Goal: Ask a question: Seek information or help from site administrators or community

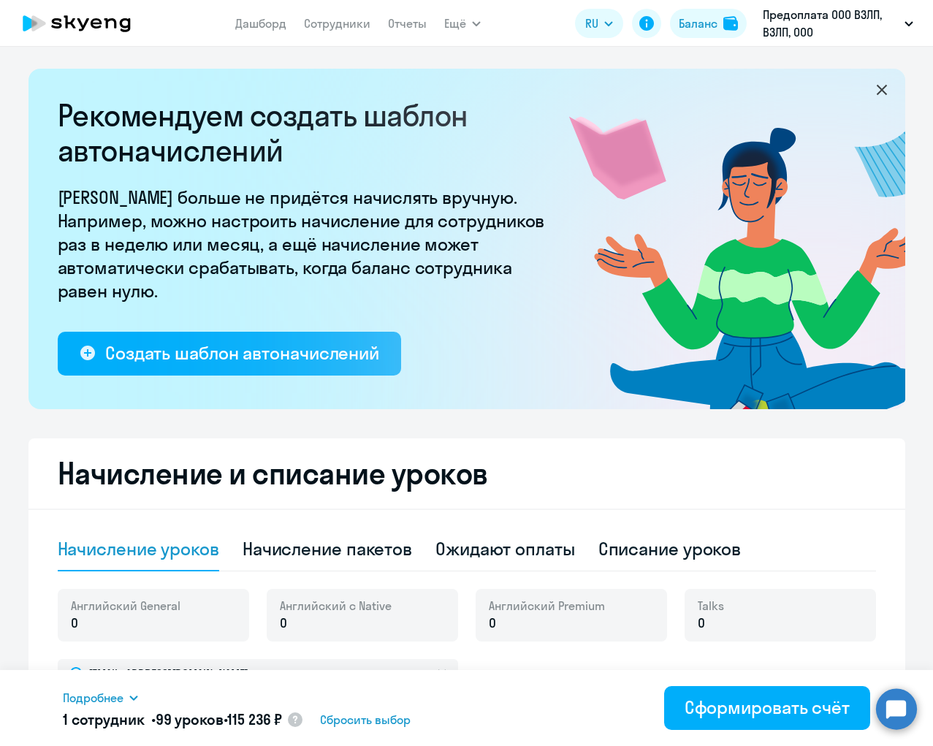
select select "10"
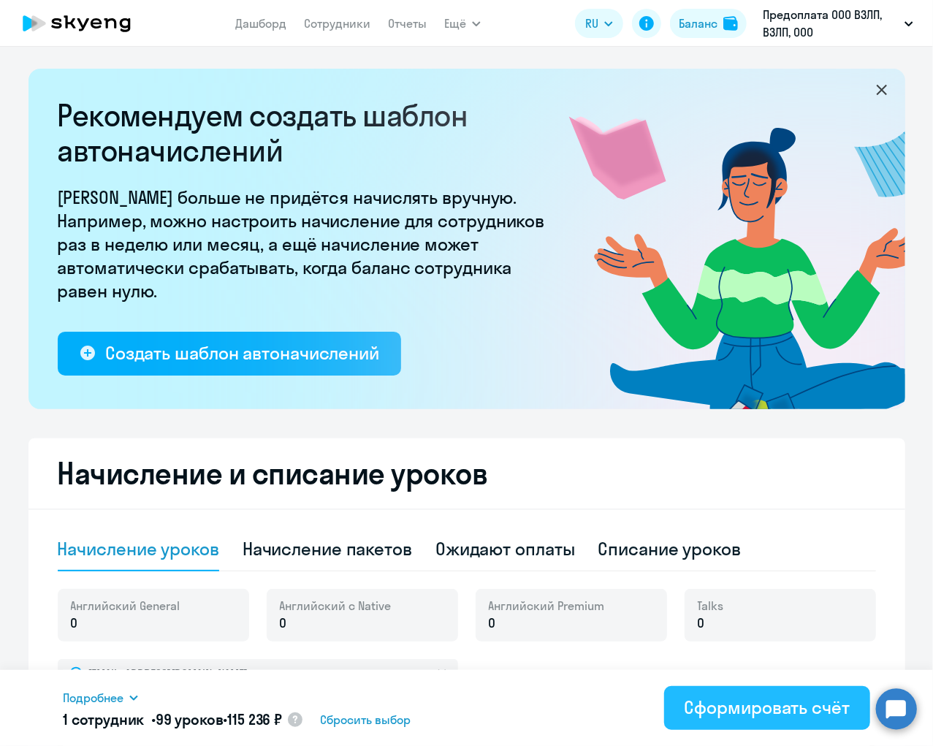
scroll to position [303, 0]
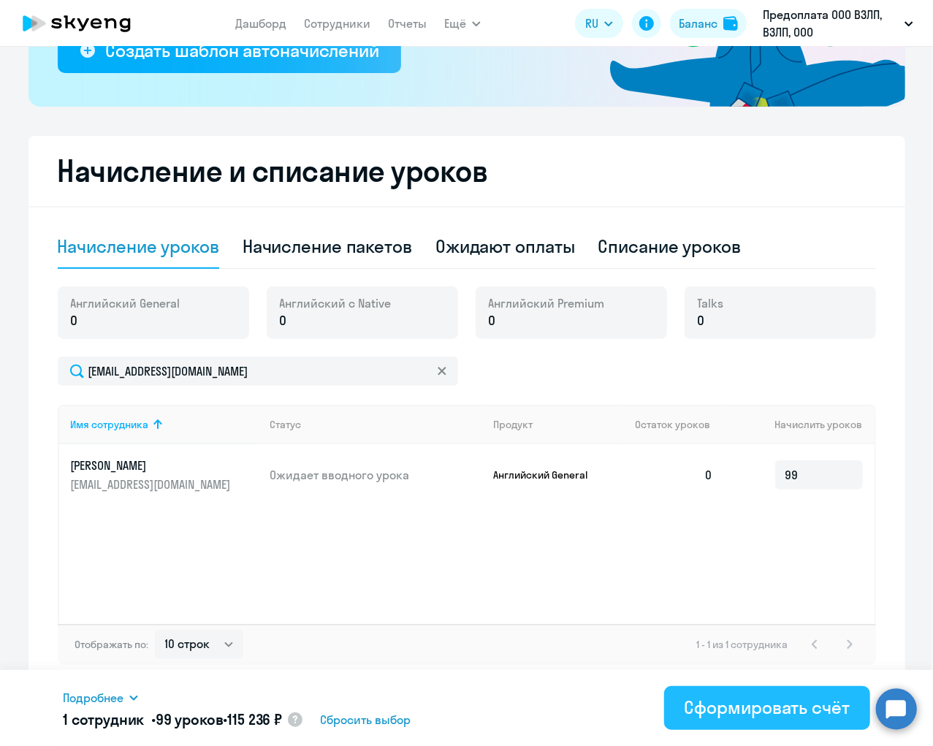
click at [751, 705] on div "Сформировать счёт" at bounding box center [767, 707] width 165 height 23
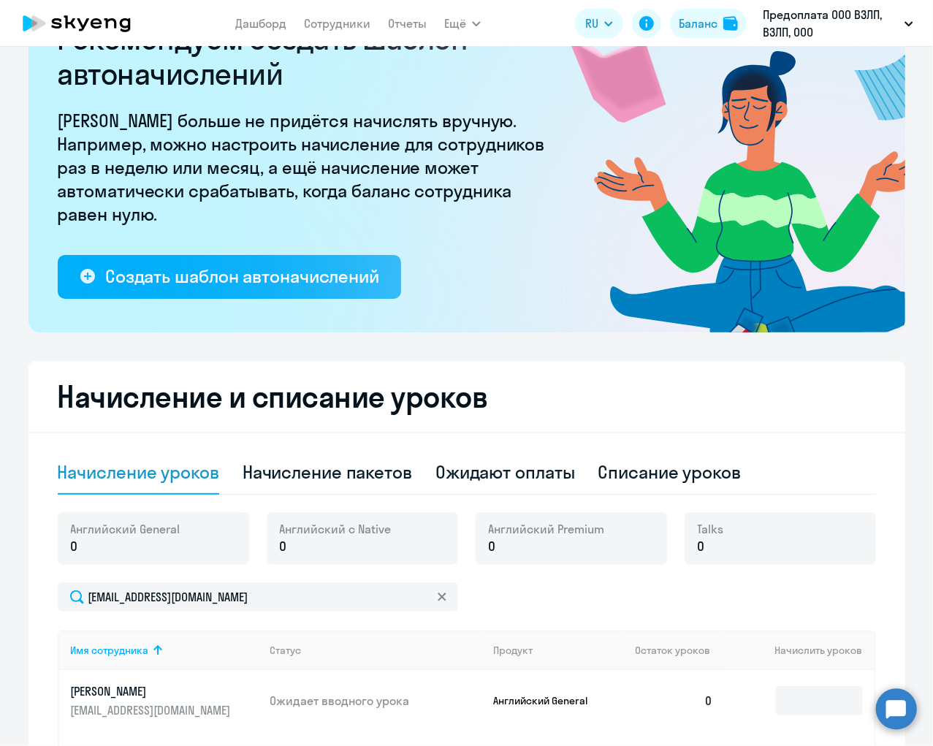
scroll to position [0, 0]
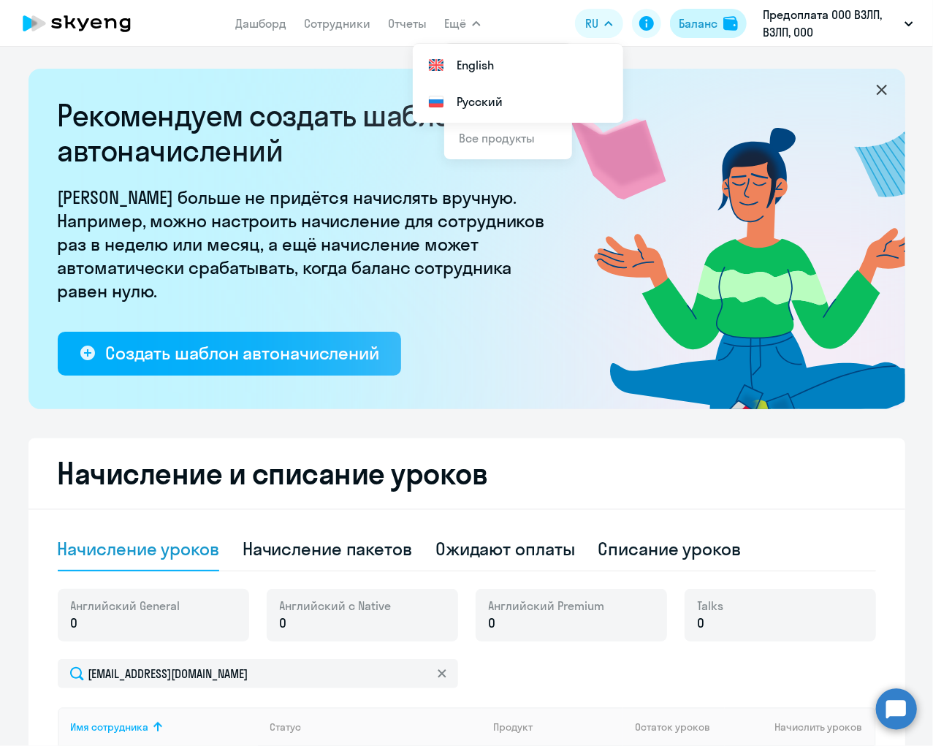
click at [707, 22] on div "Баланс" at bounding box center [698, 24] width 39 height 18
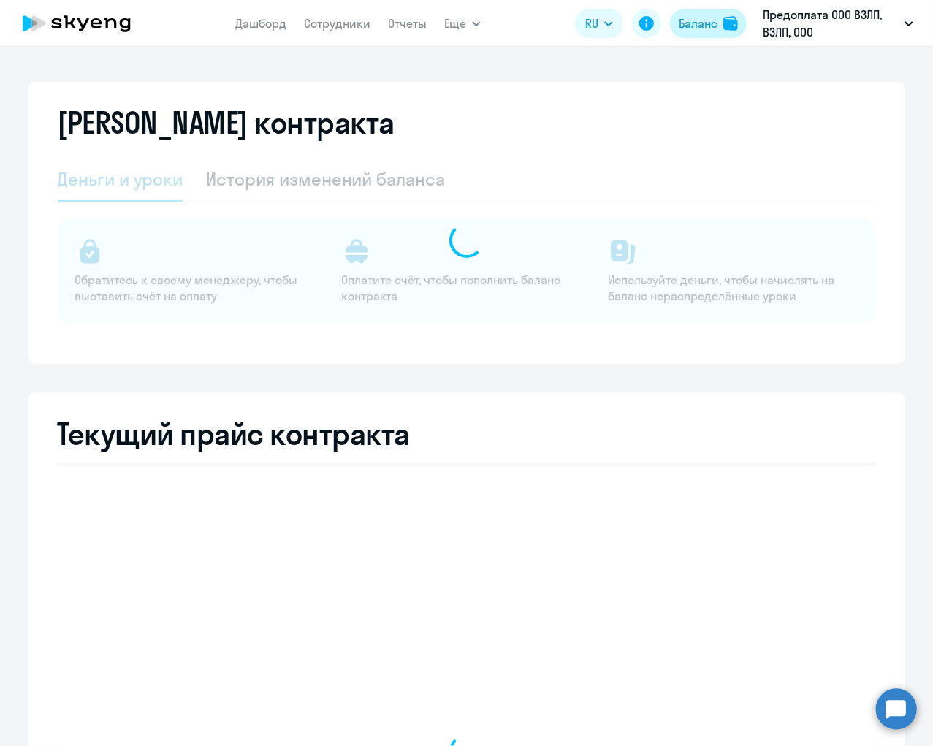
select select "english_adult_not_native_speaker"
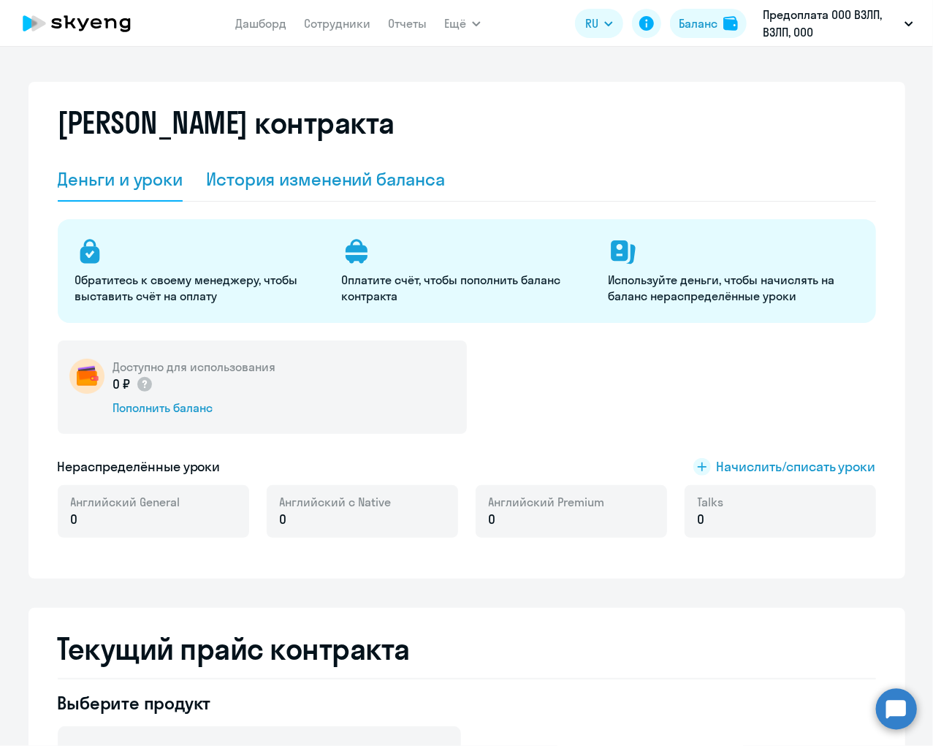
click at [292, 176] on div "История изменений баланса" at bounding box center [325, 178] width 239 height 23
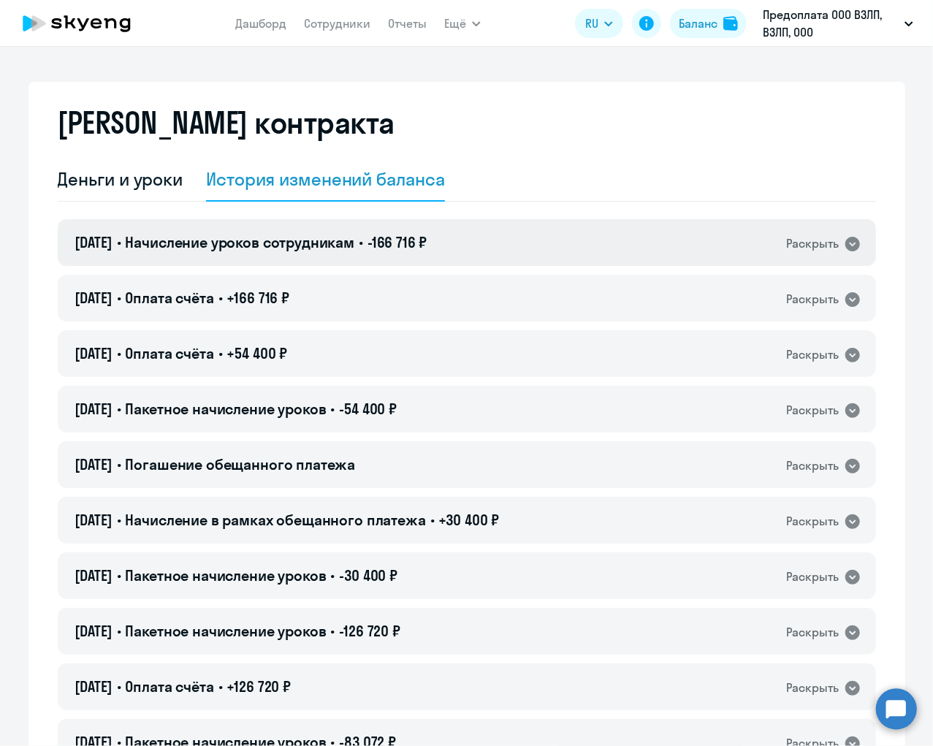
click at [850, 247] on icon at bounding box center [853, 244] width 15 height 15
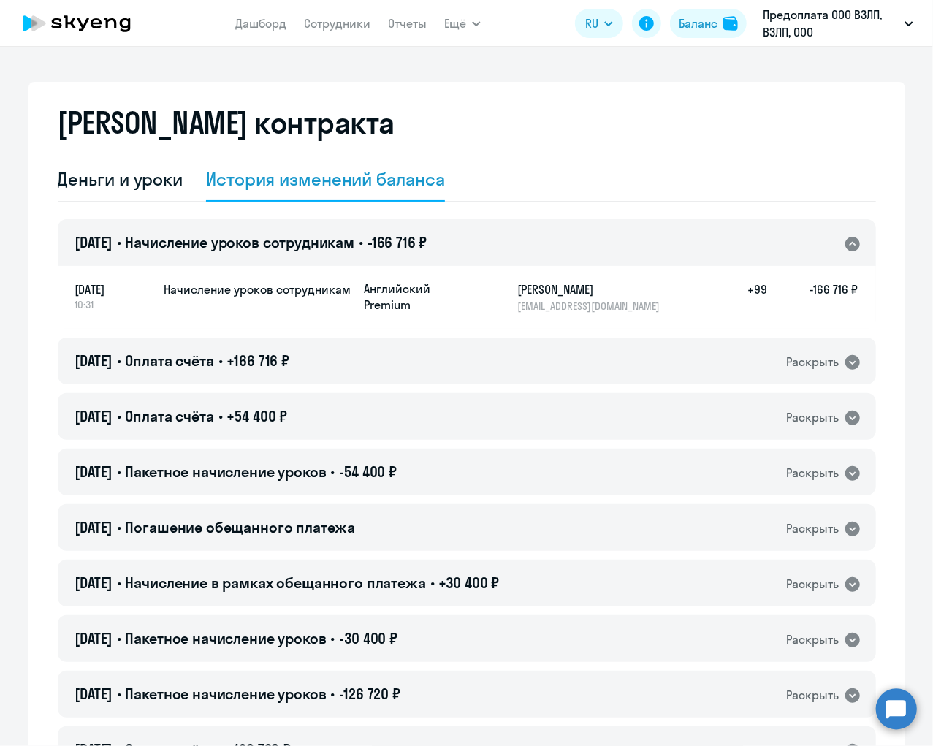
click at [850, 247] on icon at bounding box center [853, 244] width 15 height 15
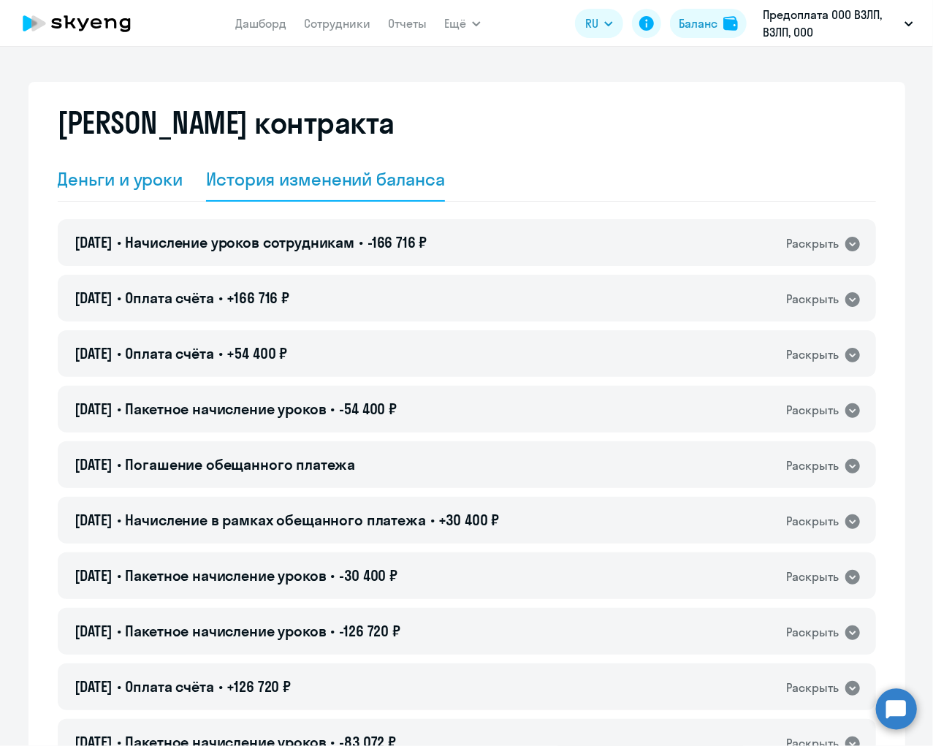
click at [143, 180] on div "Деньги и уроки" at bounding box center [121, 178] width 126 height 23
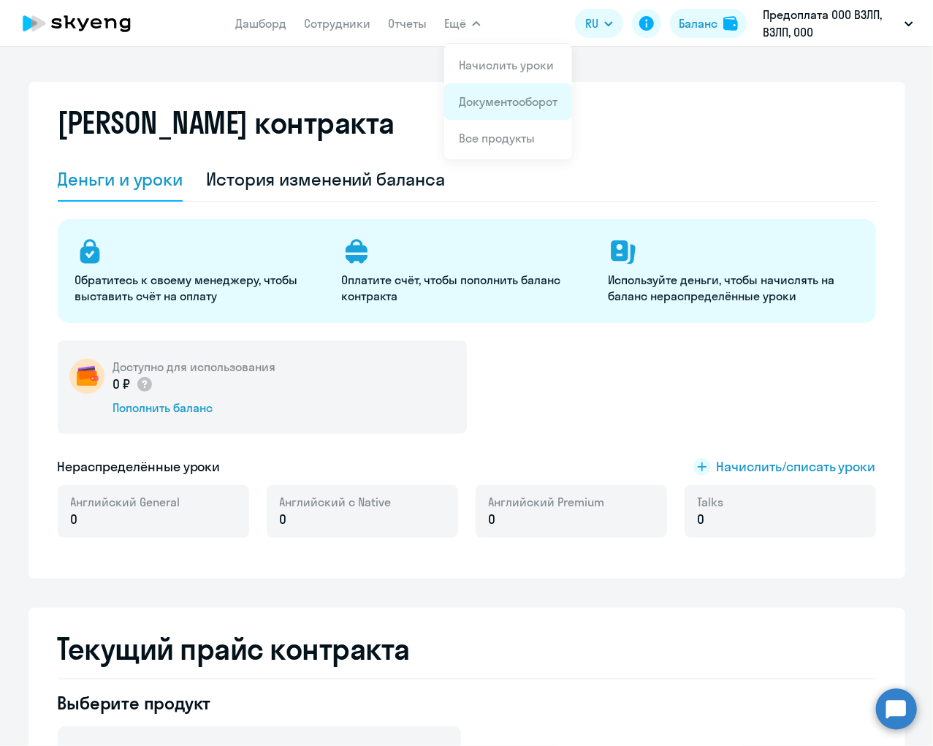
click at [479, 95] on link "Документооборот" at bounding box center [508, 101] width 99 height 15
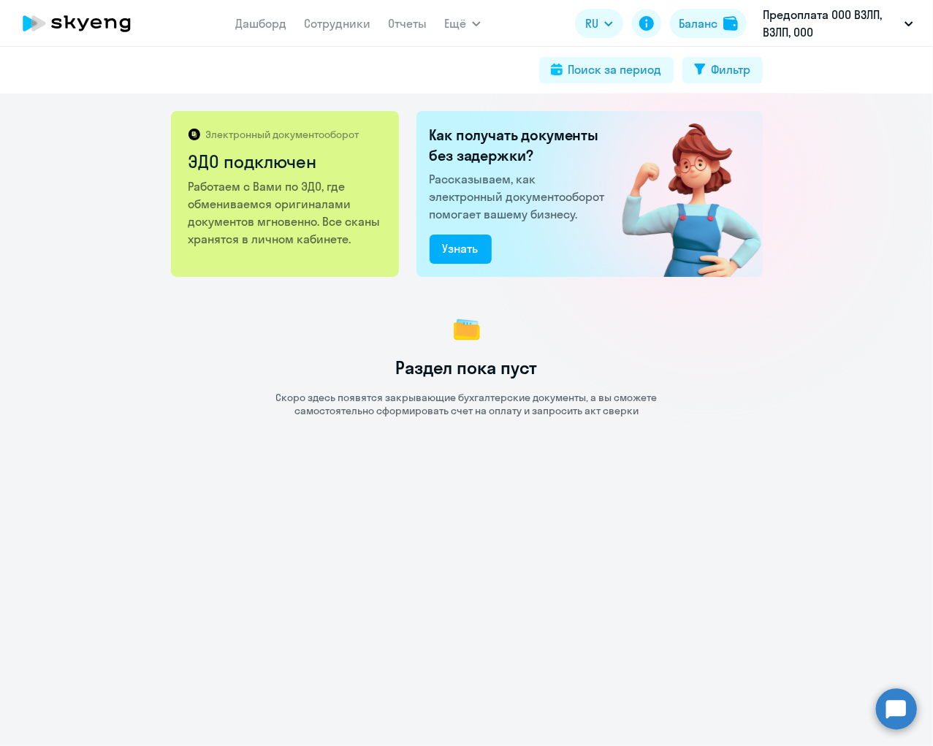
click at [308, 182] on p "Работаем с Вами по ЭДО, где обмениваемся оригиналами документов мгновенно. Все …" at bounding box center [286, 213] width 195 height 70
click at [637, 71] on div "Поиск за период" at bounding box center [616, 70] width 94 height 18
select select "all"
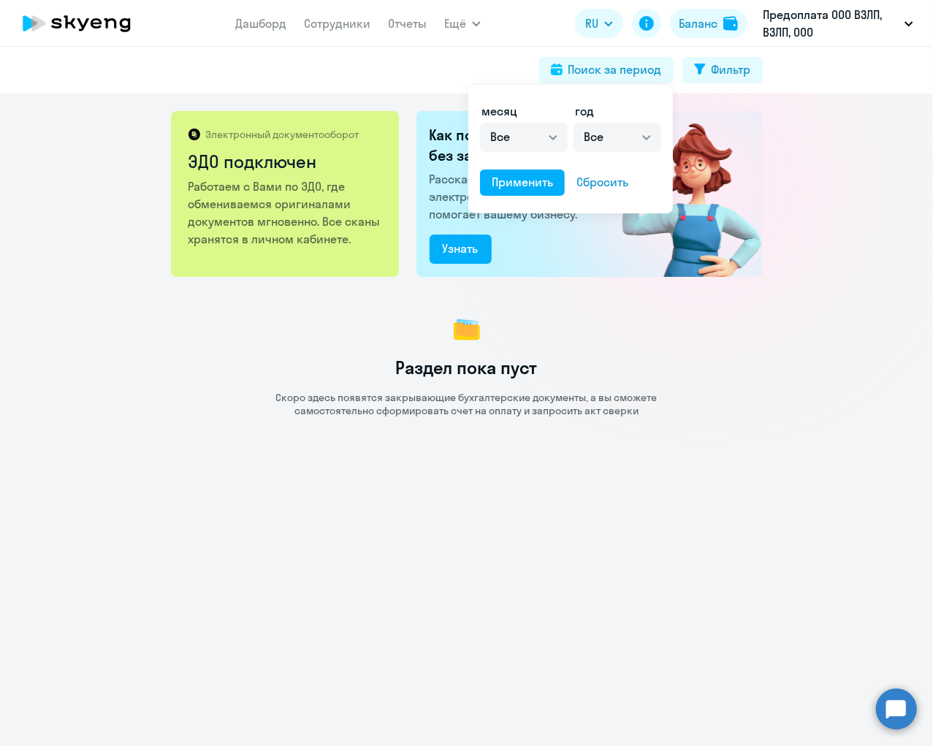
click at [726, 69] on div at bounding box center [466, 373] width 933 height 746
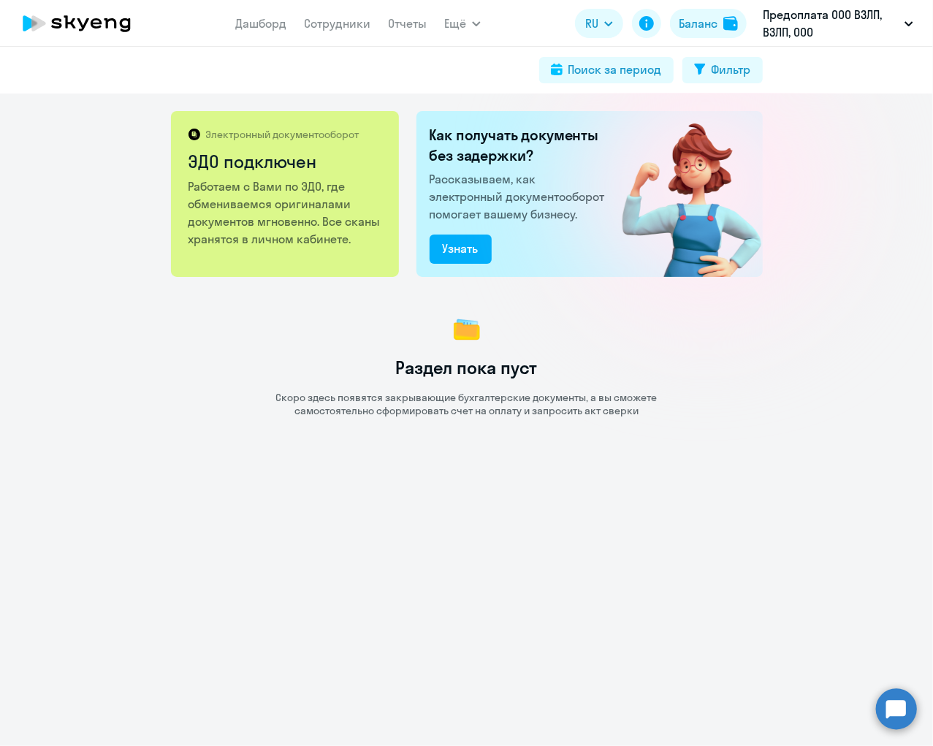
click at [726, 69] on div "Фильтр" at bounding box center [731, 70] width 39 height 18
select select "all"
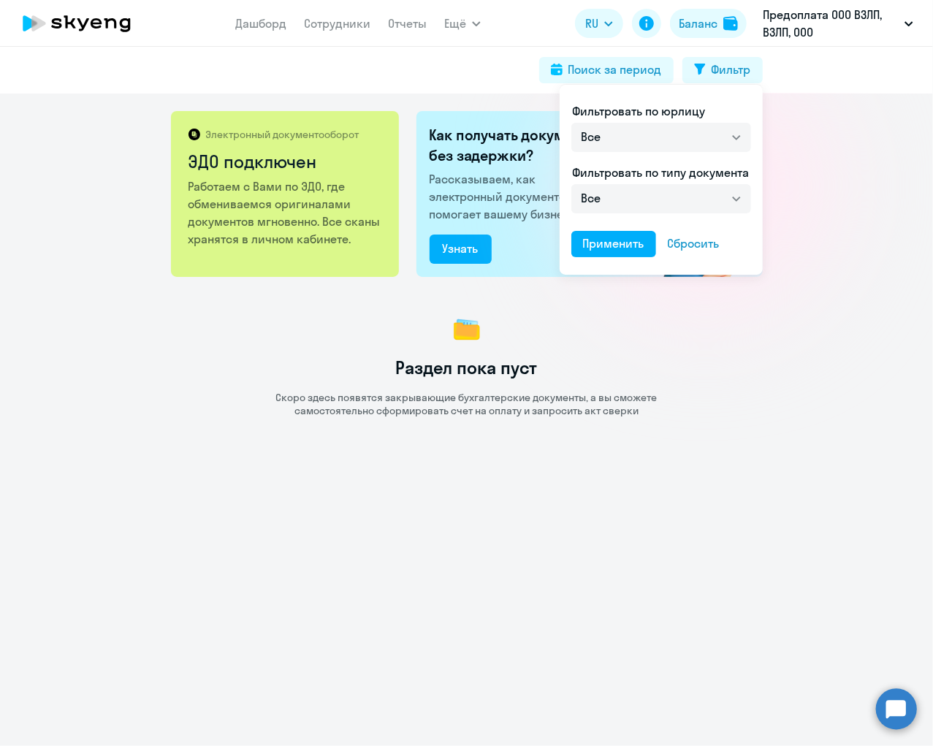
click at [515, 77] on div at bounding box center [466, 373] width 933 height 746
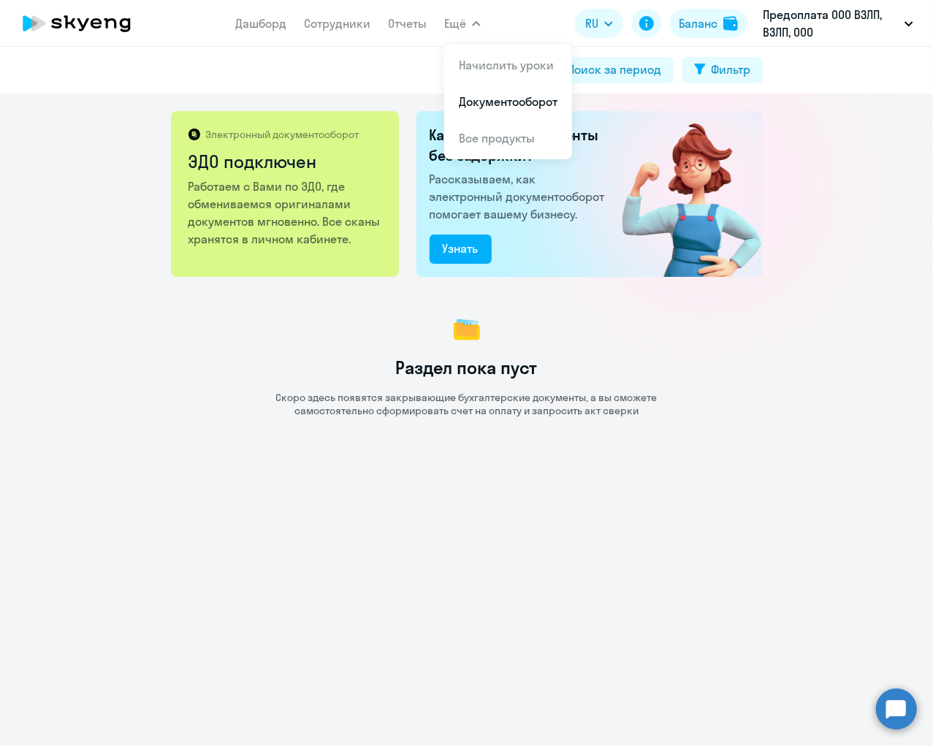
click at [461, 29] on span "Ещё" at bounding box center [455, 24] width 22 height 18
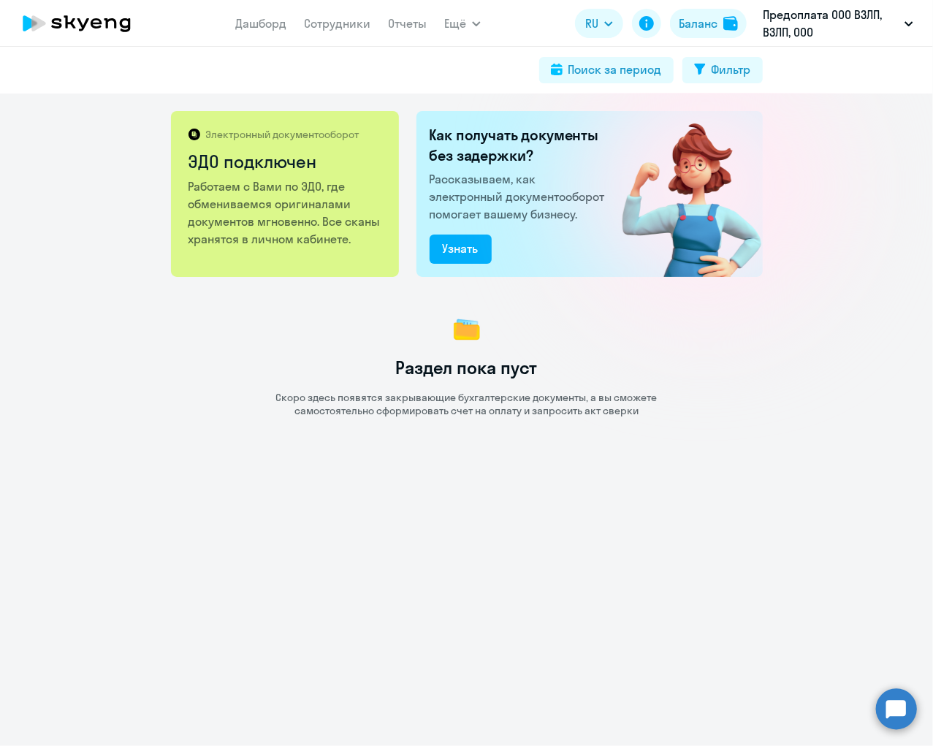
click at [461, 29] on span "Ещё" at bounding box center [455, 24] width 22 height 18
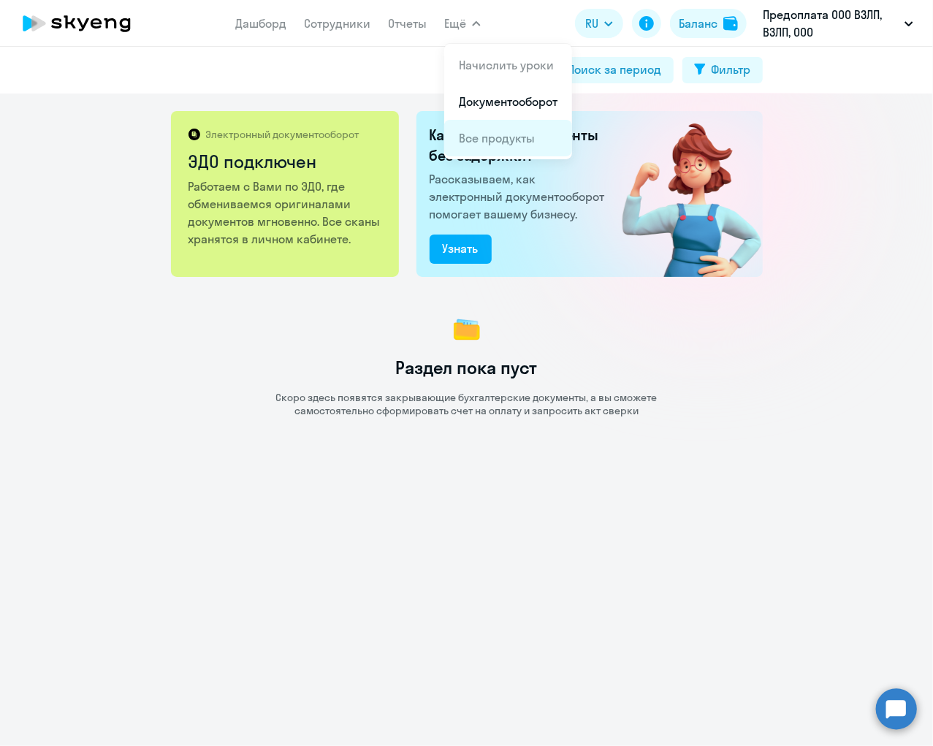
click at [485, 138] on link "Все продукты" at bounding box center [497, 138] width 76 height 15
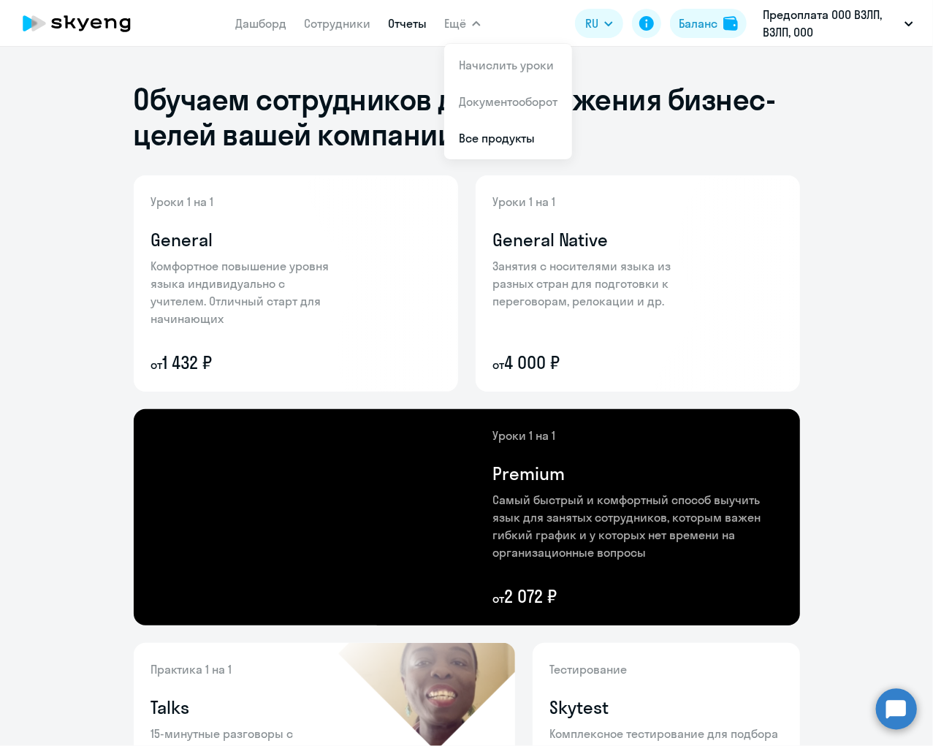
click at [417, 22] on link "Отчеты" at bounding box center [407, 23] width 39 height 15
click at [409, 23] on link "Отчеты" at bounding box center [407, 23] width 39 height 15
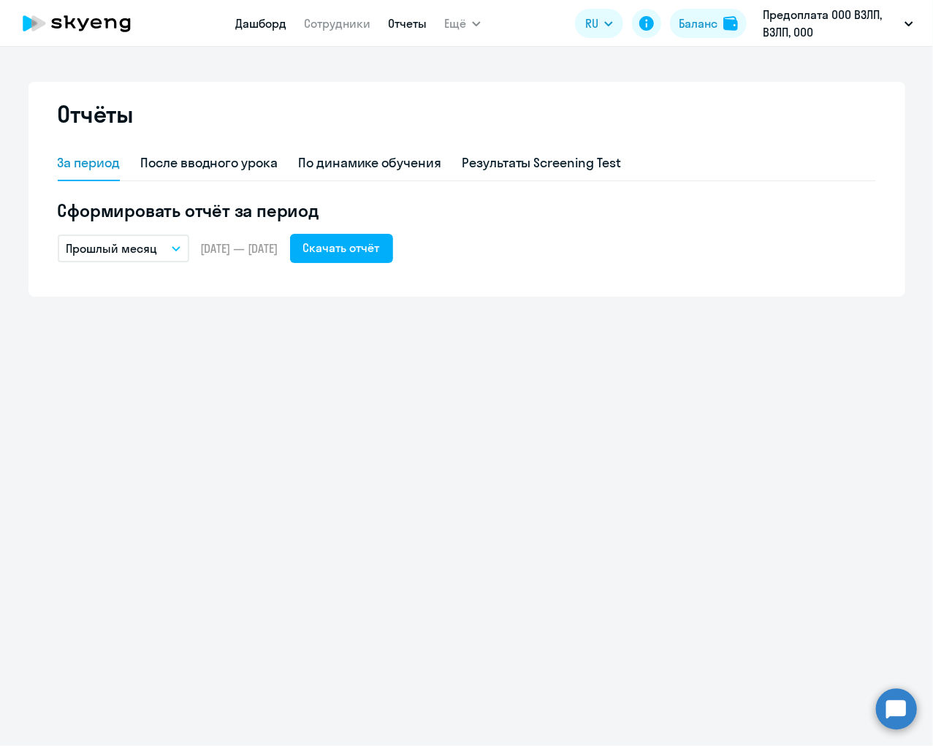
click at [258, 29] on link "Дашборд" at bounding box center [260, 23] width 51 height 15
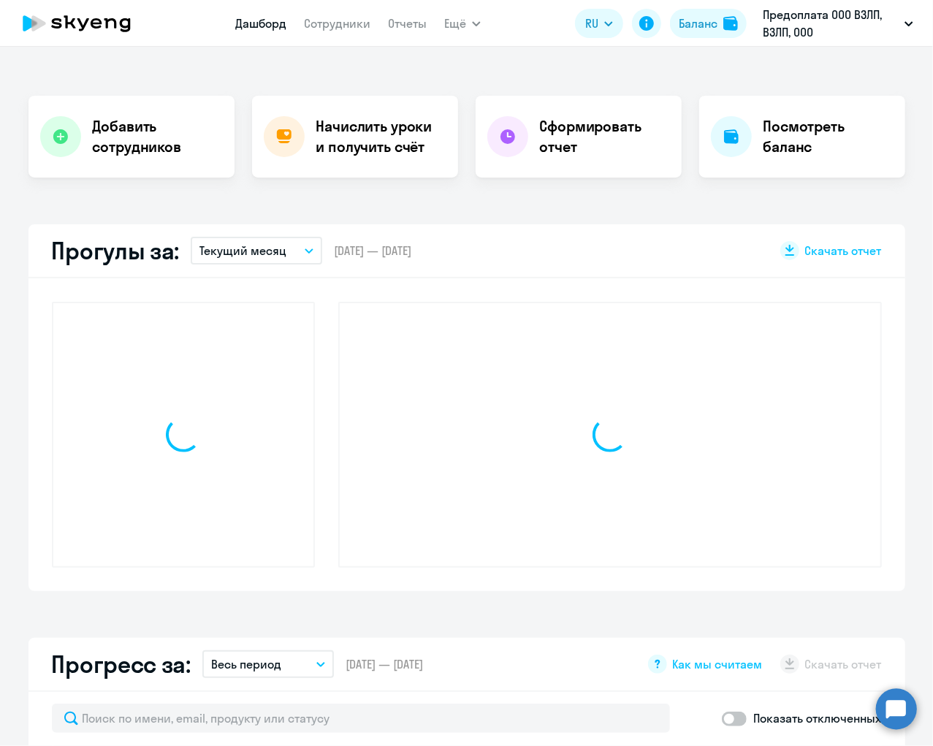
scroll to position [252, 0]
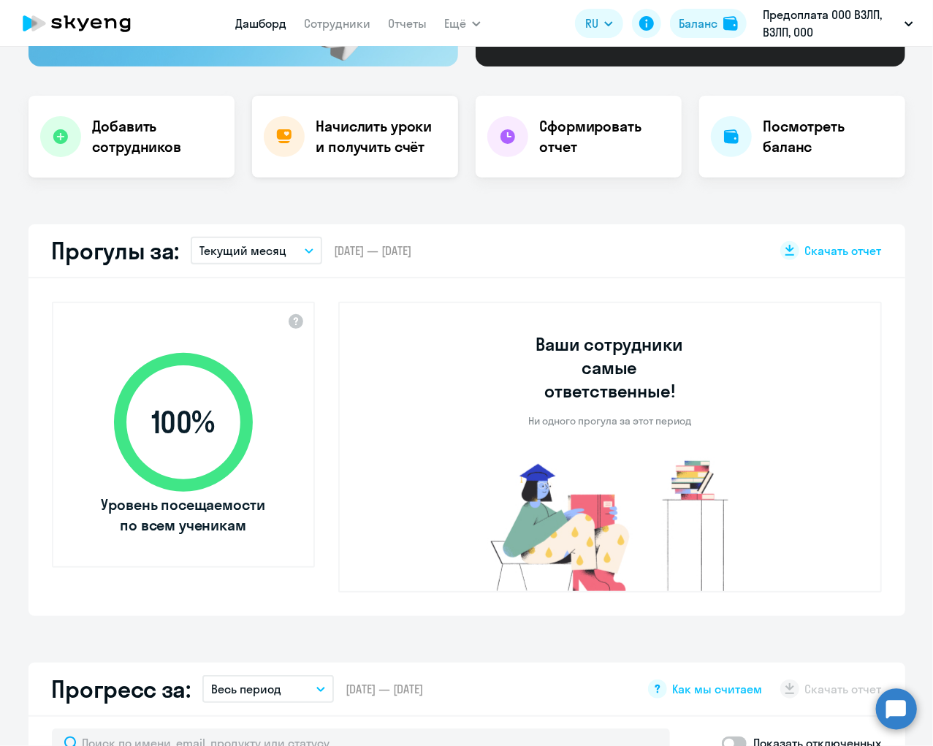
select select "30"
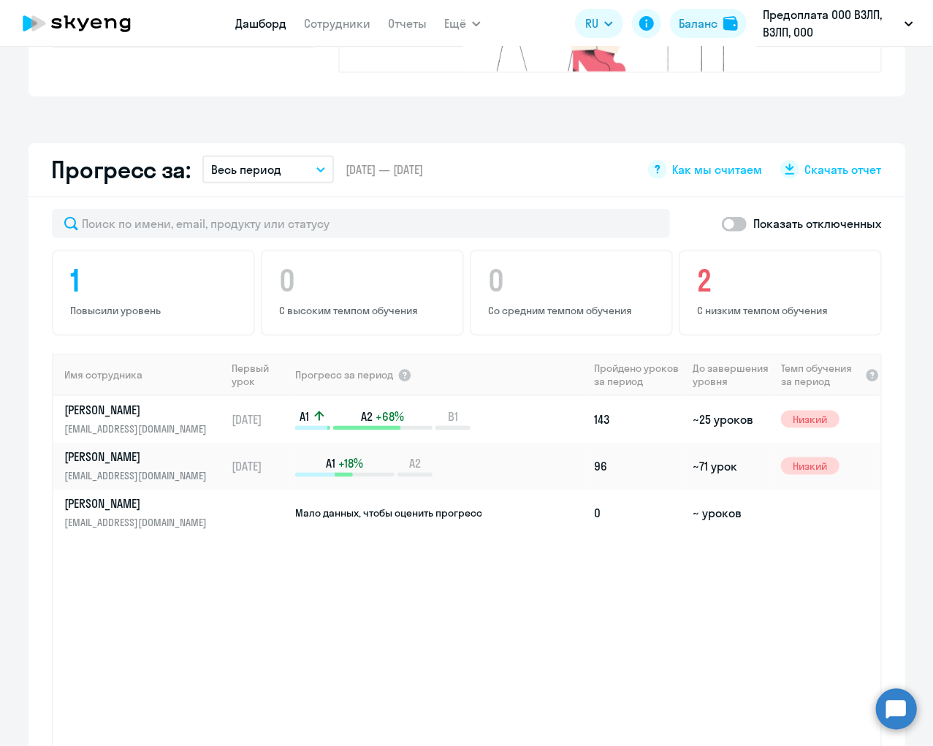
scroll to position [787, 0]
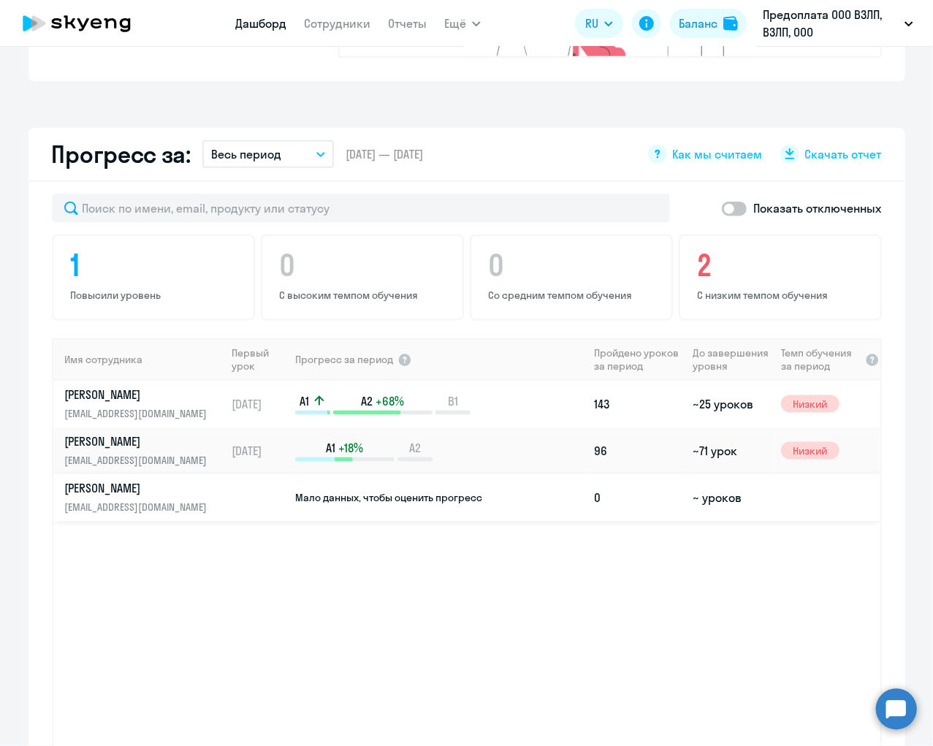
click at [193, 499] on p "bed741@yandex.ru" at bounding box center [140, 507] width 151 height 16
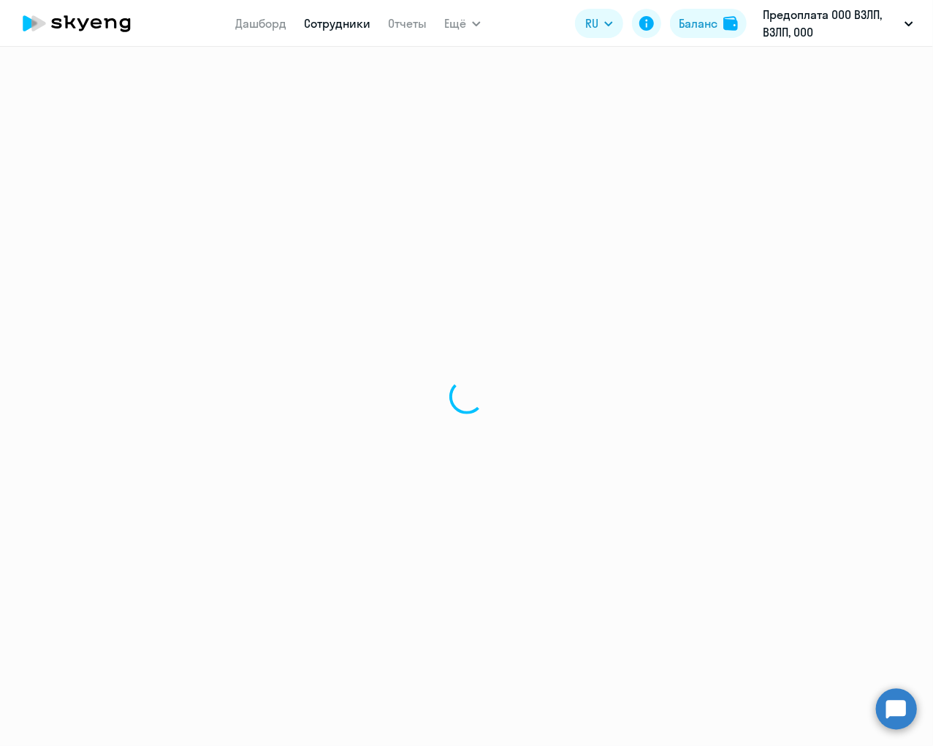
select select "english"
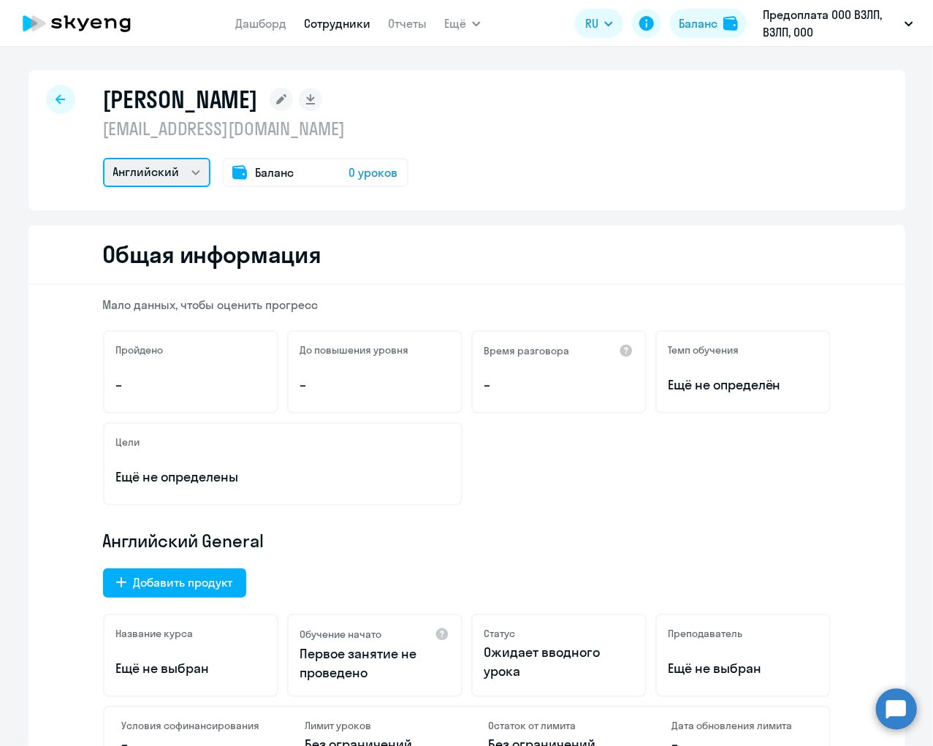
click at [197, 171] on select "Английский" at bounding box center [156, 172] width 107 height 29
click at [256, 169] on span "Баланс" at bounding box center [275, 173] width 39 height 18
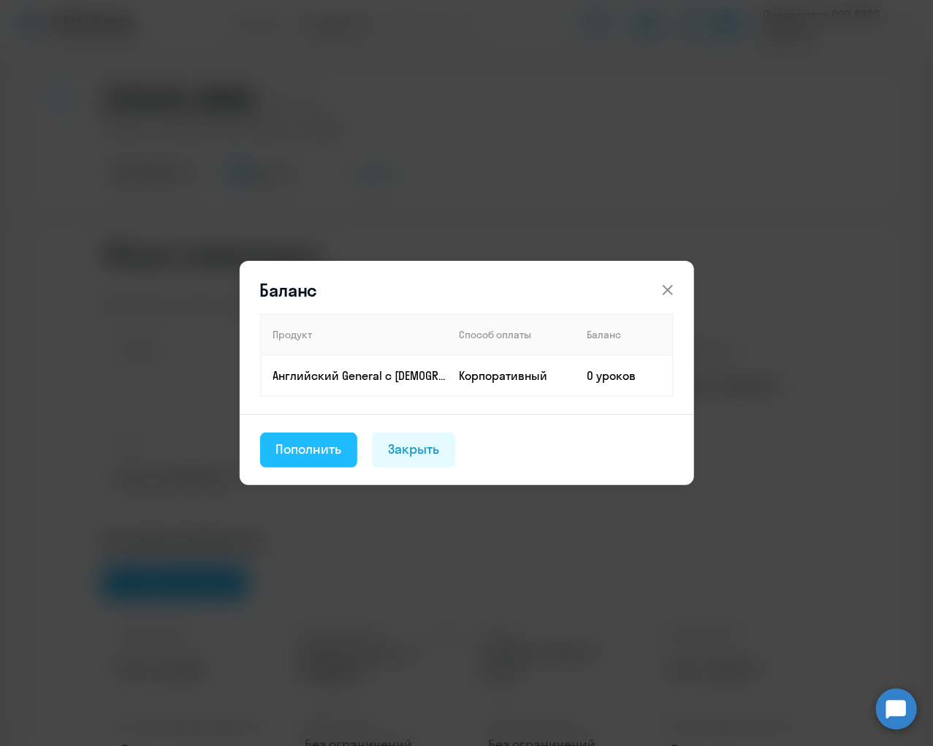
click at [329, 448] on div "Пополнить" at bounding box center [309, 449] width 66 height 19
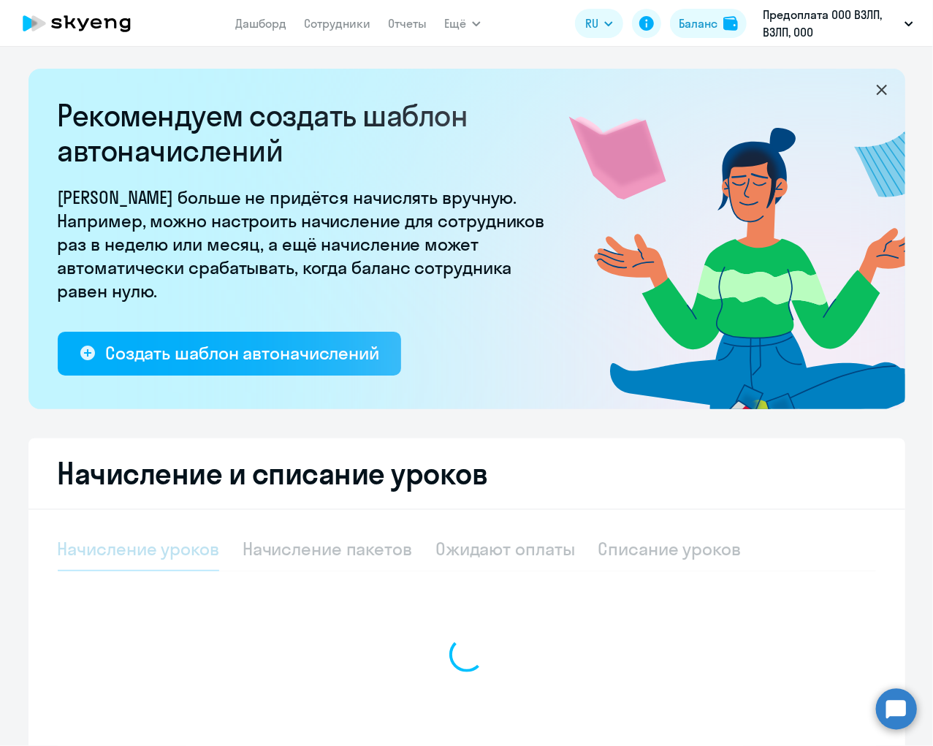
select select "10"
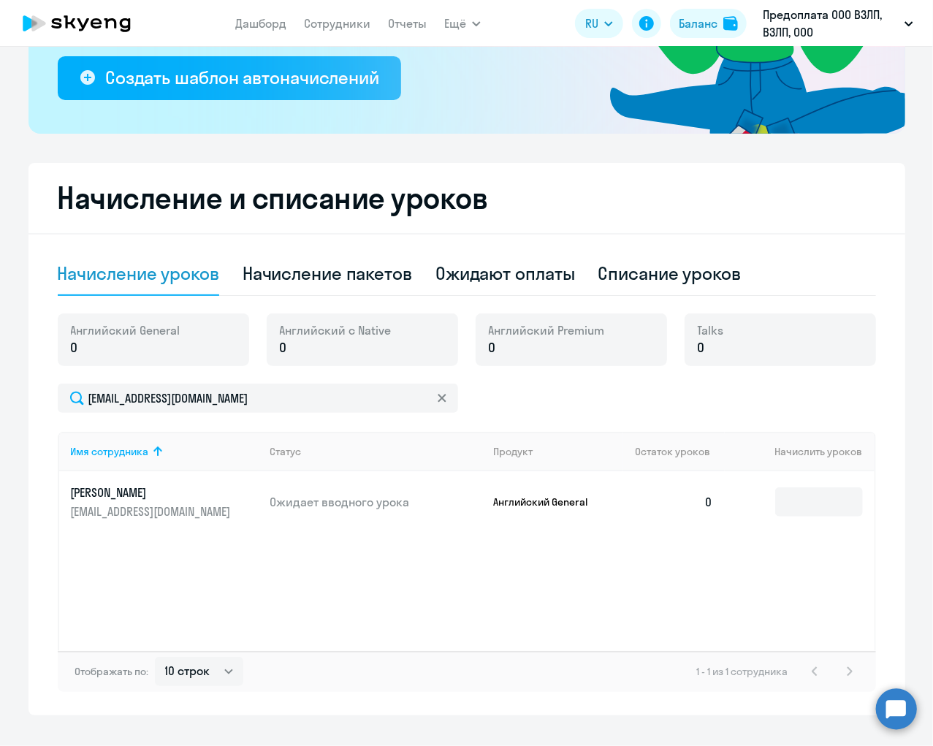
scroll to position [289, 0]
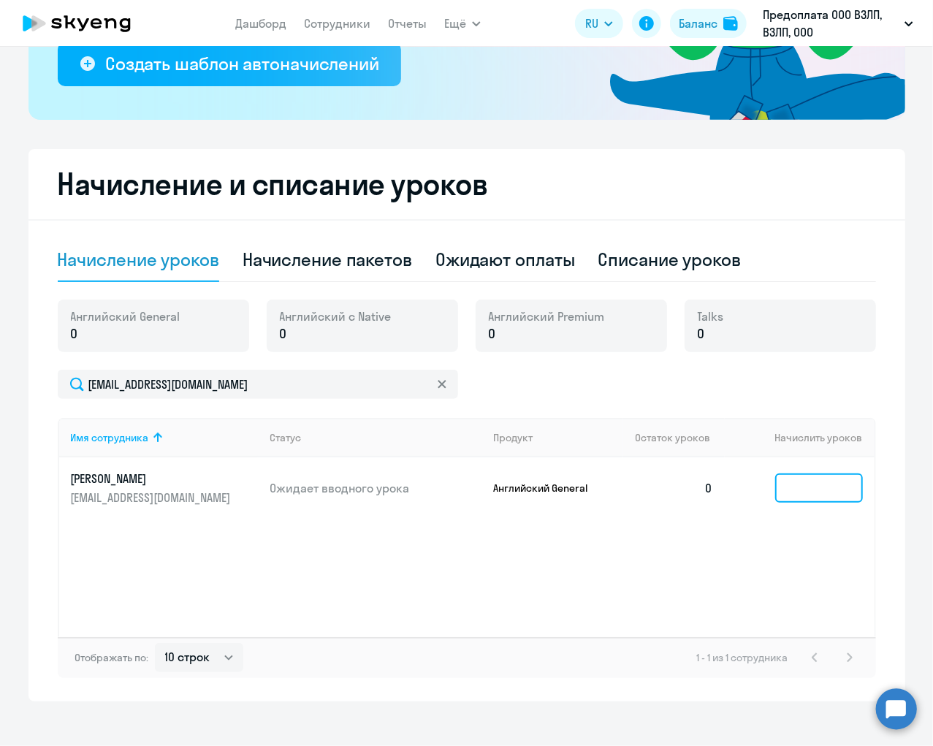
click at [825, 478] on input at bounding box center [819, 488] width 88 height 29
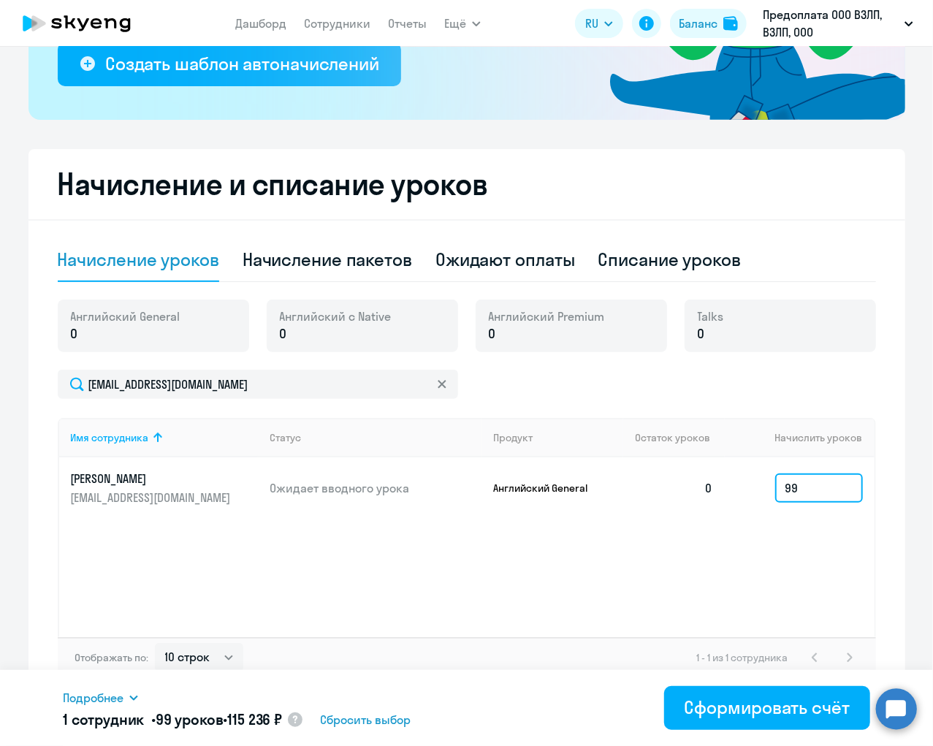
scroll to position [303, 0]
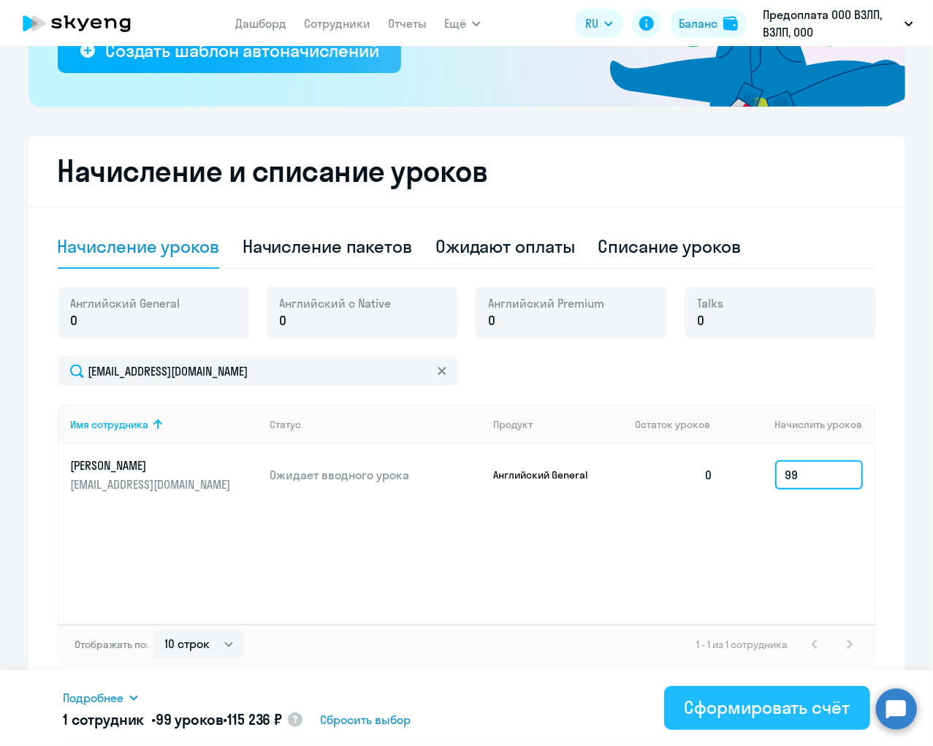
type input "99"
click at [781, 705] on div "Сформировать счёт" at bounding box center [767, 707] width 165 height 23
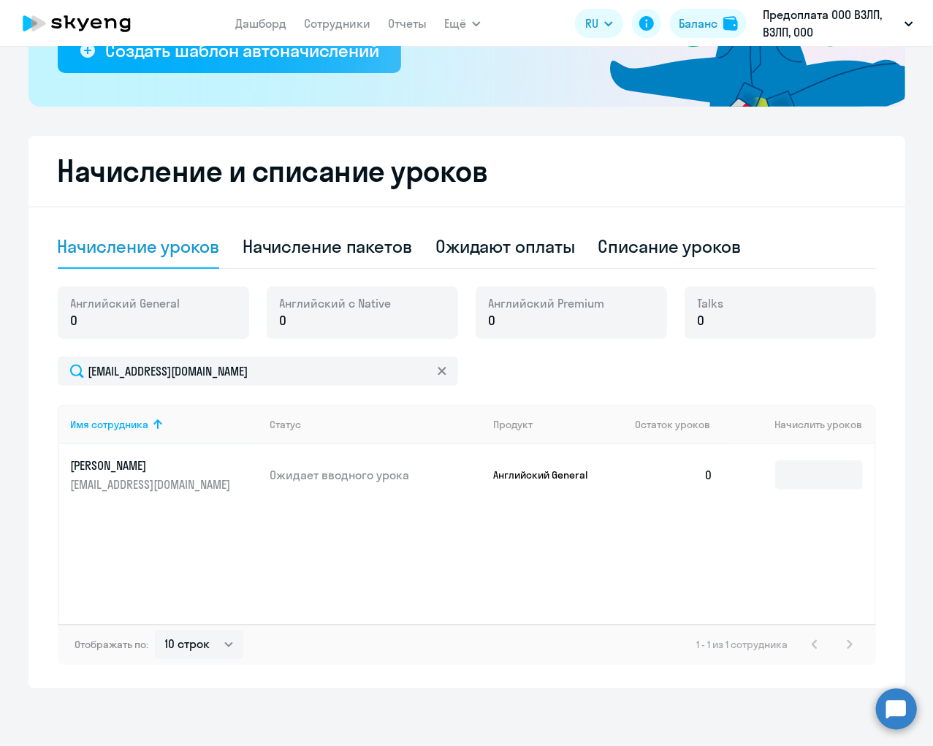
click at [898, 695] on circle at bounding box center [896, 708] width 41 height 41
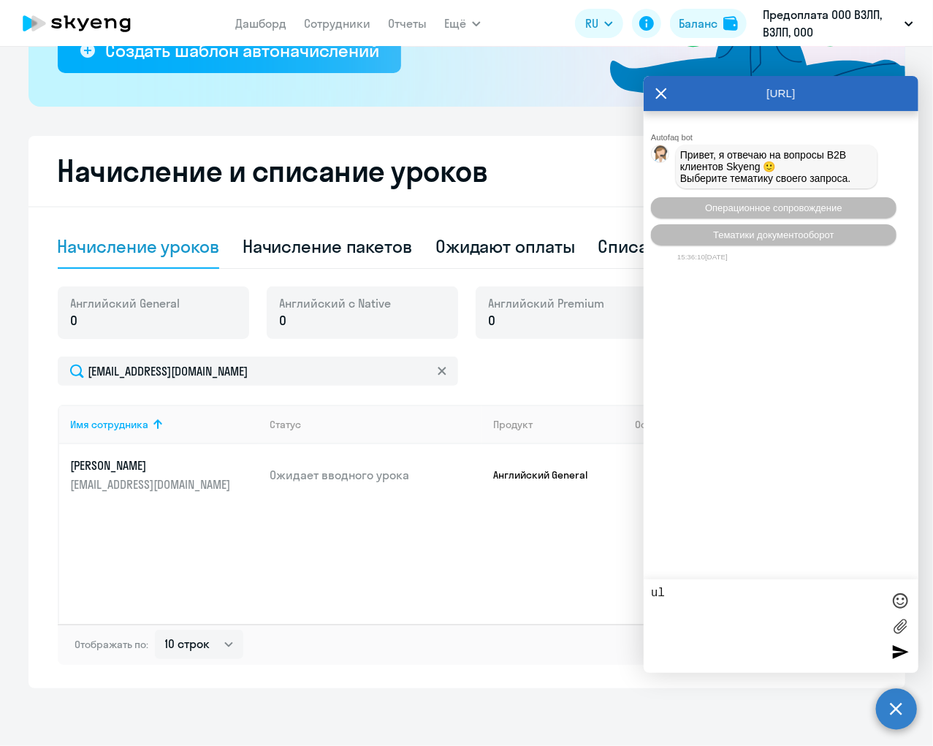
type textarea "u"
type textarea "Добрый день. Где я должен найти сформированный счет?"
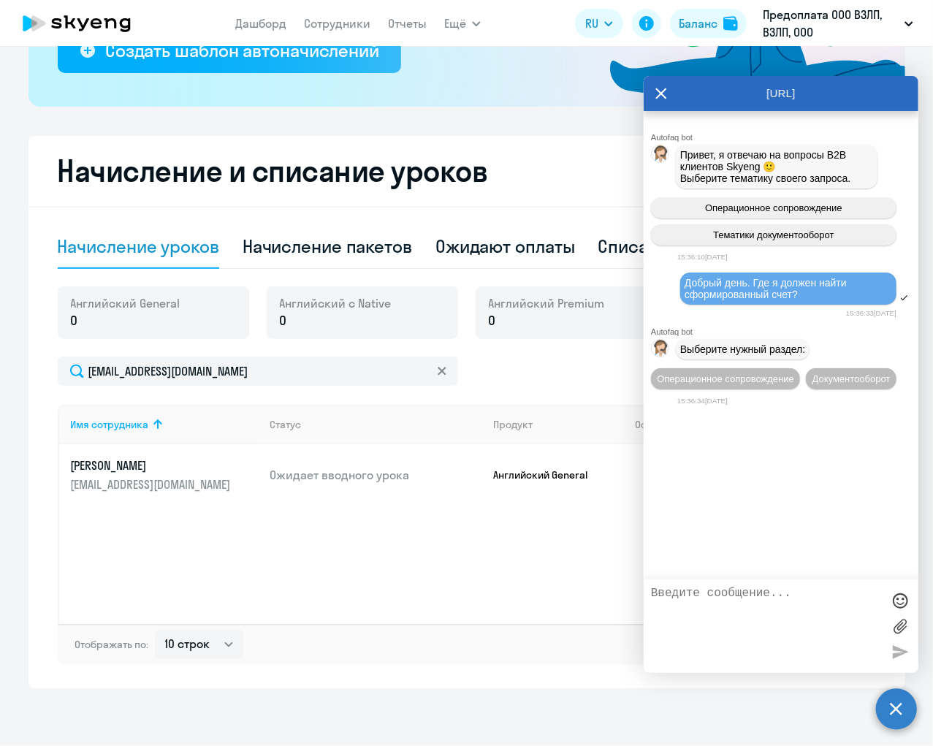
scroll to position [0, 0]
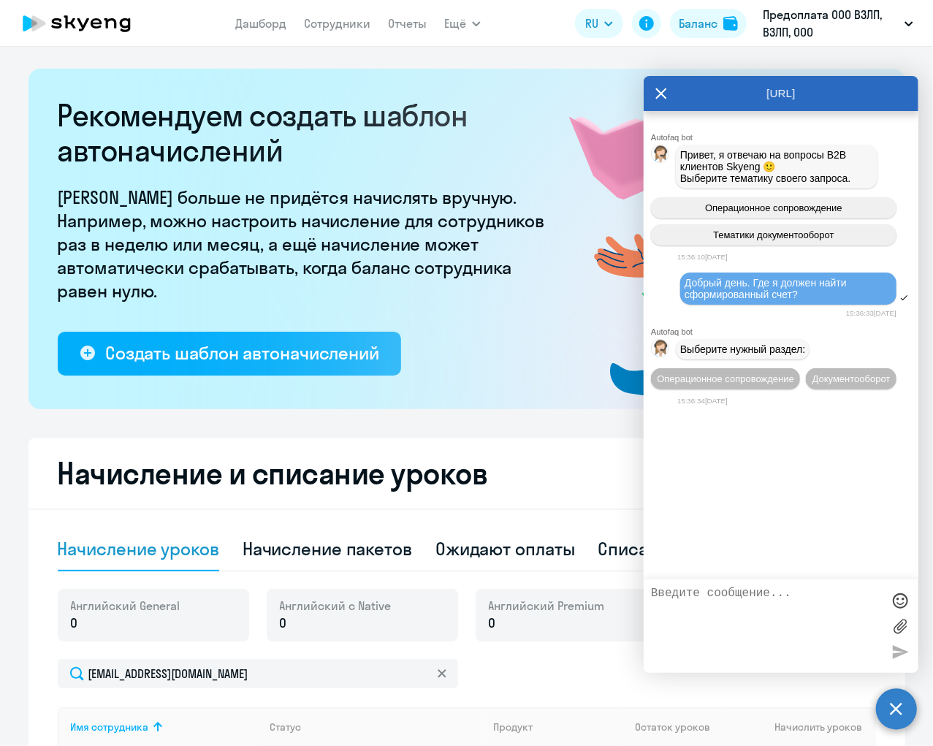
click at [660, 99] on icon at bounding box center [662, 93] width 12 height 35
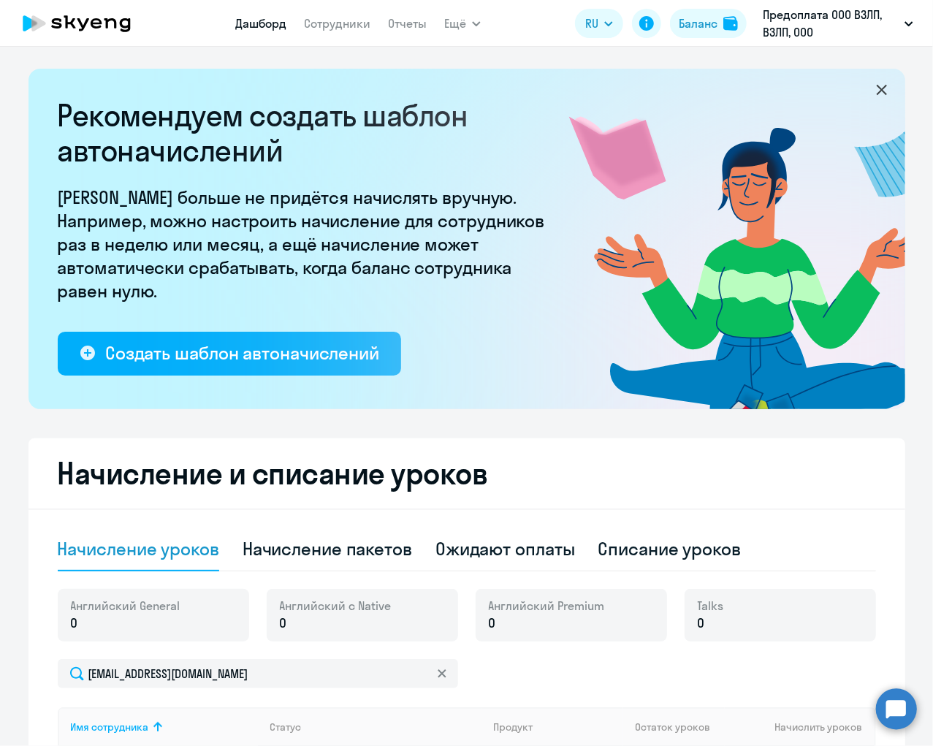
click at [268, 28] on link "Дашборд" at bounding box center [260, 23] width 51 height 15
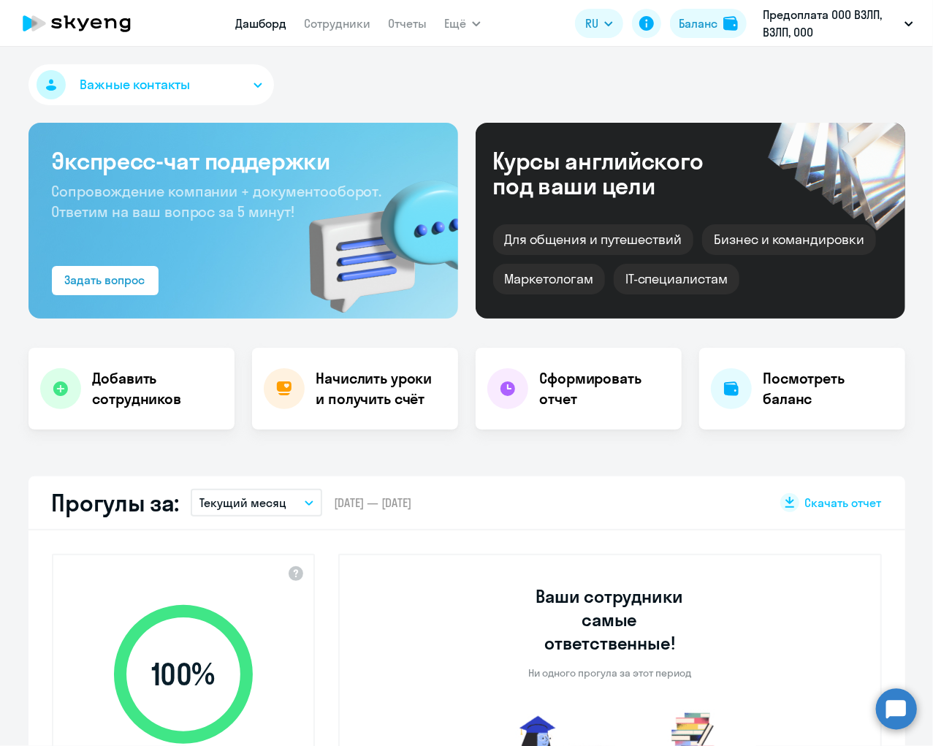
select select "30"
click at [341, 26] on link "Сотрудники" at bounding box center [337, 23] width 67 height 15
select select "30"
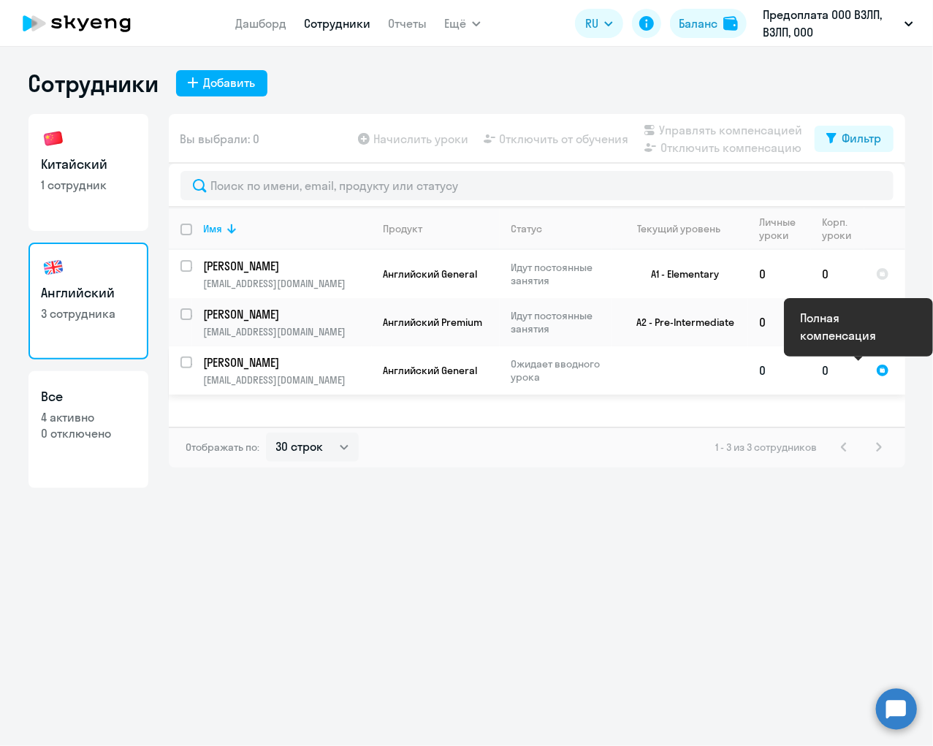
click at [884, 368] on div at bounding box center [882, 370] width 13 height 13
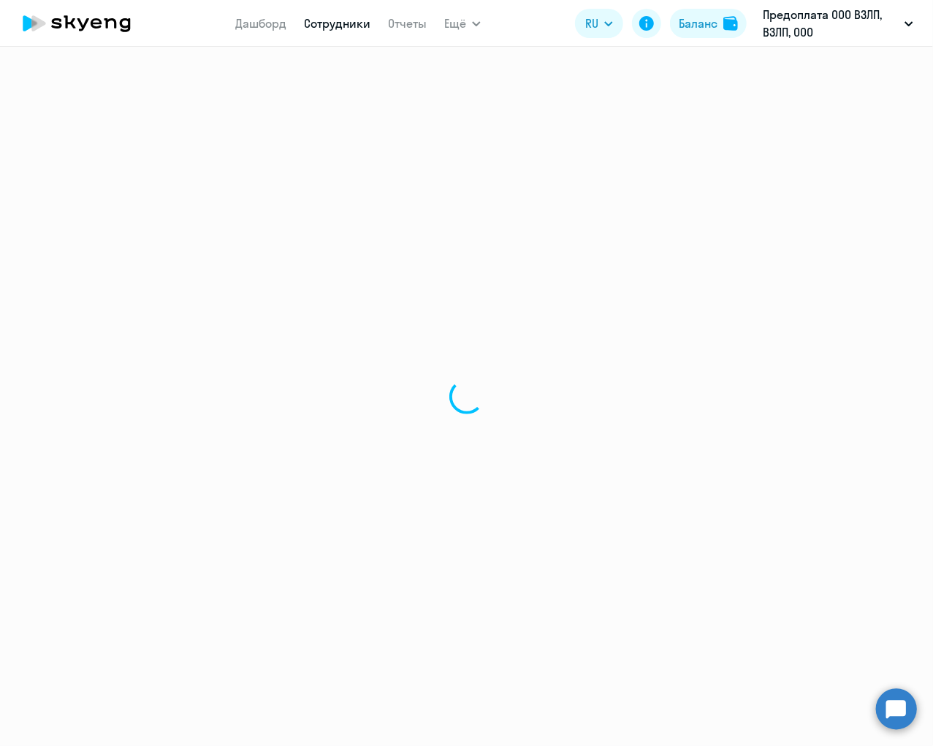
select select "english"
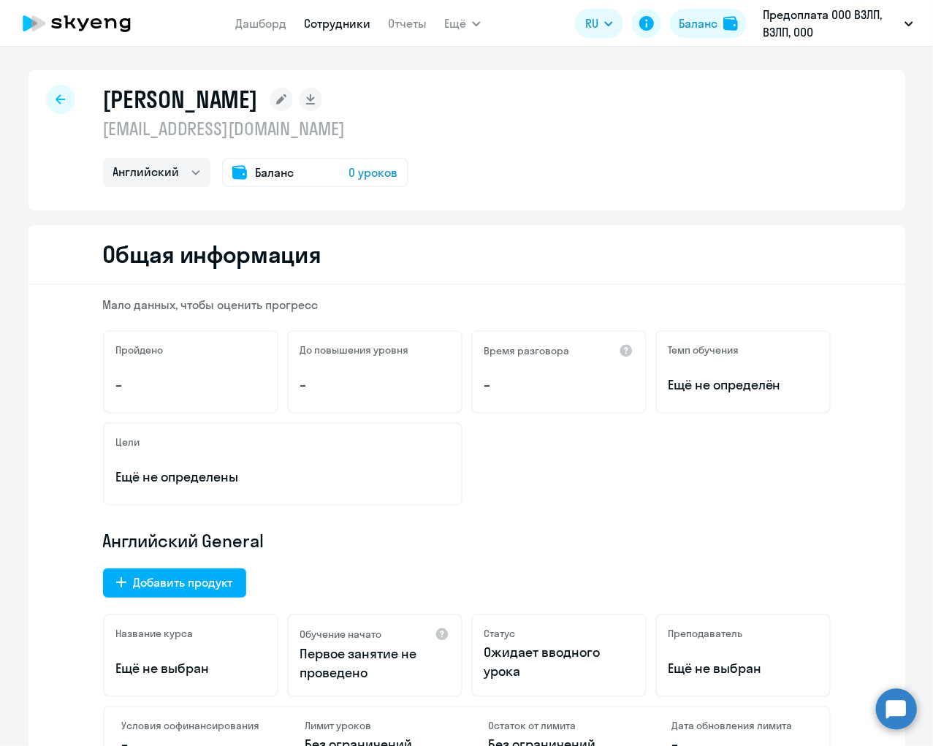
click at [56, 99] on icon at bounding box center [61, 99] width 10 height 10
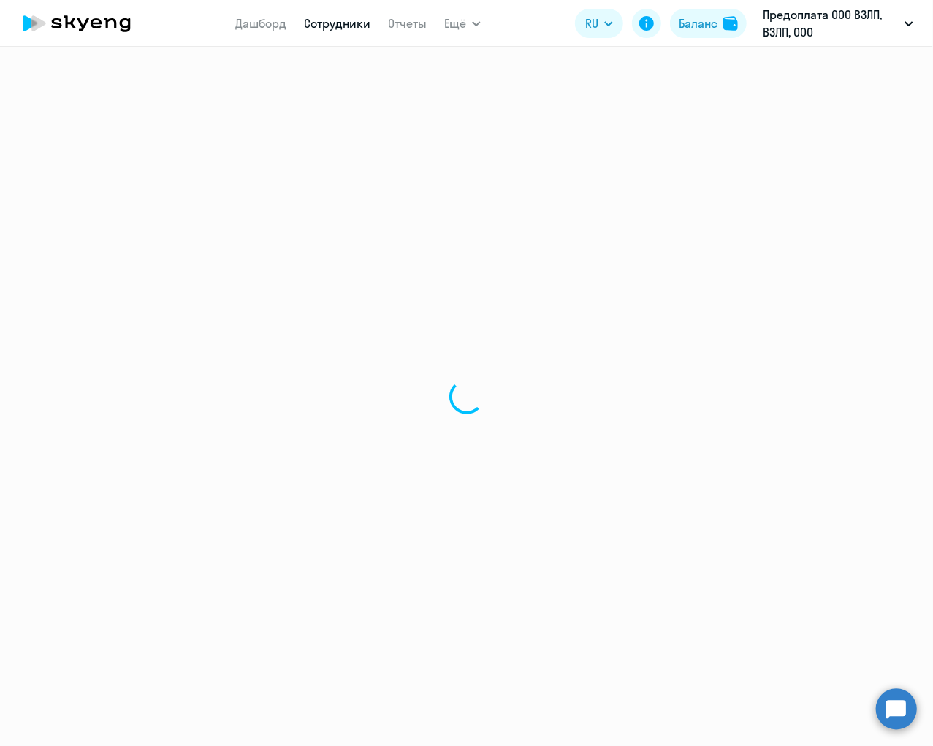
select select "30"
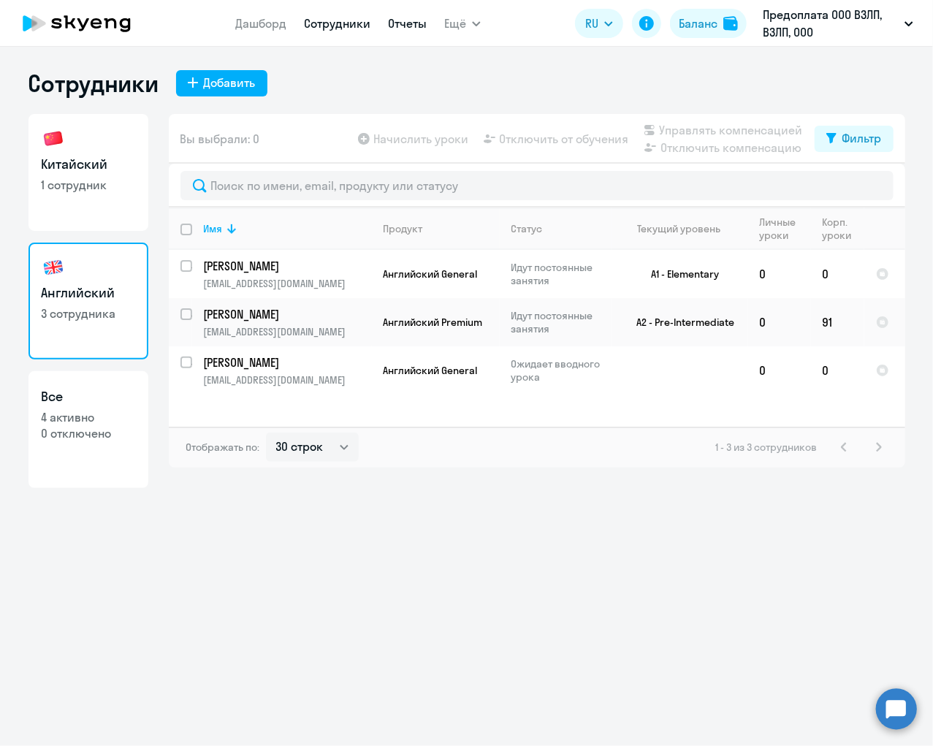
click at [403, 25] on link "Отчеты" at bounding box center [407, 23] width 39 height 15
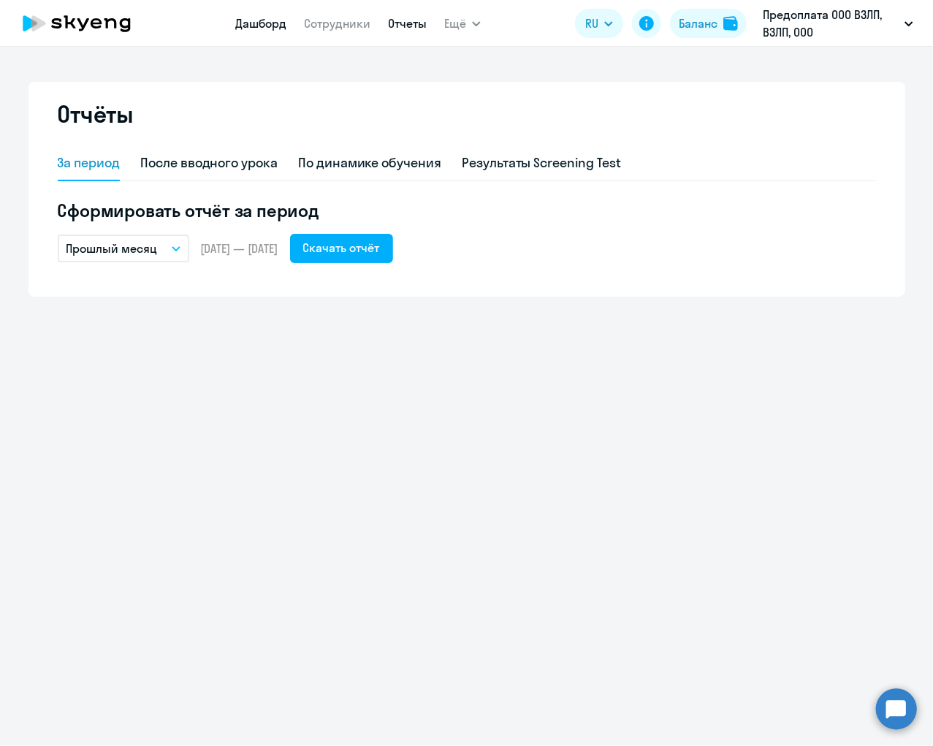
click at [276, 23] on link "Дашборд" at bounding box center [260, 23] width 51 height 15
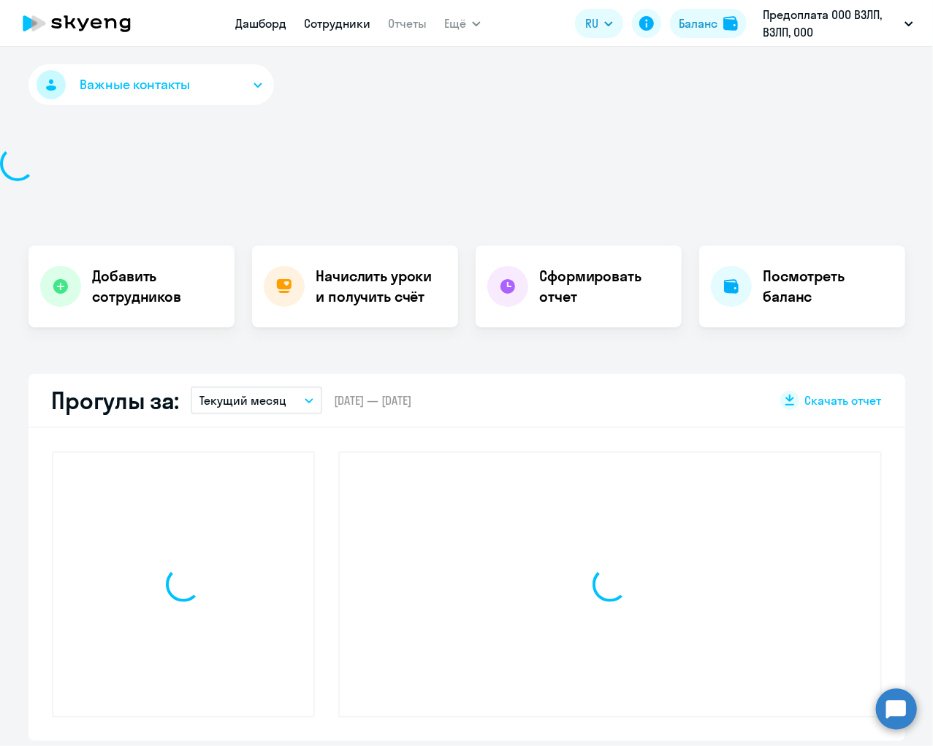
click at [346, 25] on link "Сотрудники" at bounding box center [337, 23] width 67 height 15
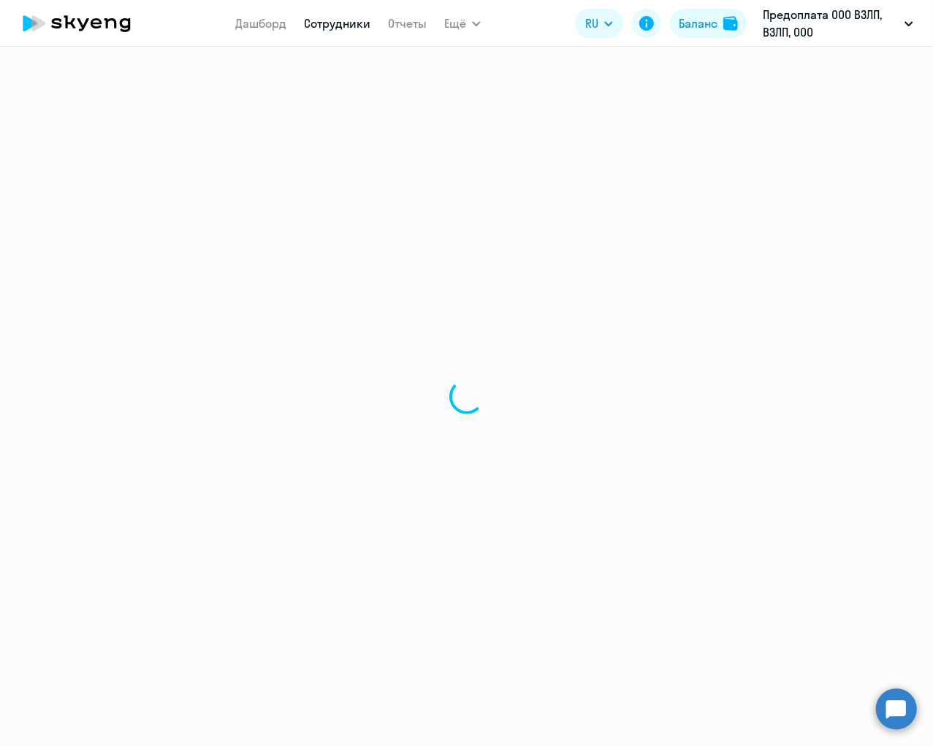
select select "30"
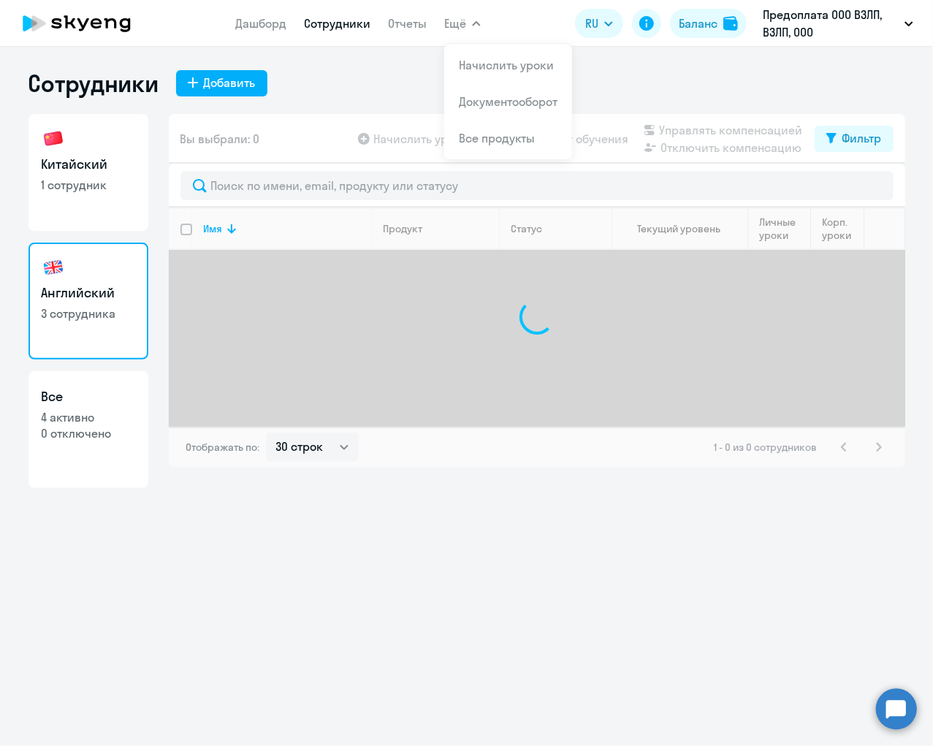
click at [463, 20] on span "Ещё" at bounding box center [455, 24] width 22 height 18
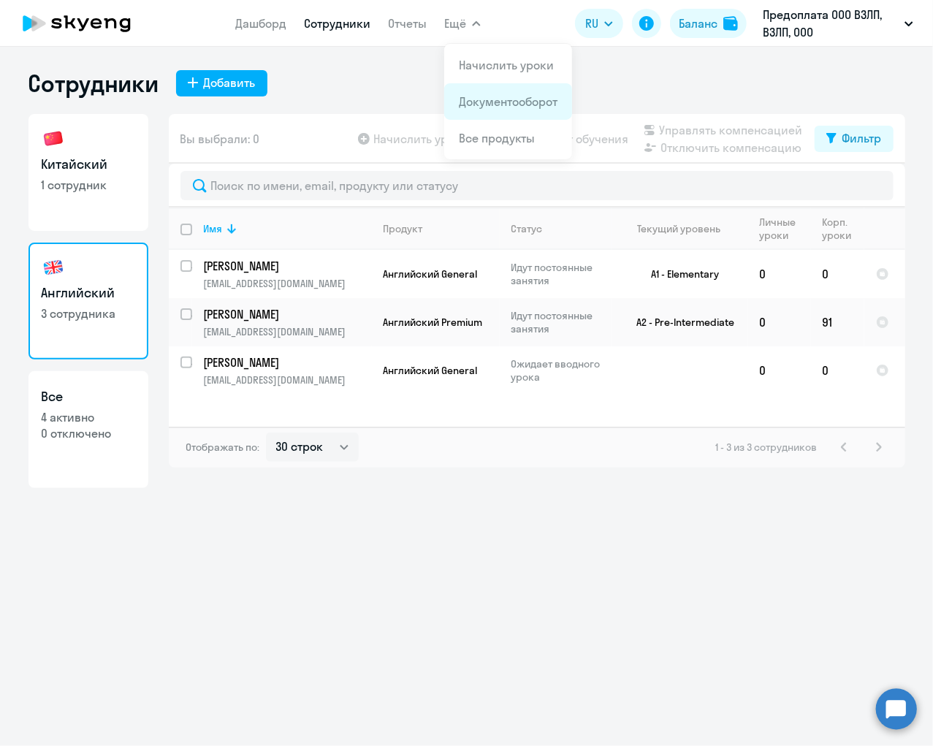
click at [491, 99] on link "Документооборот" at bounding box center [508, 101] width 99 height 15
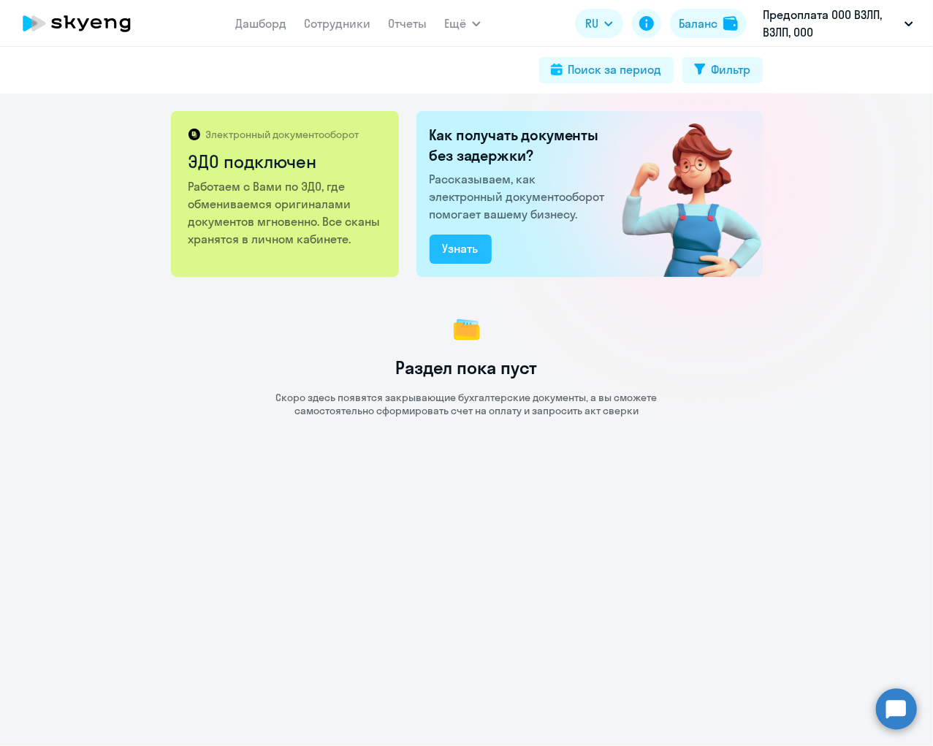
click at [469, 241] on div "Узнать" at bounding box center [461, 249] width 36 height 18
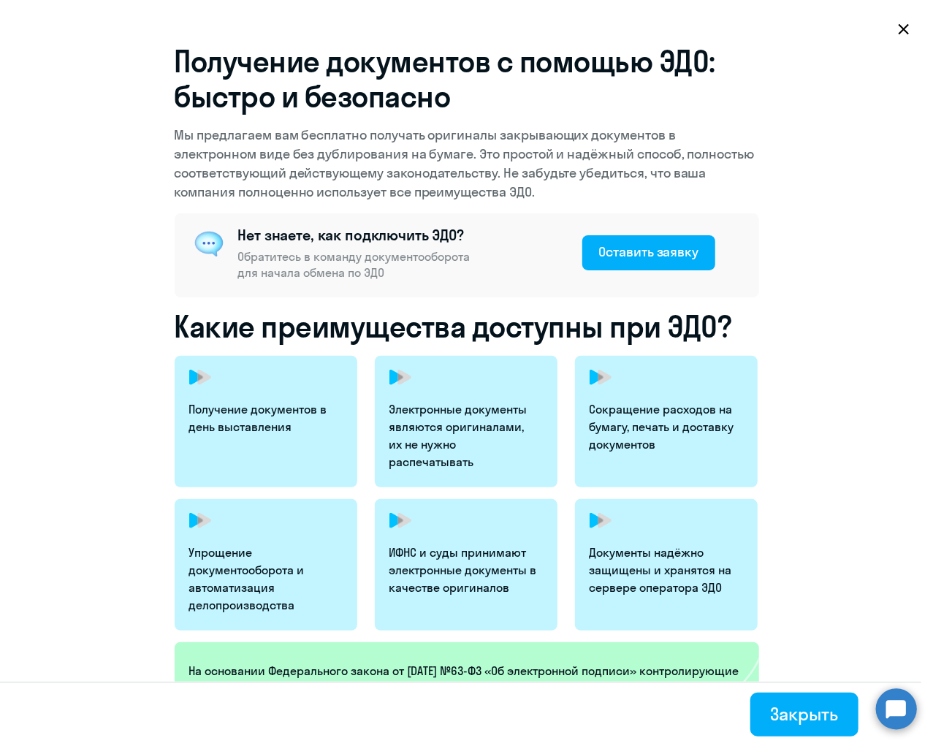
click at [906, 35] on svg-icon at bounding box center [904, 29] width 18 height 18
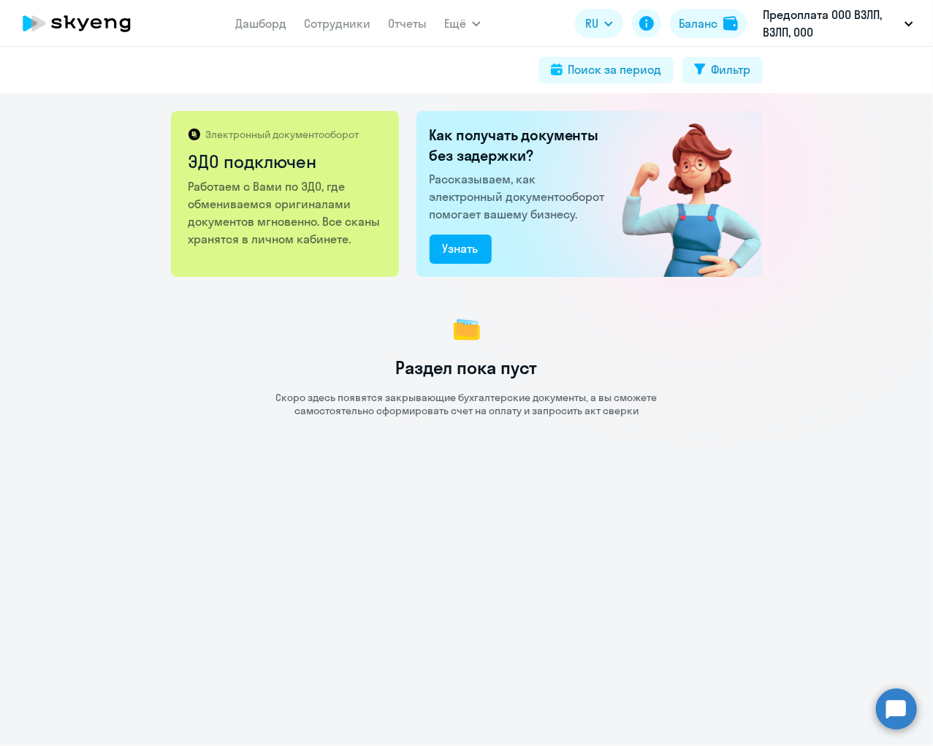
click at [898, 714] on circle at bounding box center [896, 708] width 41 height 41
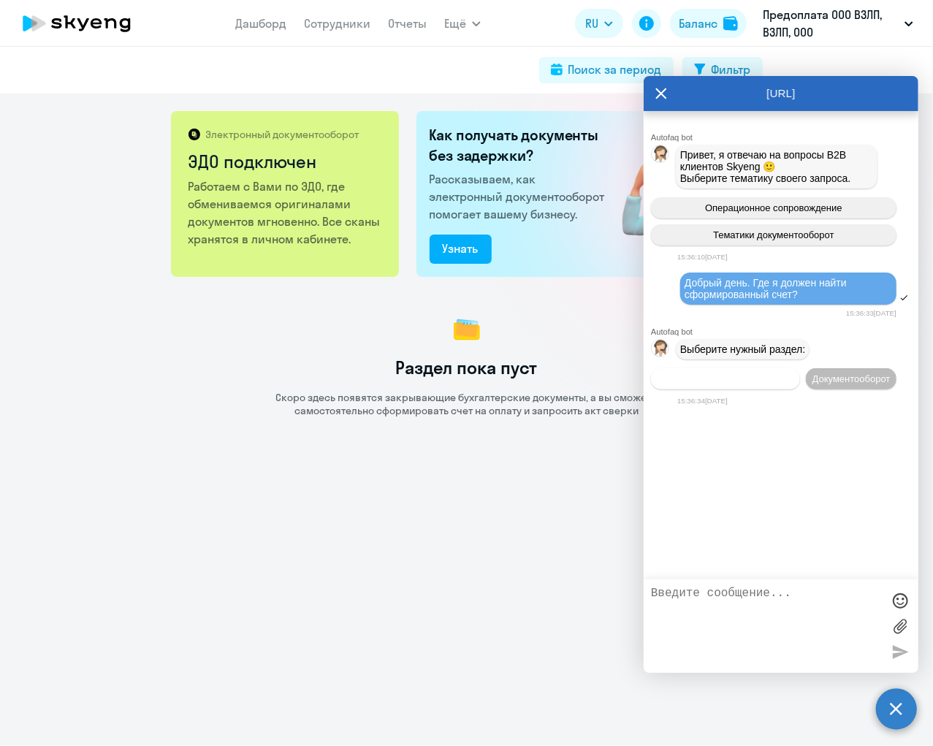
click at [762, 384] on span "Операционное сопровождение" at bounding box center [725, 378] width 137 height 11
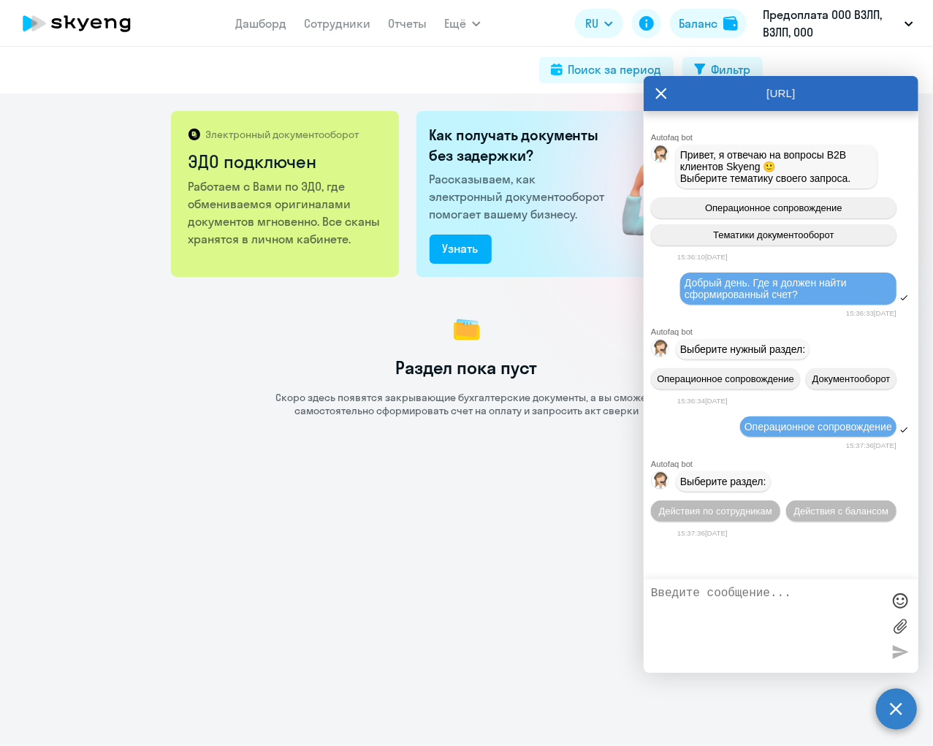
scroll to position [6, 0]
click at [257, 31] on app-menu-item-link "Дашборд" at bounding box center [260, 24] width 51 height 18
click at [260, 29] on link "Дашборд" at bounding box center [260, 23] width 51 height 15
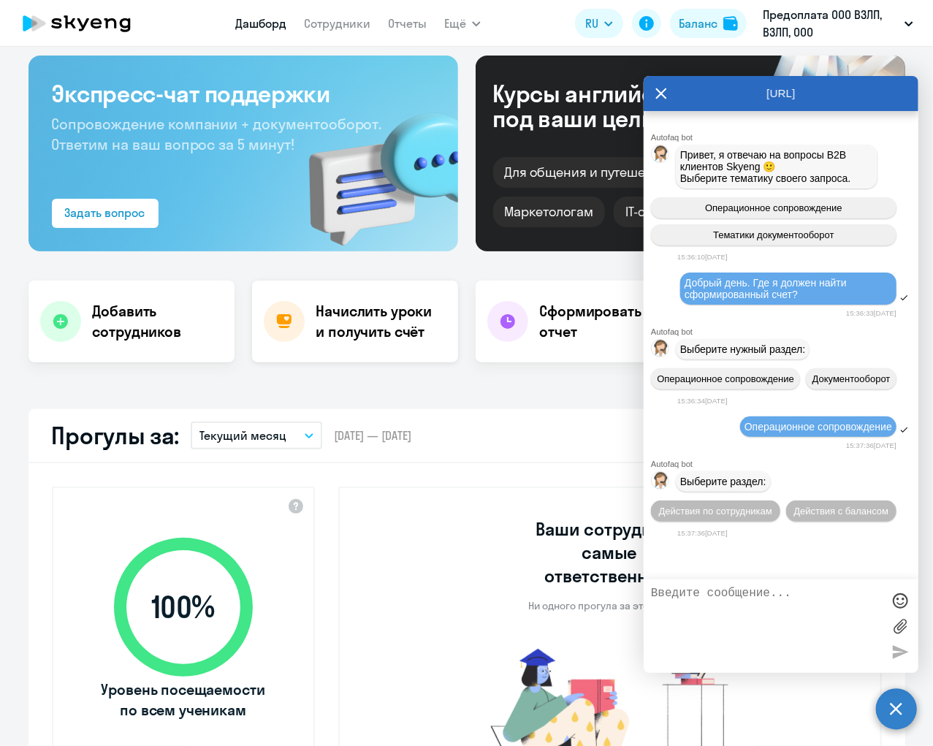
scroll to position [62, 0]
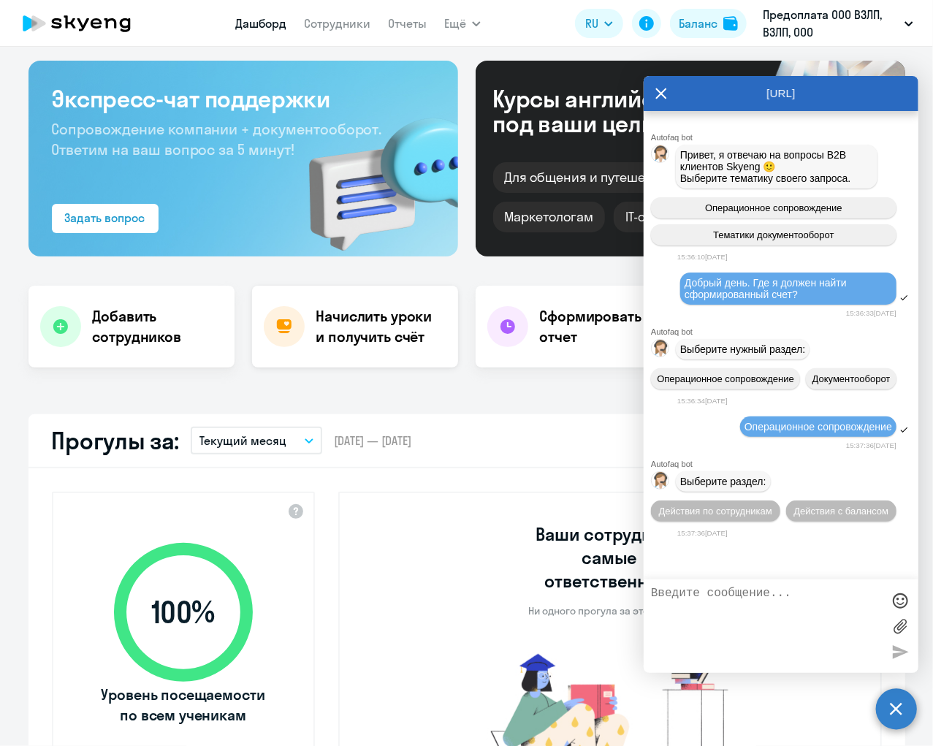
select select "30"
click at [487, 420] on div "Прогулы за: Текущий месяц – 01.09.2025 — 30.09.2025 Скачать отчет" at bounding box center [467, 441] width 877 height 54
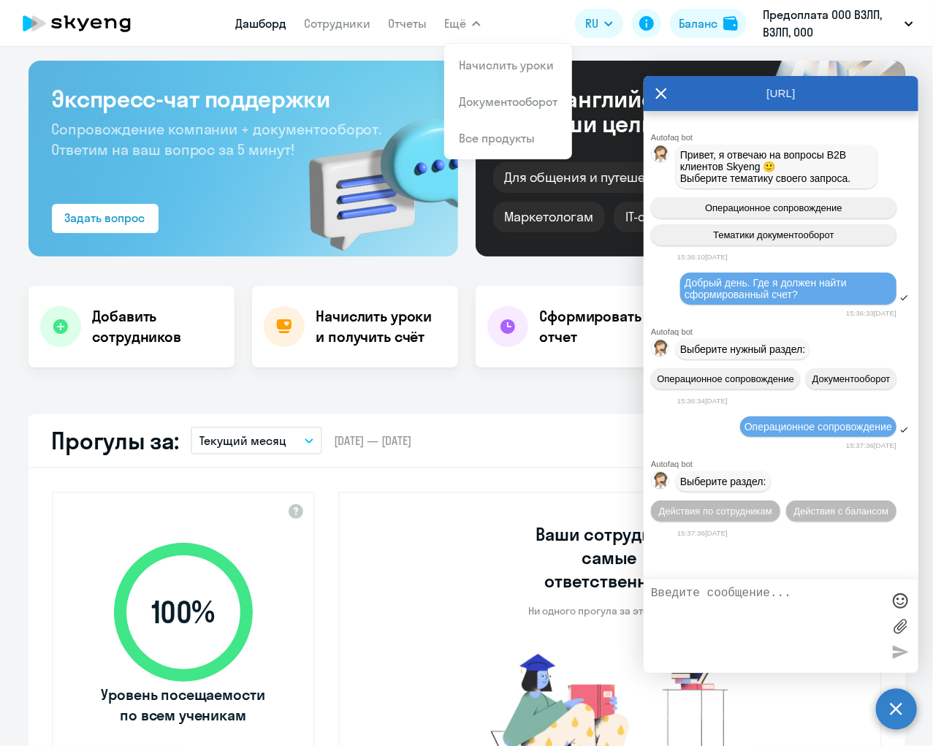
click at [468, 21] on button "Ещё" at bounding box center [462, 23] width 37 height 29
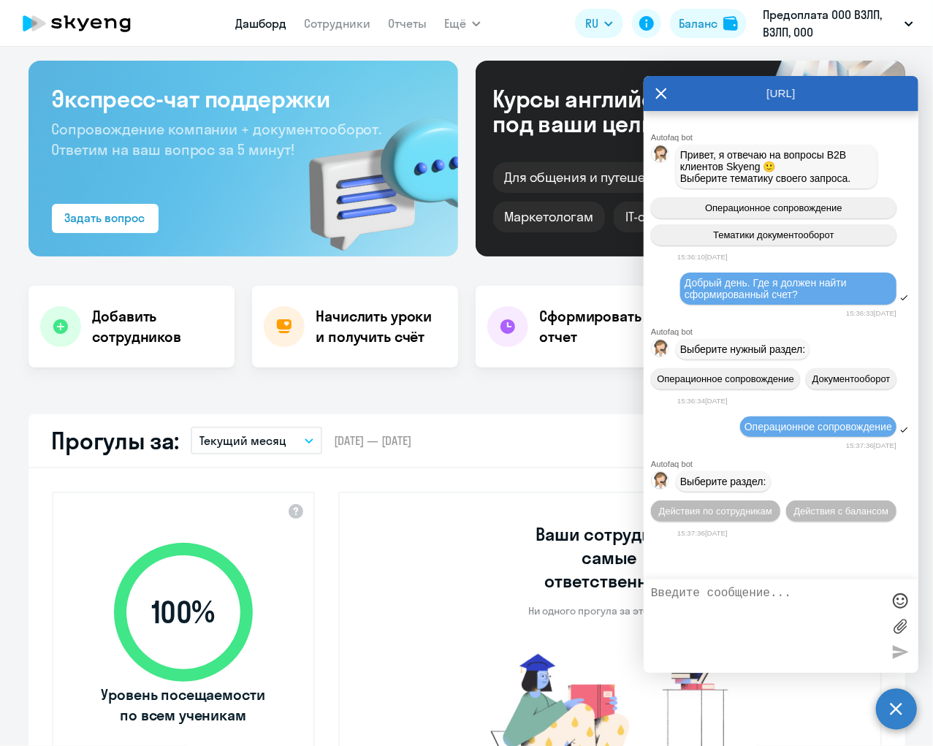
click at [468, 21] on button "Ещё" at bounding box center [462, 23] width 37 height 29
click at [888, 336] on div "Autofaq bot" at bounding box center [785, 331] width 268 height 9
click at [743, 517] on span "Действия по сотрудникам" at bounding box center [715, 511] width 113 height 11
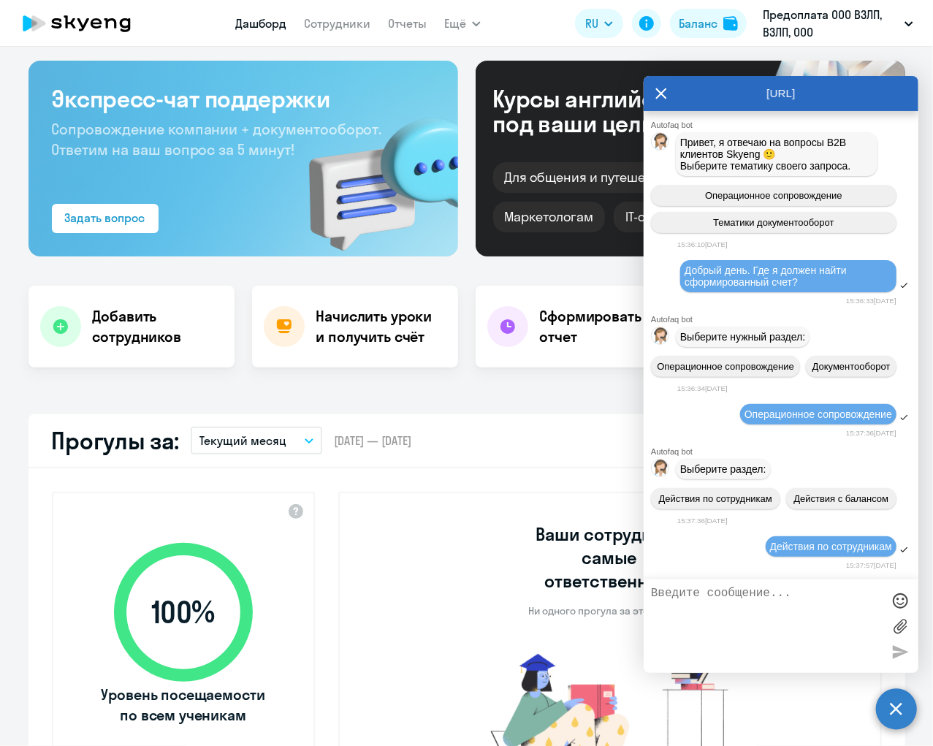
scroll to position [200, 0]
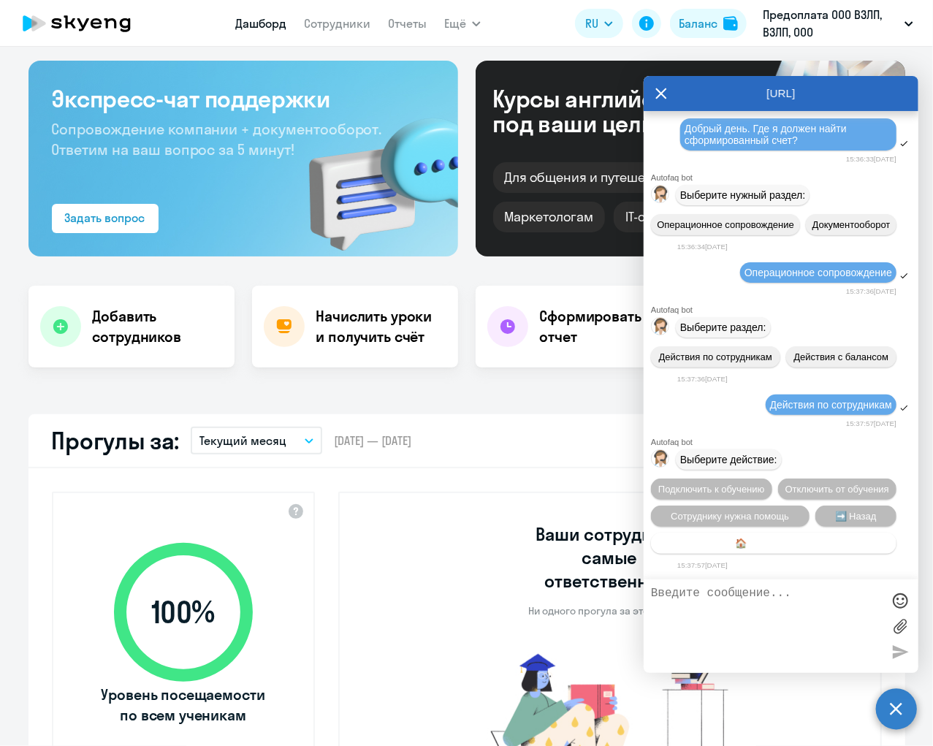
click at [737, 543] on span "🏠 Главное меню" at bounding box center [773, 543] width 77 height 11
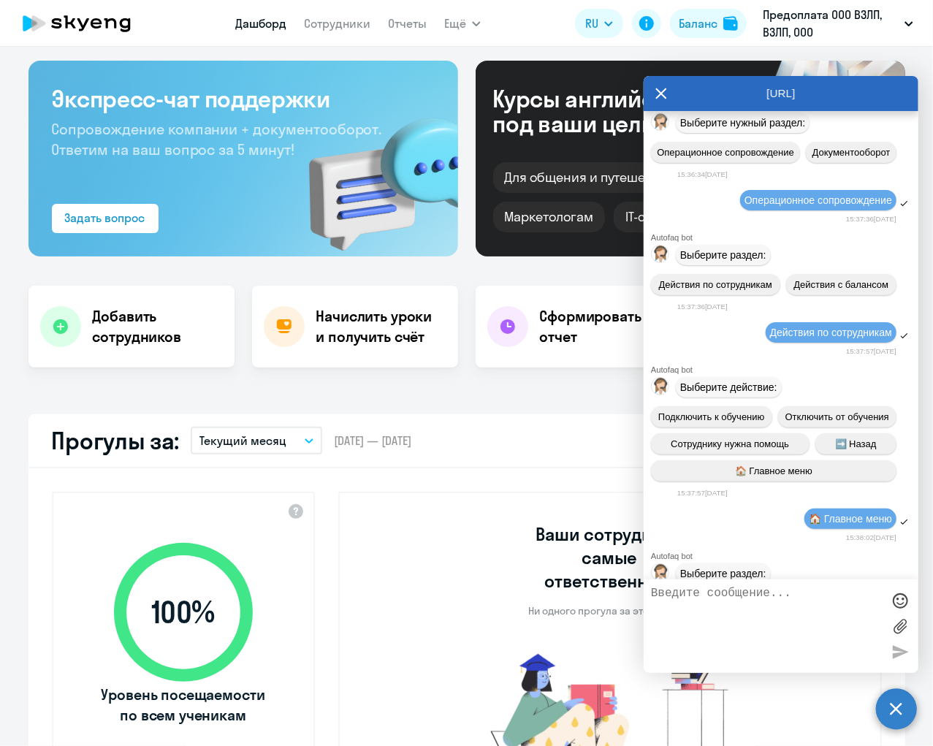
scroll to position [338, 0]
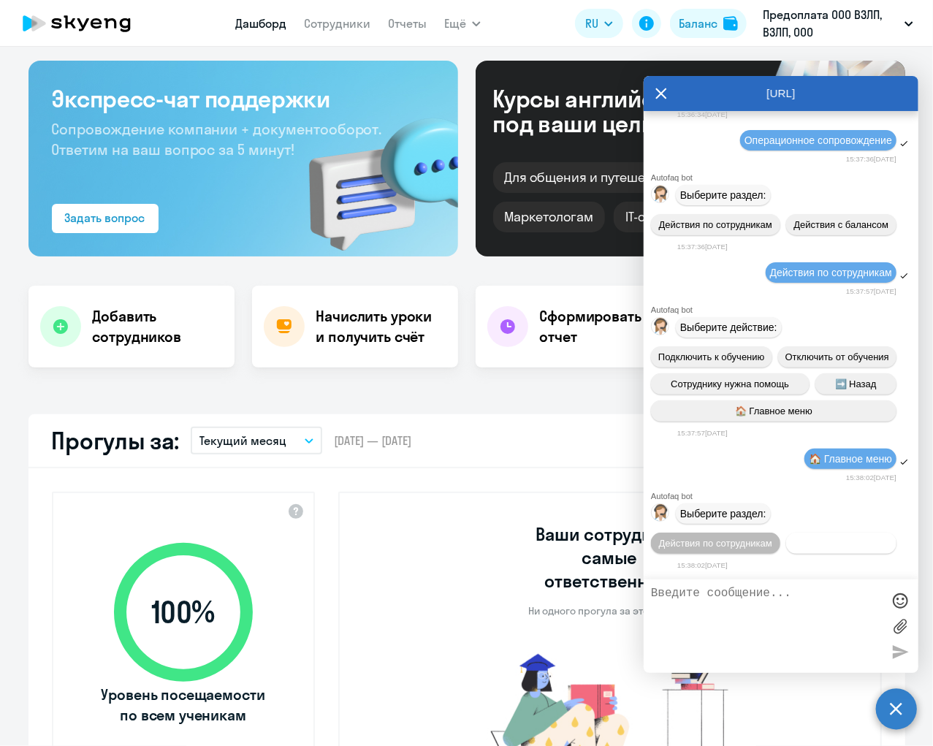
click at [843, 544] on span "Действия с балансом" at bounding box center [841, 543] width 95 height 11
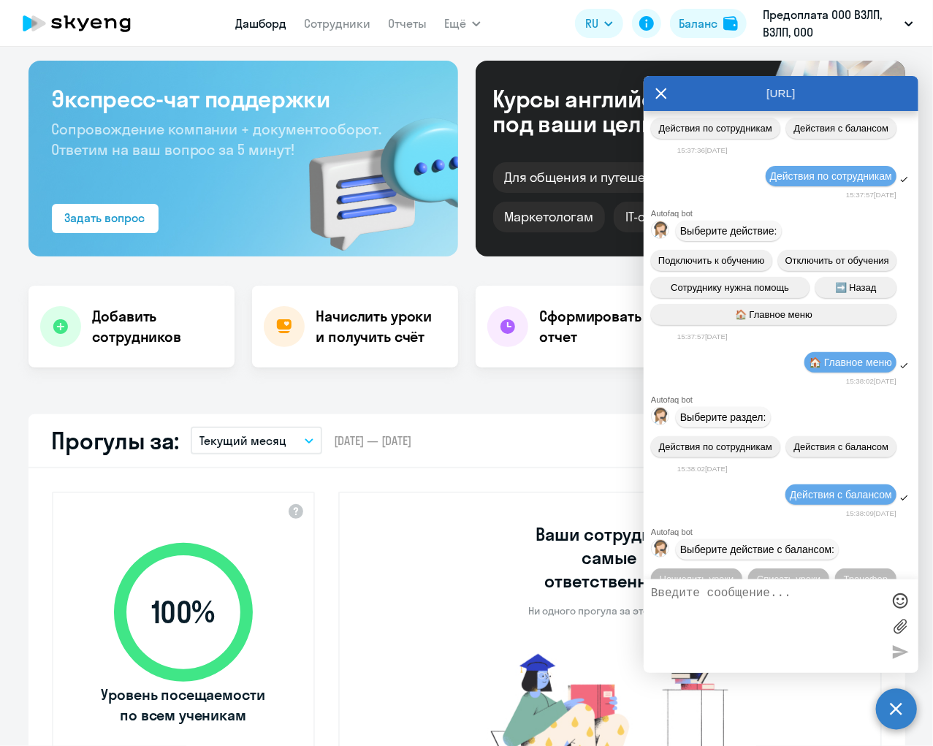
scroll to position [503, 0]
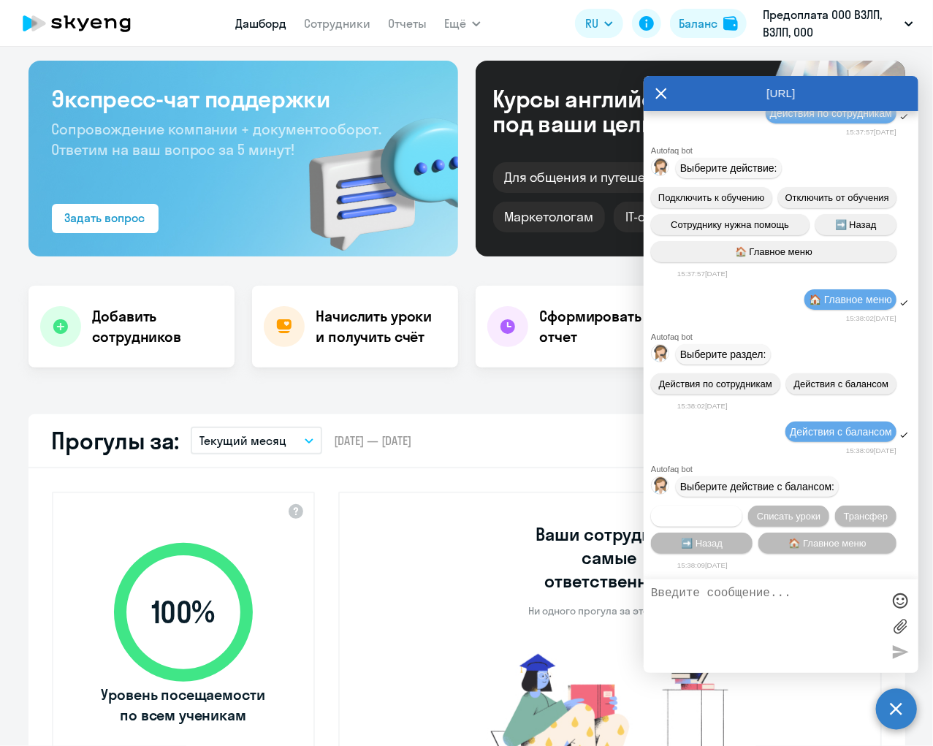
click at [726, 514] on span "Начислить уроки" at bounding box center [697, 516] width 75 height 11
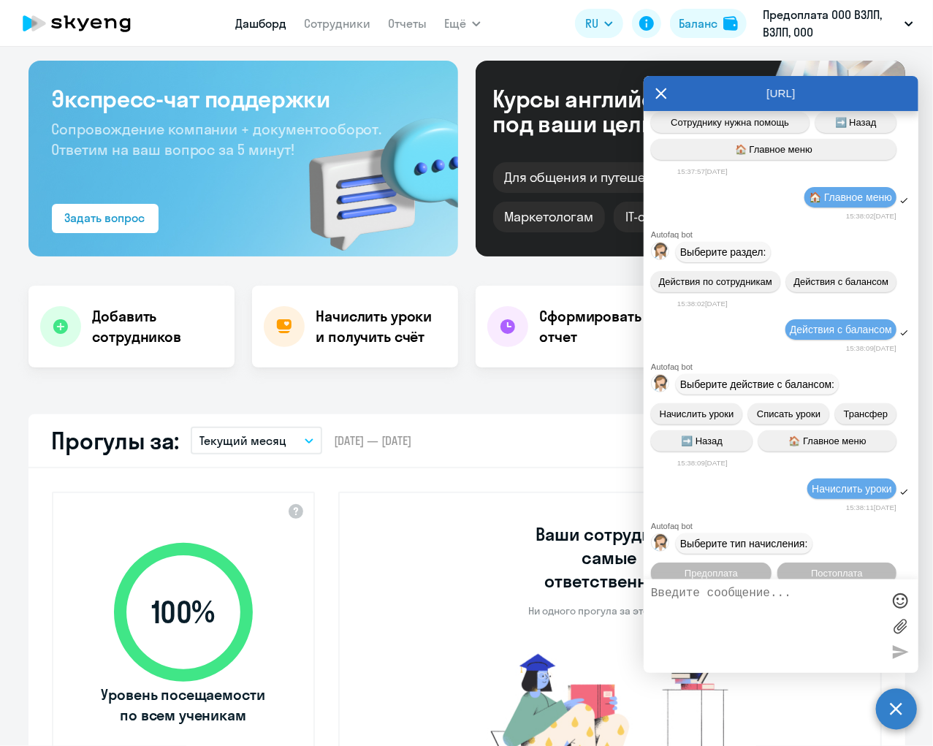
scroll to position [697, 0]
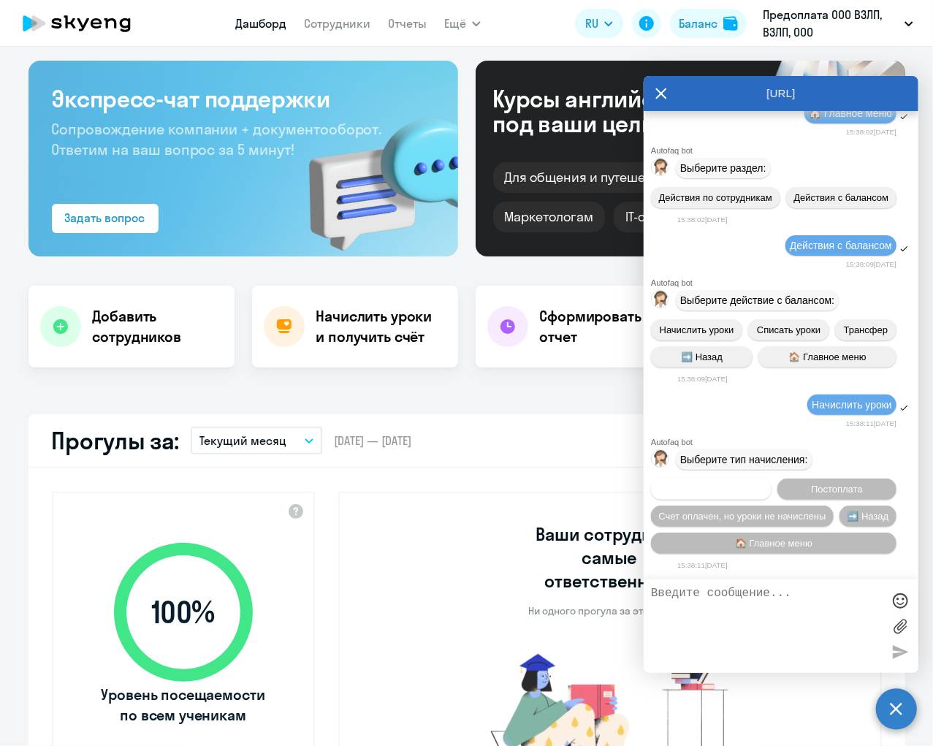
click at [737, 486] on span "Предоплата" at bounding box center [711, 489] width 53 height 11
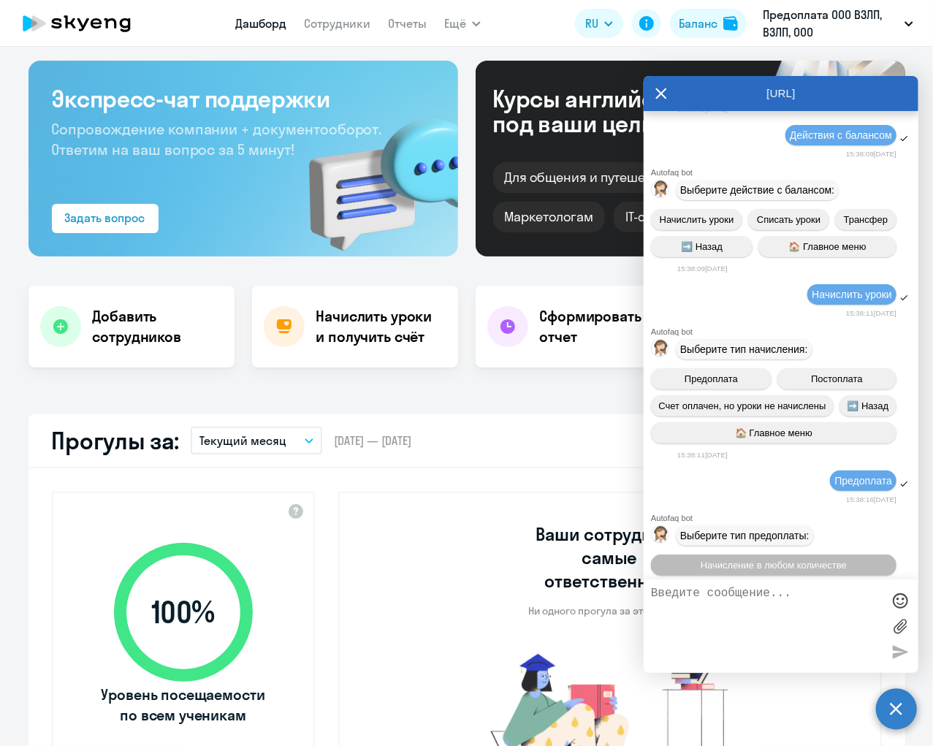
scroll to position [892, 0]
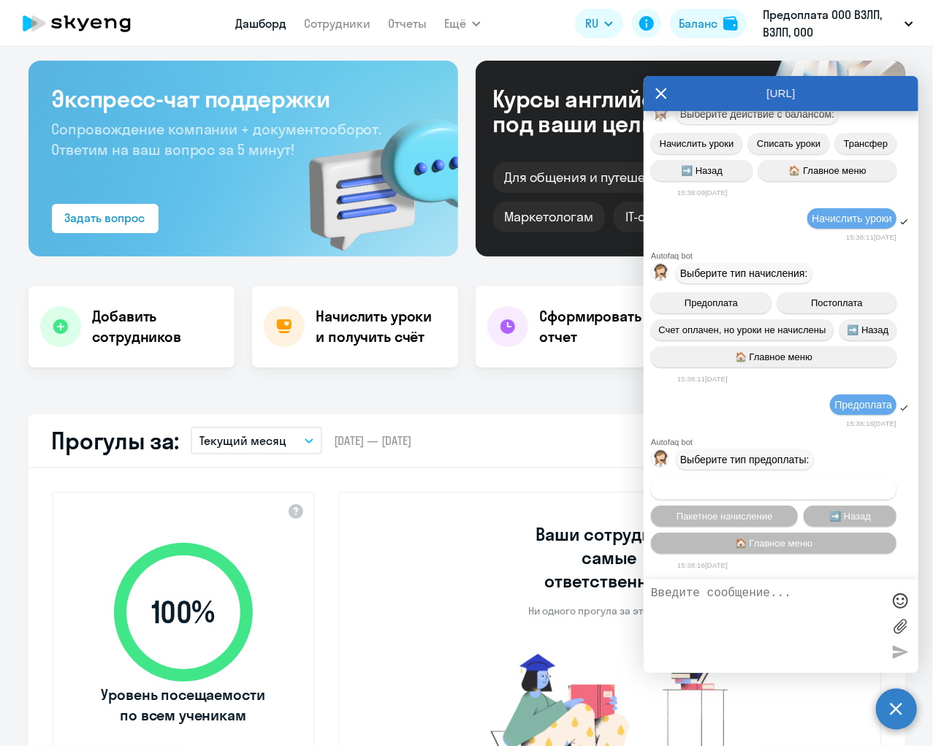
click at [782, 484] on span "Начисление в любом количестве" at bounding box center [774, 489] width 146 height 11
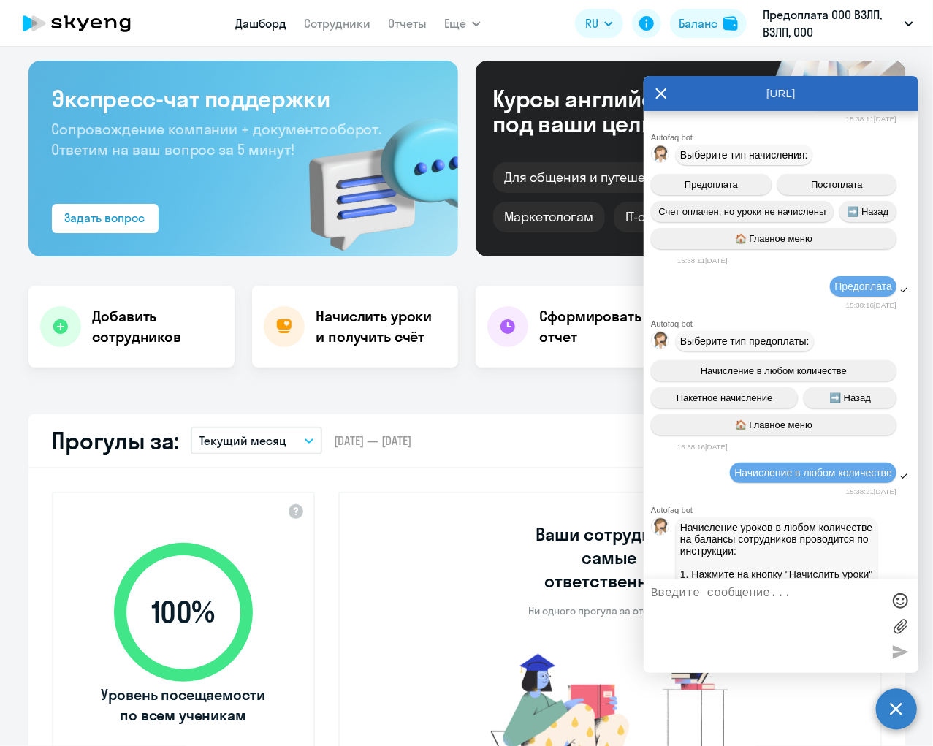
scroll to position [1769, 0]
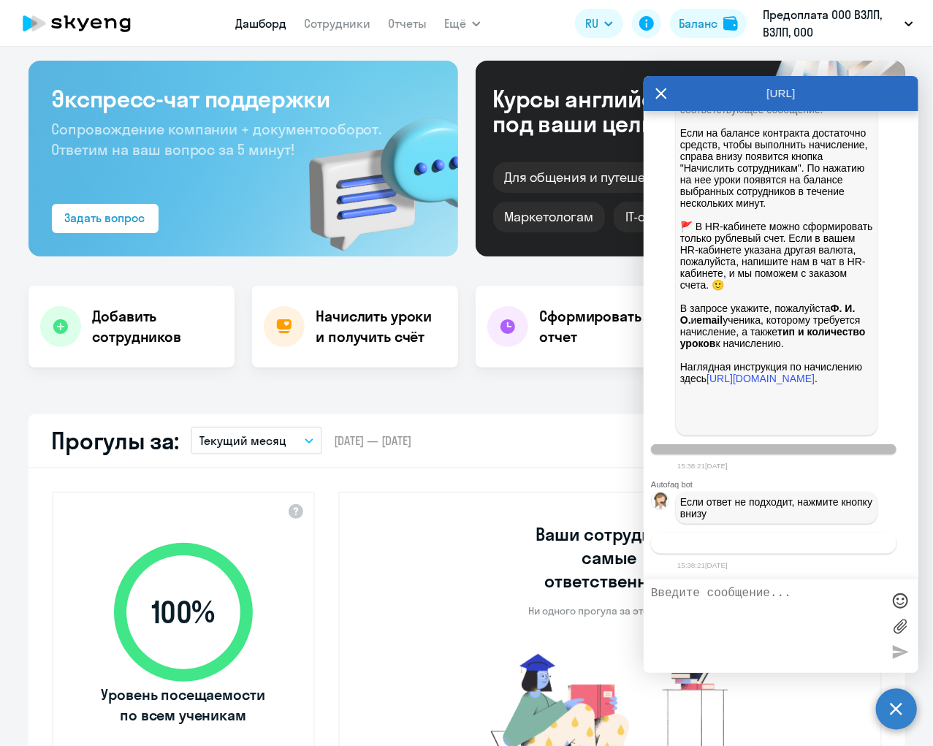
click at [766, 546] on span "Связаться с менеджером" at bounding box center [774, 543] width 112 height 11
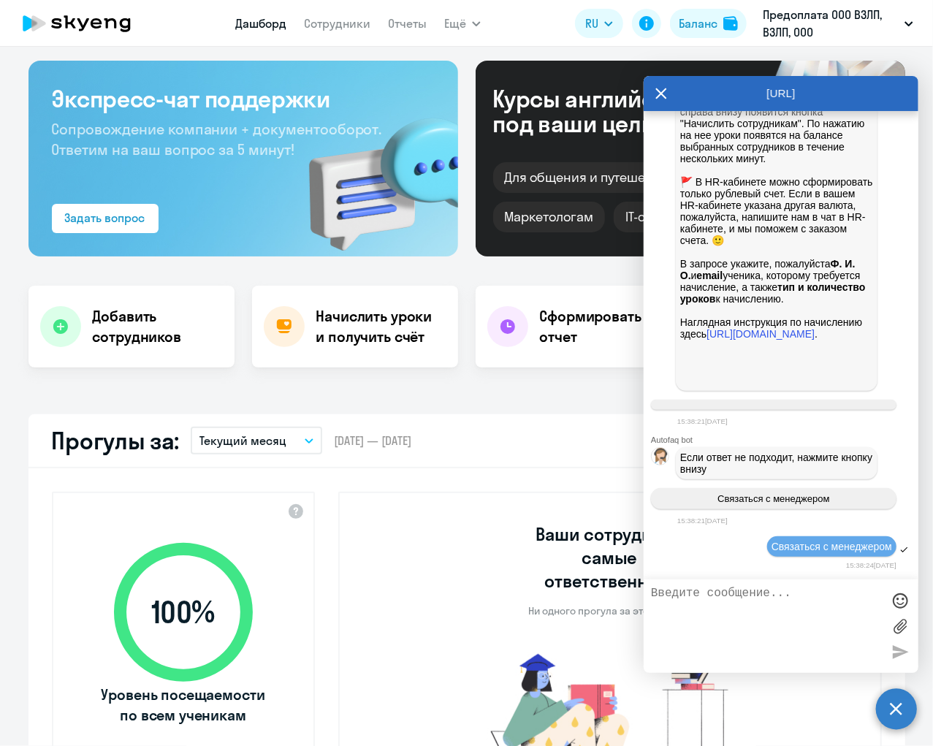
click at [820, 547] on span "Связаться с менеджером" at bounding box center [832, 547] width 121 height 12
click at [788, 552] on div "Связаться с менеджером" at bounding box center [832, 547] width 121 height 12
click at [542, 395] on div "Важные контакты Экспресс-чат поддержки Сопровождение компании + документооборот…" at bounding box center [466, 396] width 933 height 699
click at [759, 387] on div "Начисление уроков в любом количестве на балансы сотрудников проводится по инстр…" at bounding box center [777, 76] width 202 height 629
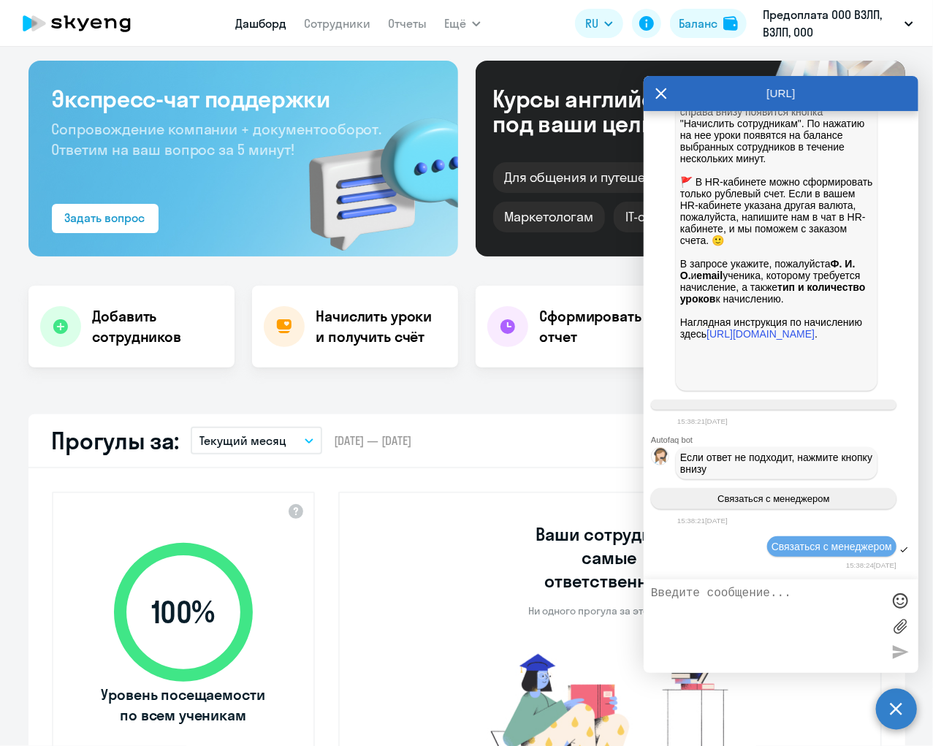
click at [272, 20] on link "Дашборд" at bounding box center [260, 23] width 51 height 15
click at [661, 93] on icon at bounding box center [661, 93] width 11 height 11
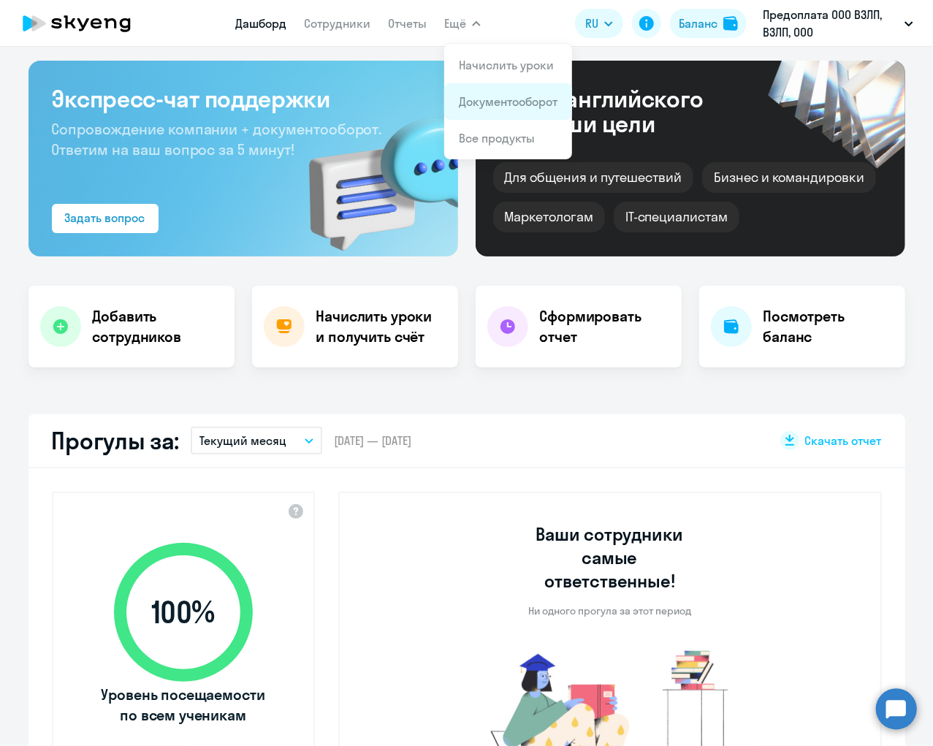
click at [487, 107] on link "Документооборот" at bounding box center [508, 101] width 99 height 15
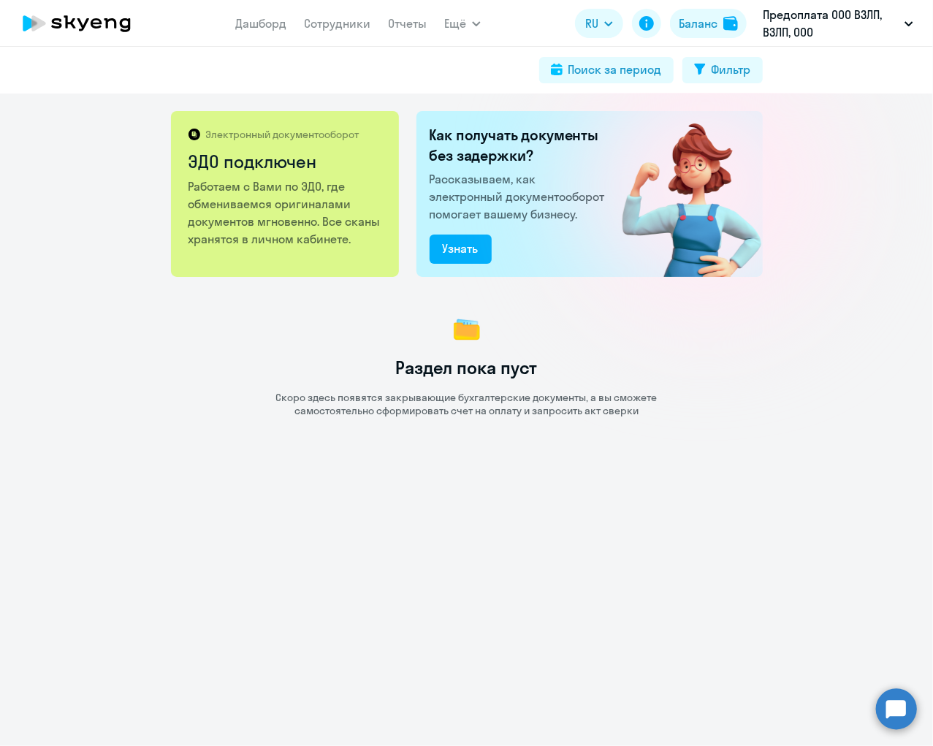
click at [299, 184] on p "Работаем с Вами по ЭДО, где обмениваемся оригиналами документов мгновенно. Все …" at bounding box center [286, 213] width 195 height 70
click at [618, 69] on div "Поиск за период" at bounding box center [616, 70] width 94 height 18
select select "all"
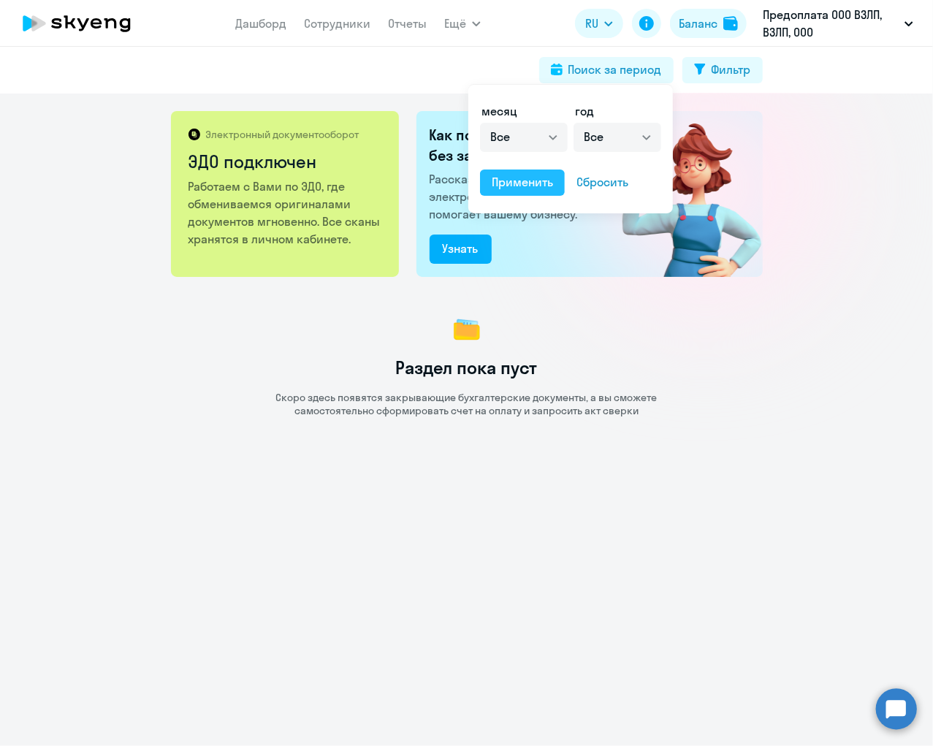
click at [543, 184] on div "Применить" at bounding box center [522, 182] width 61 height 18
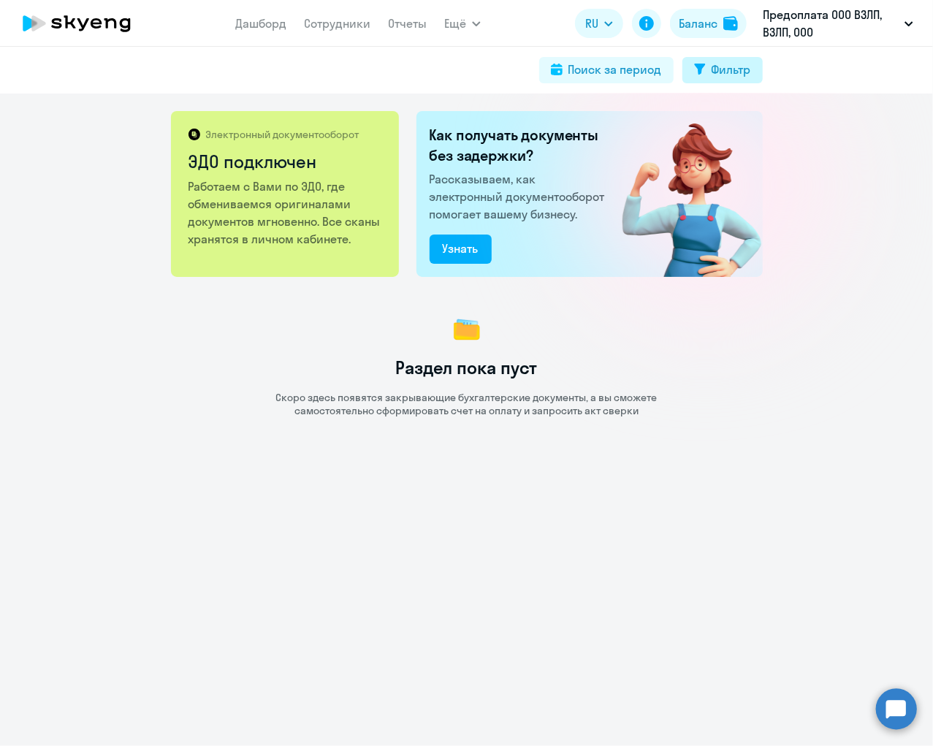
click at [716, 72] on div "Фильтр" at bounding box center [731, 70] width 39 height 18
select select "all"
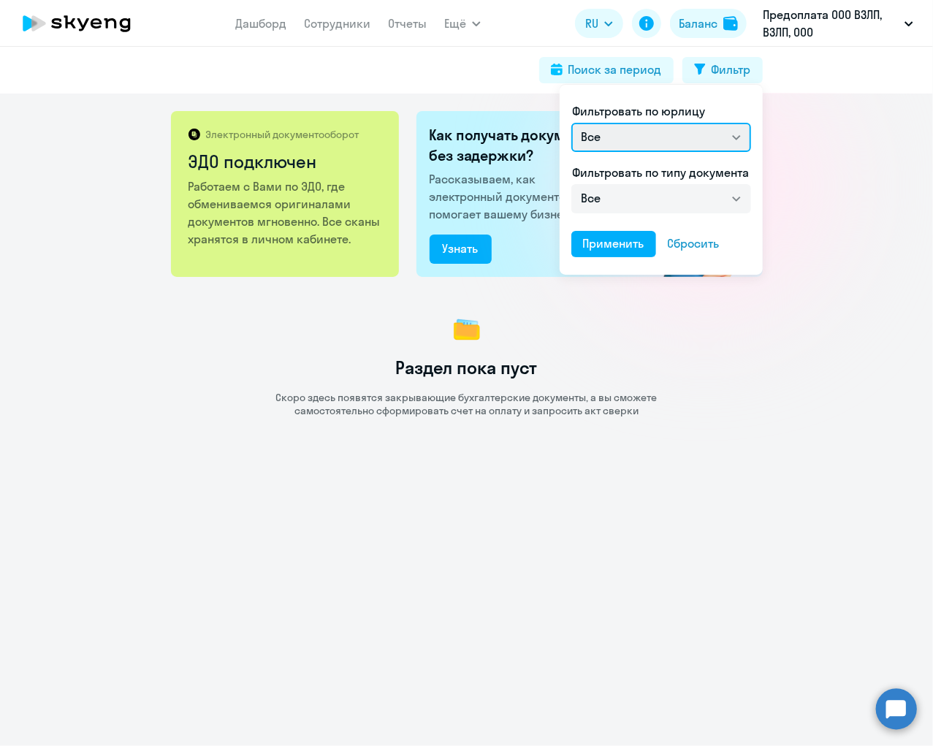
click at [737, 141] on select "Все" at bounding box center [662, 137] width 180 height 29
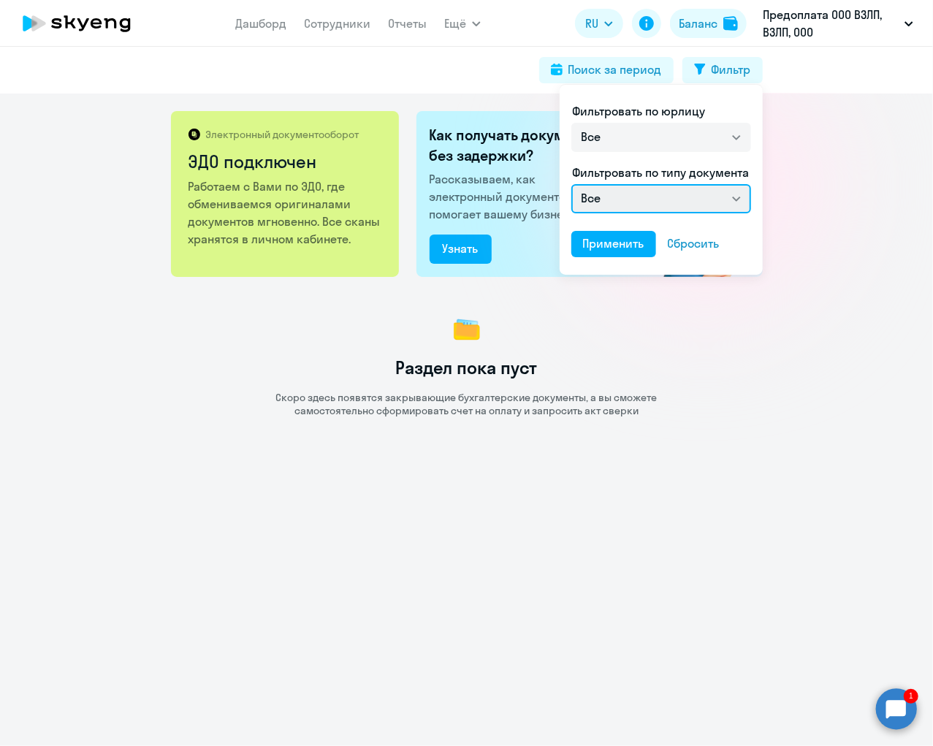
click at [733, 200] on select "Все" at bounding box center [662, 198] width 180 height 29
click at [702, 25] on div at bounding box center [466, 373] width 933 height 746
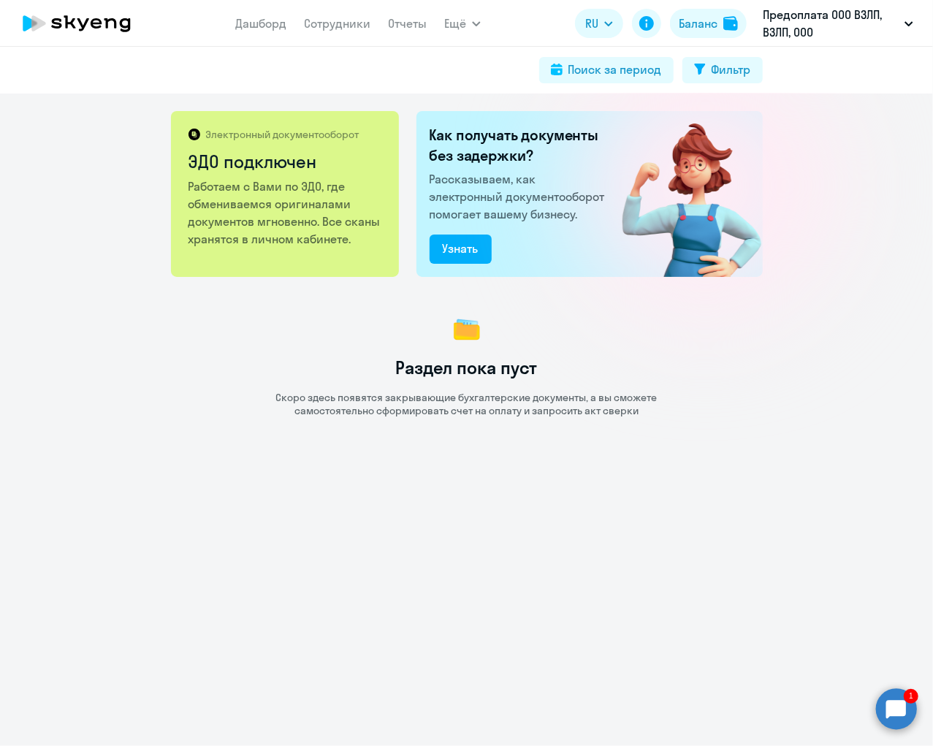
click at [702, 25] on div "Баланс" at bounding box center [698, 24] width 39 height 18
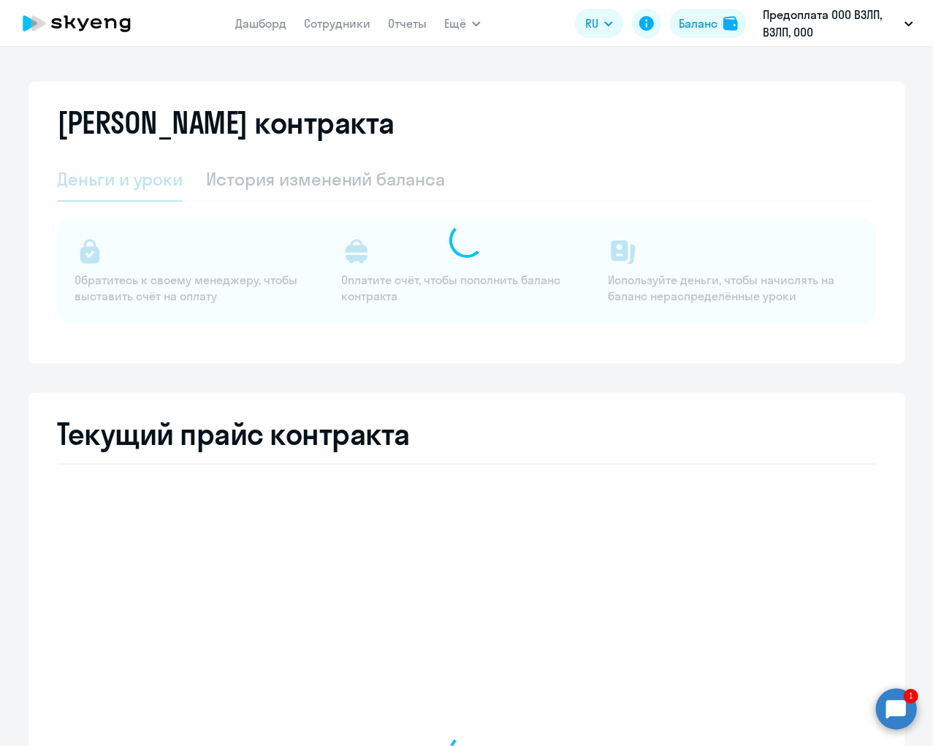
select select "english_adult_not_native_speaker"
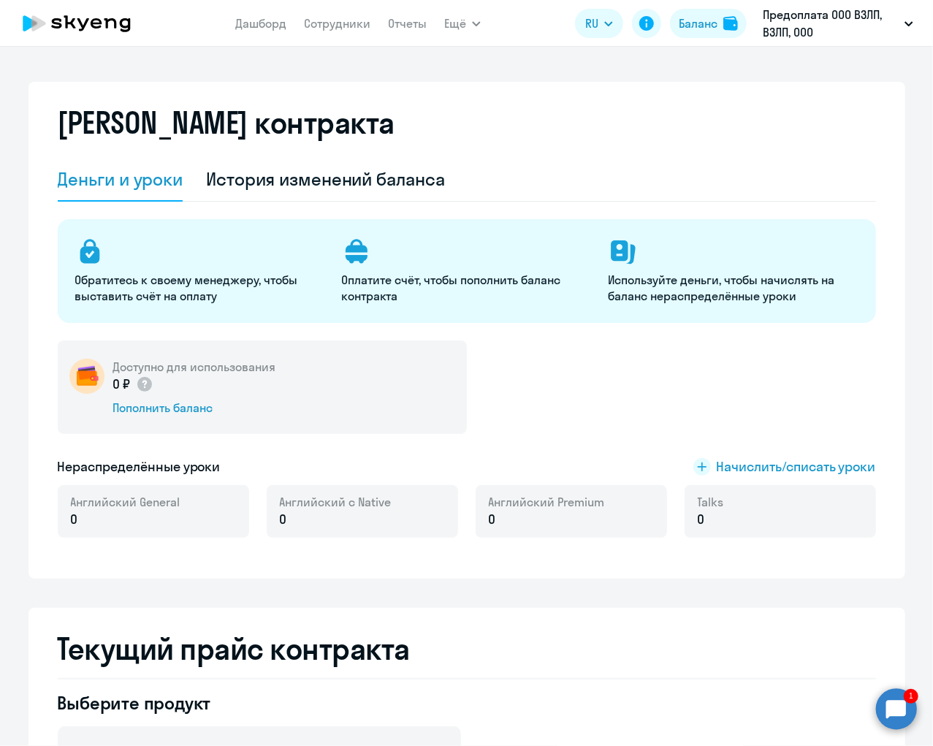
click at [274, 31] on app-menu-item-link "Дашборд" at bounding box center [260, 24] width 51 height 18
click at [344, 20] on link "Сотрудники" at bounding box center [337, 23] width 67 height 15
select select "30"
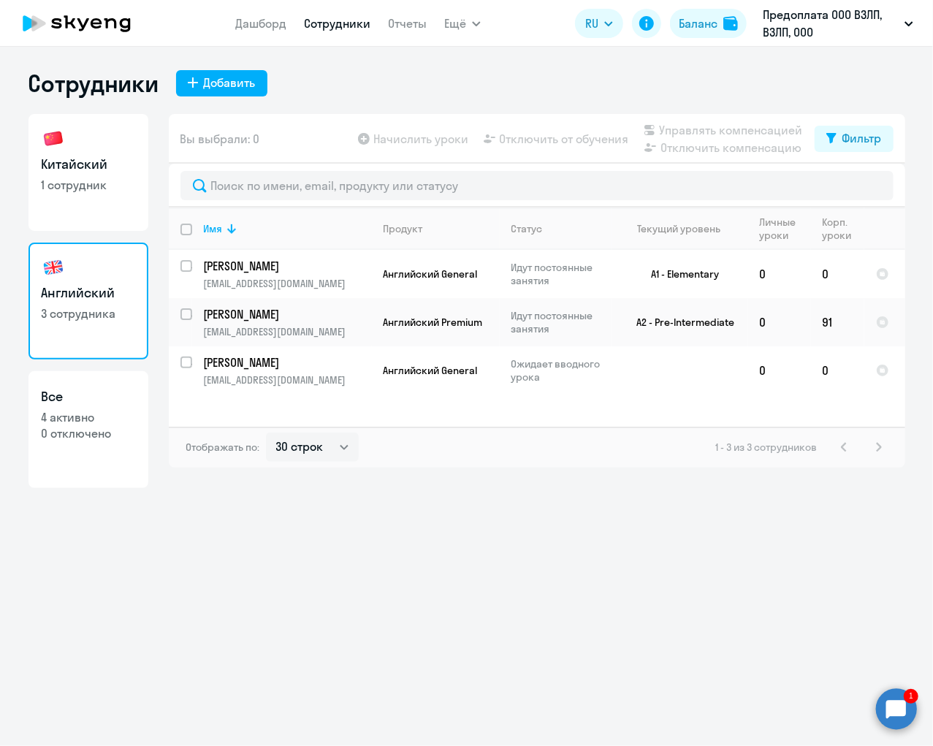
click at [79, 431] on p "0 отключено" at bounding box center [89, 433] width 94 height 16
select select "30"
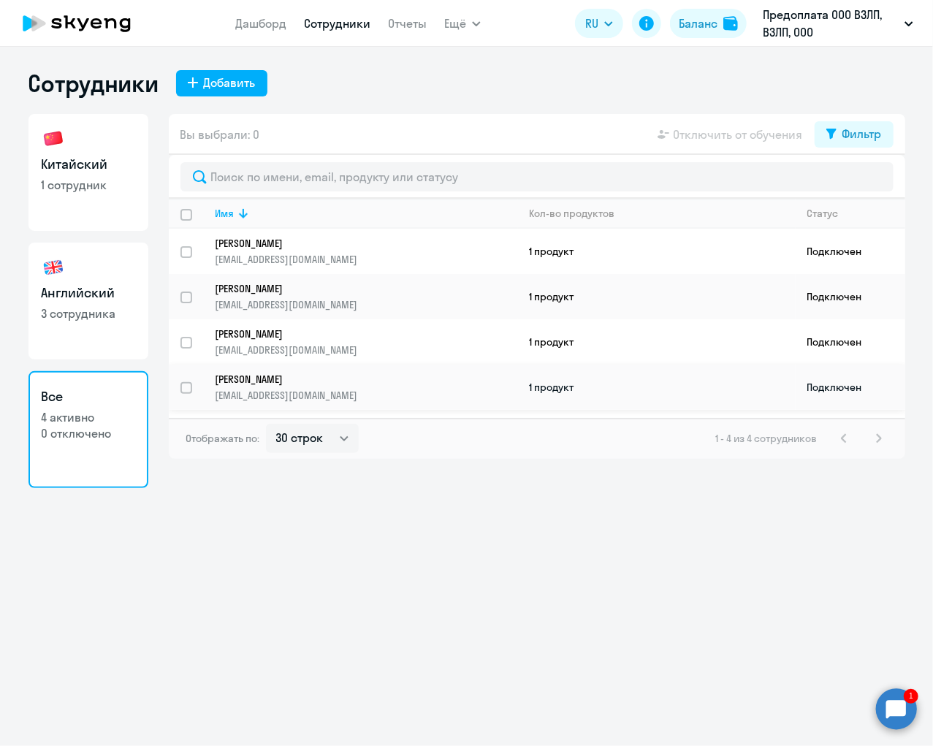
click at [719, 379] on td "1 продукт" at bounding box center [657, 387] width 278 height 45
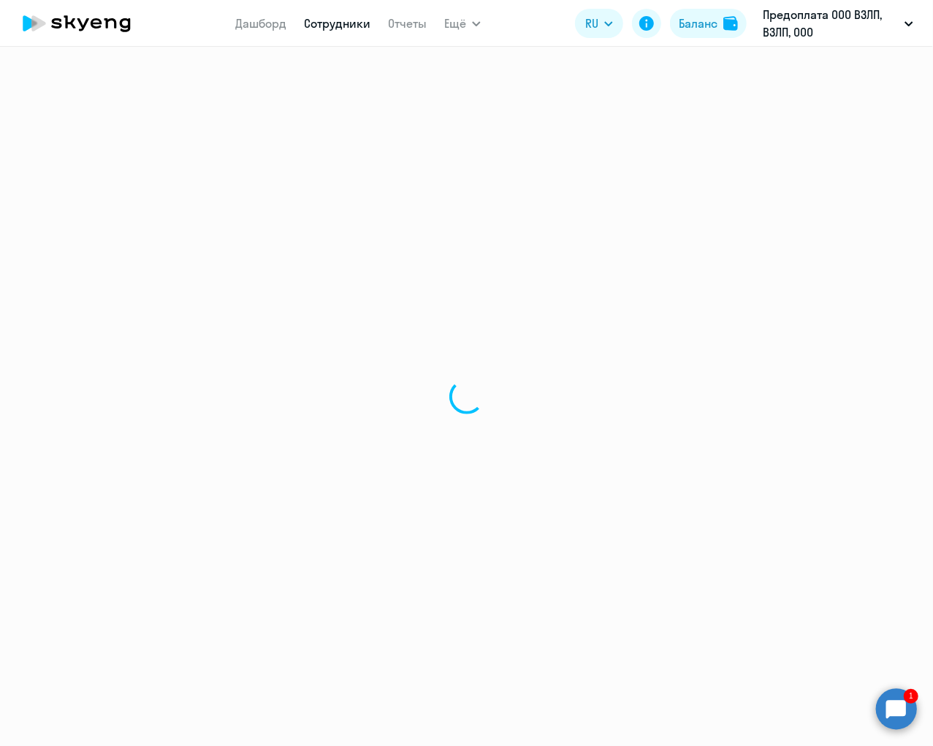
select select "english"
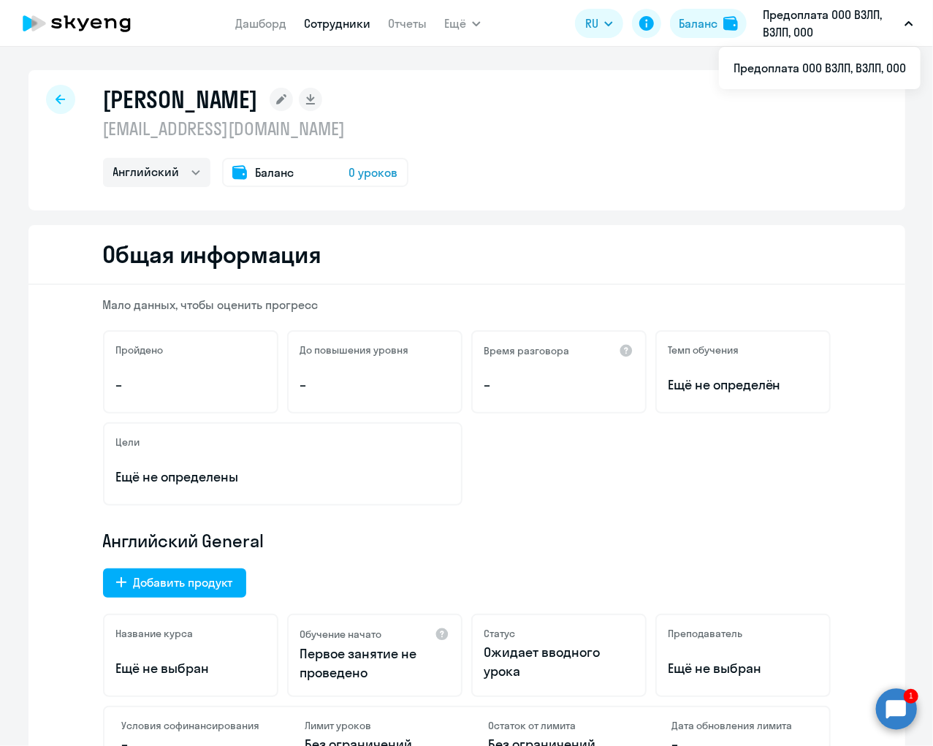
click at [578, 126] on div "Batalina Alexandra bed741@yandex.ru Английский Баланс 0 уроков" at bounding box center [467, 140] width 877 height 140
click at [406, 21] on link "Отчеты" at bounding box center [407, 23] width 39 height 15
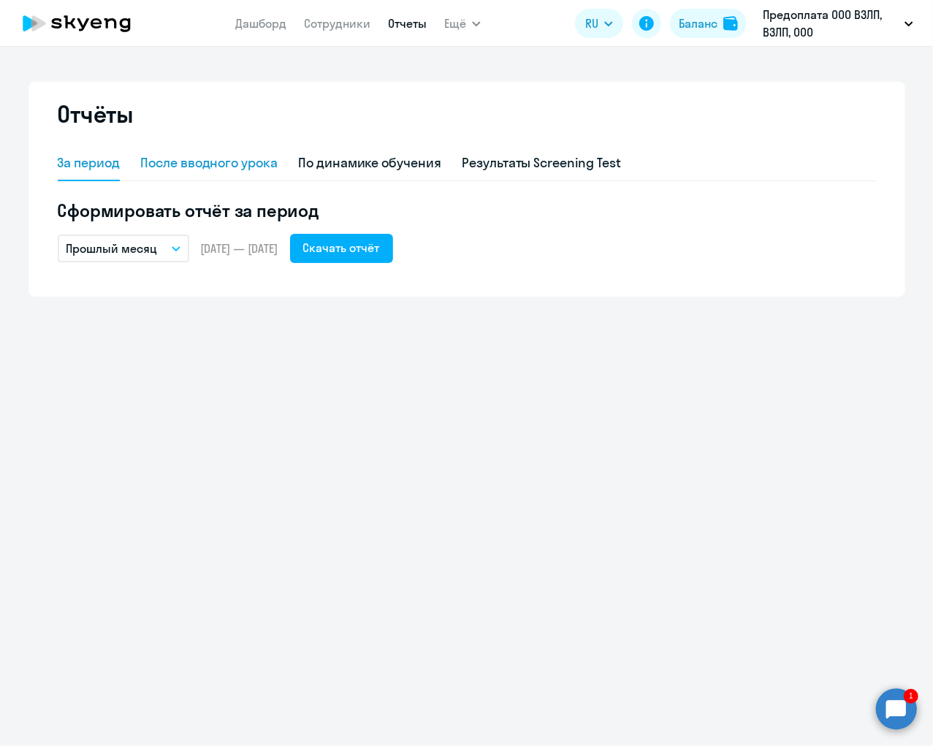
click at [250, 162] on div "После вводного урока" at bounding box center [208, 162] width 137 height 19
select select "10"
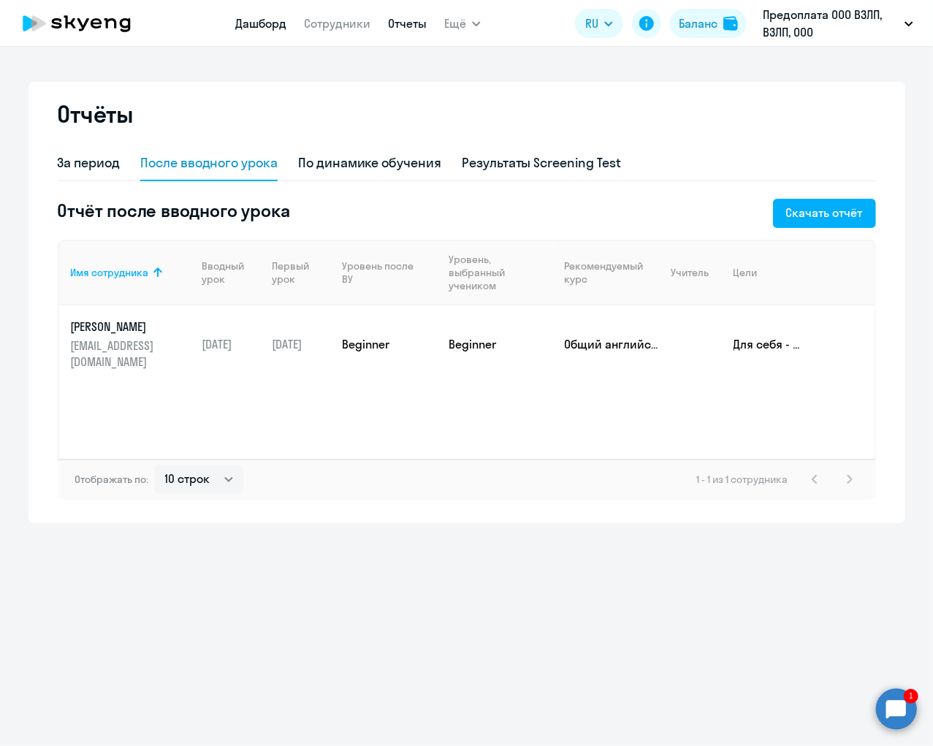
click at [278, 25] on link "Дашборд" at bounding box center [260, 23] width 51 height 15
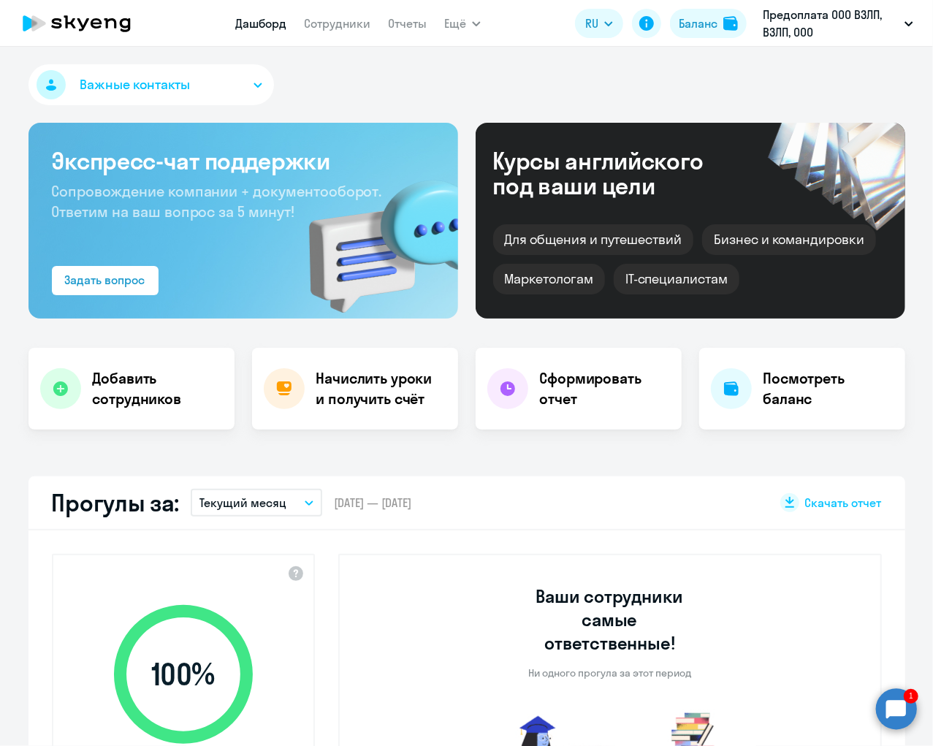
select select "30"
click at [257, 83] on icon "button" at bounding box center [258, 85] width 9 height 5
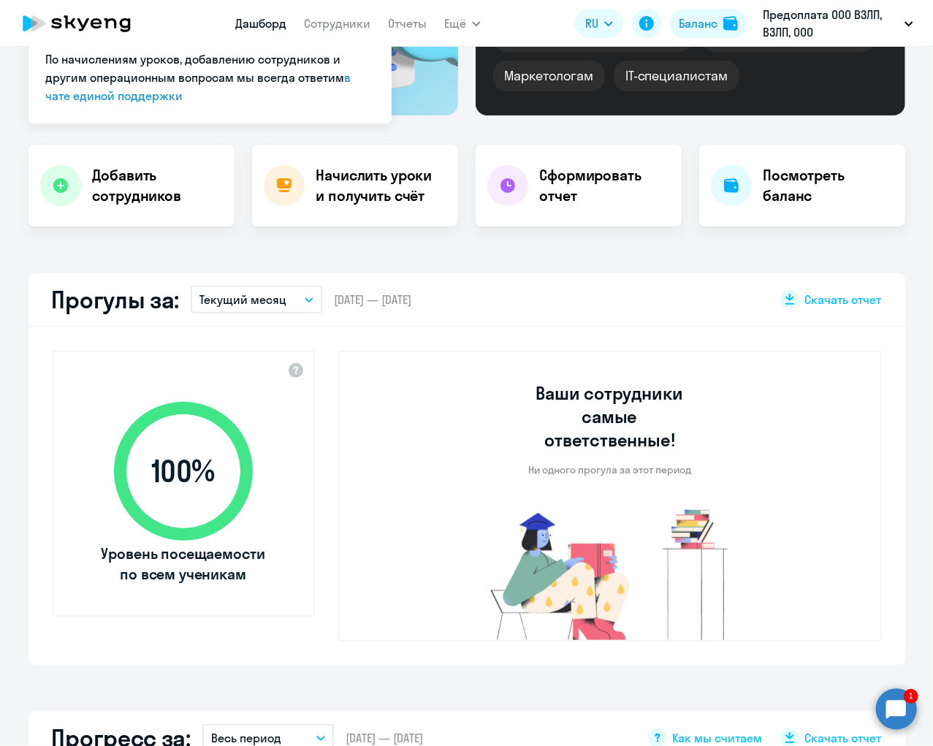
scroll to position [232, 0]
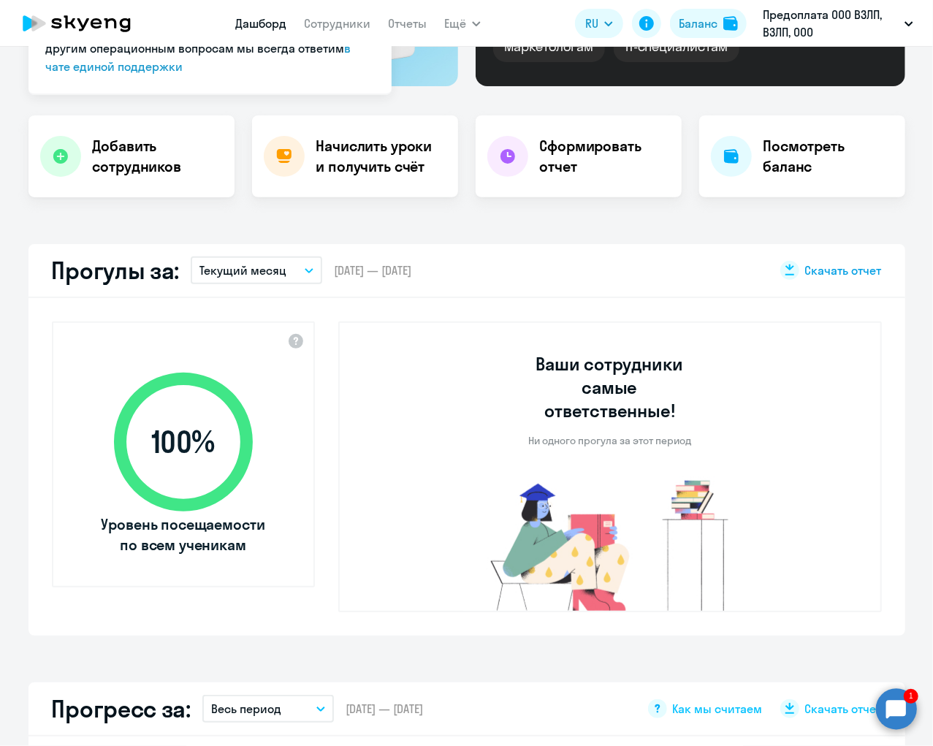
click at [792, 268] on icon at bounding box center [790, 266] width 9 height 7
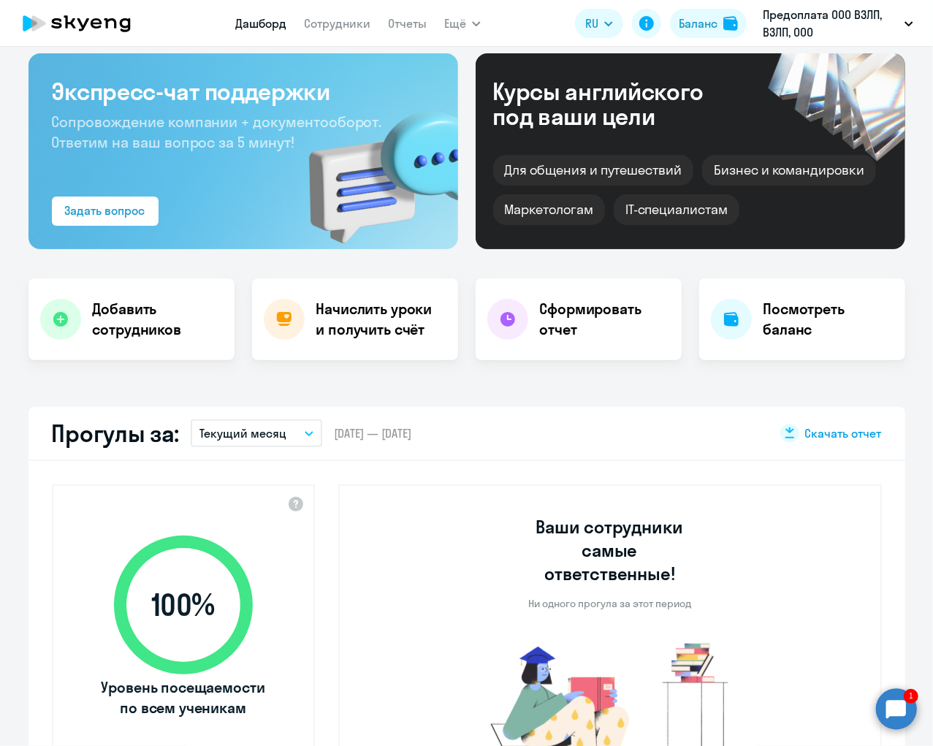
scroll to position [0, 0]
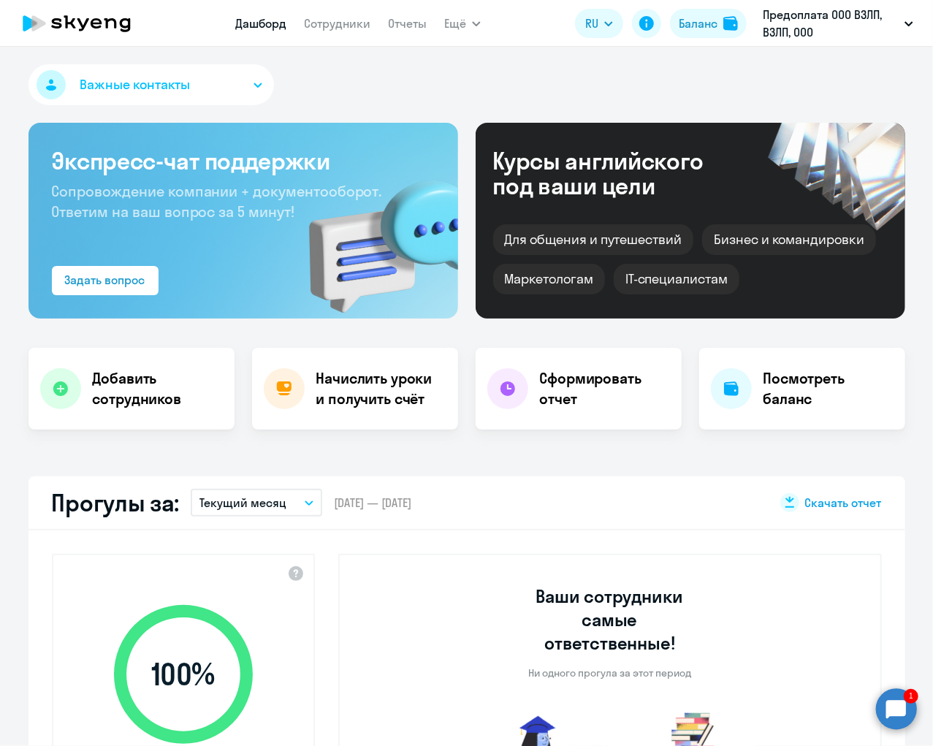
click at [269, 82] on button "Важные контакты" at bounding box center [152, 84] width 246 height 41
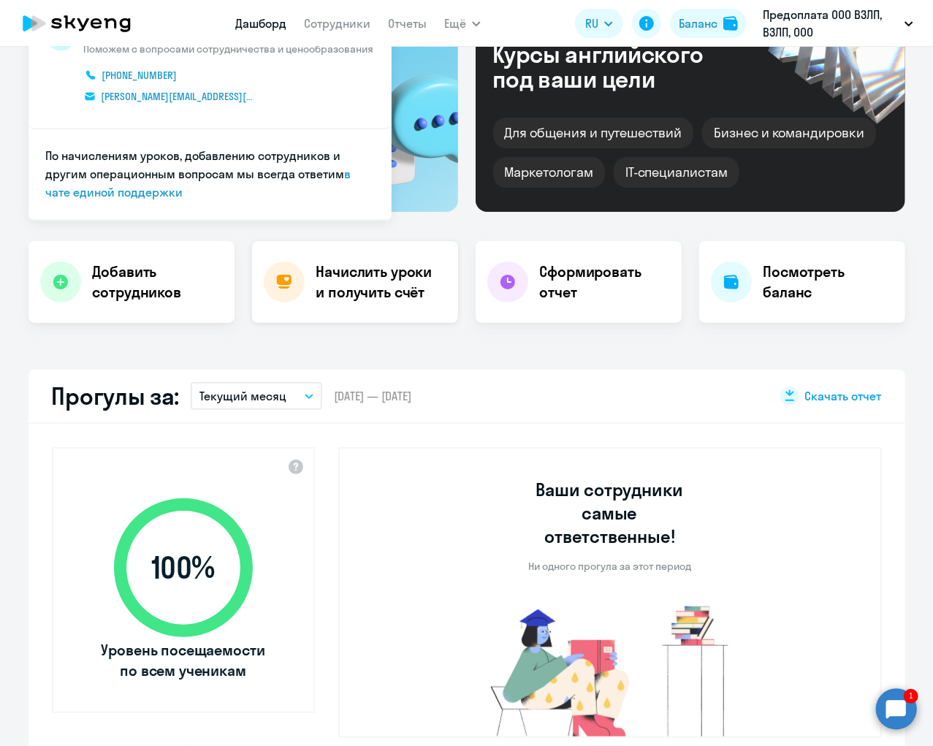
scroll to position [159, 0]
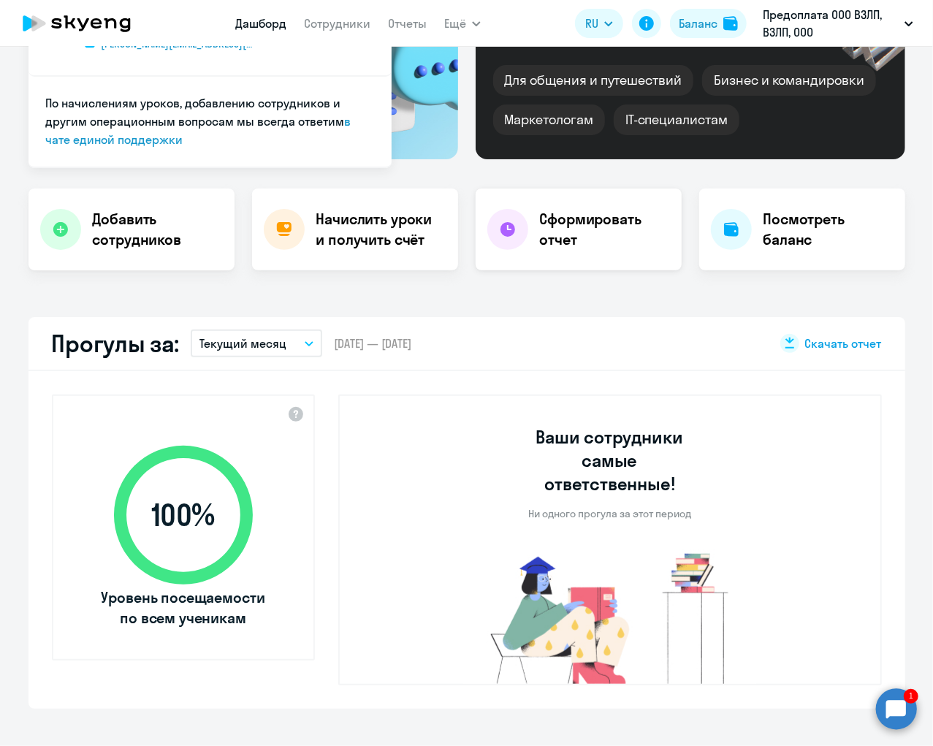
click at [561, 217] on h4 "Сформировать отчет" at bounding box center [605, 229] width 130 height 41
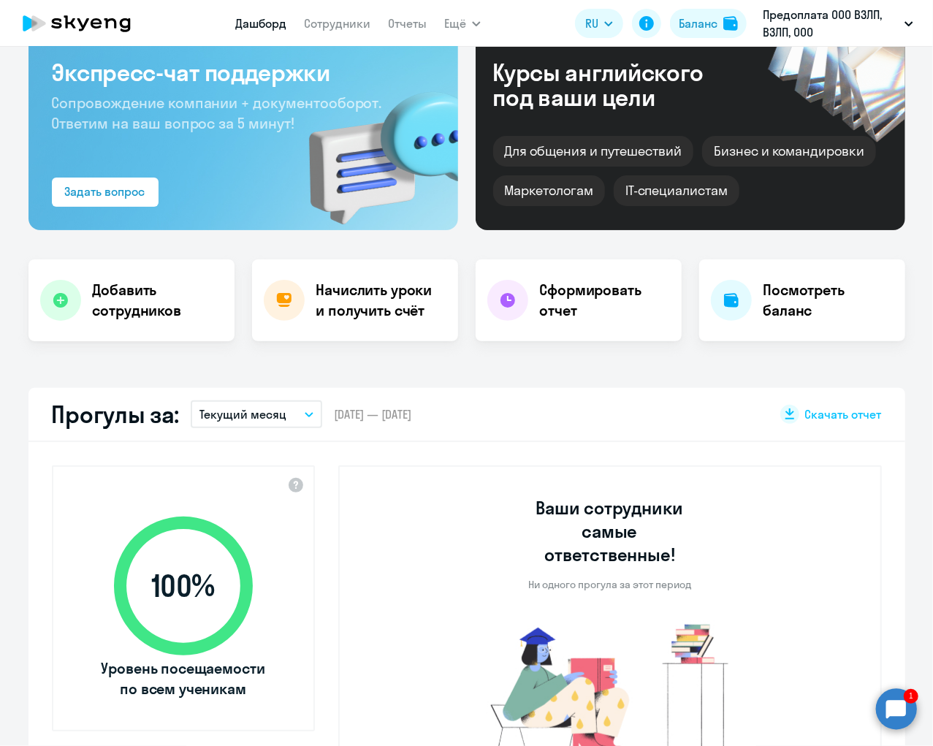
scroll to position [108, 0]
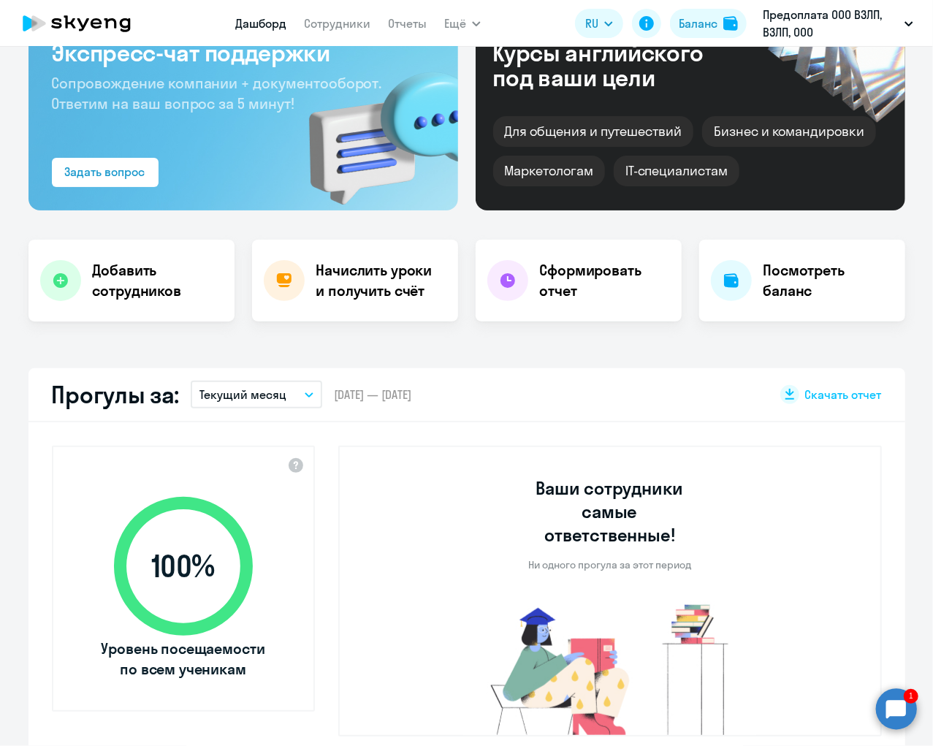
select select "30"
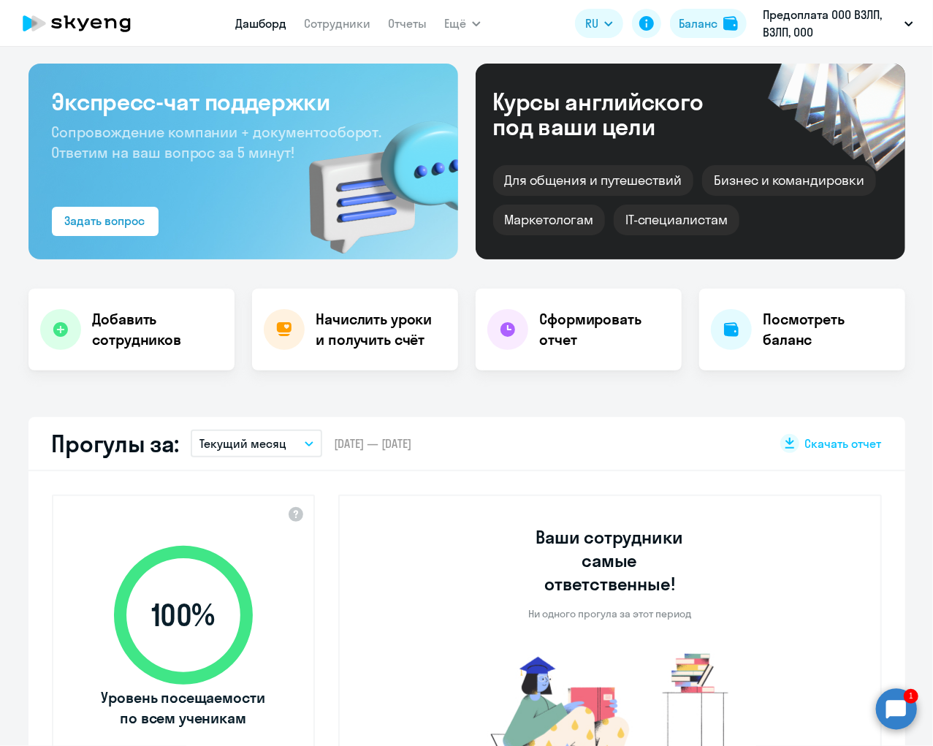
scroll to position [35, 0]
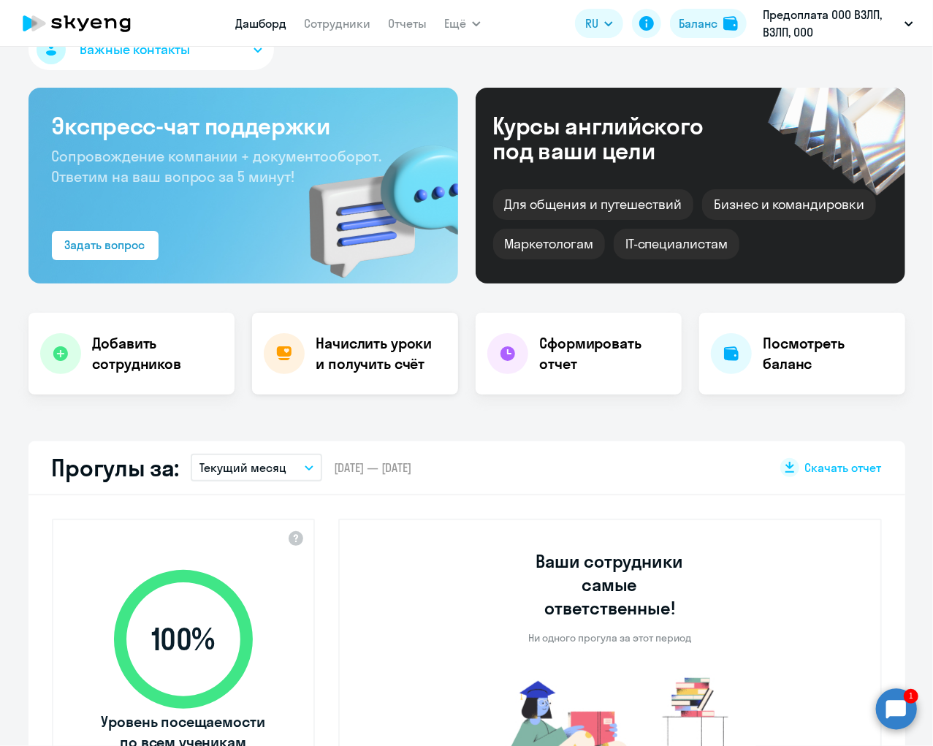
click at [371, 350] on h4 "Начислить уроки и получить счёт" at bounding box center [379, 353] width 127 height 41
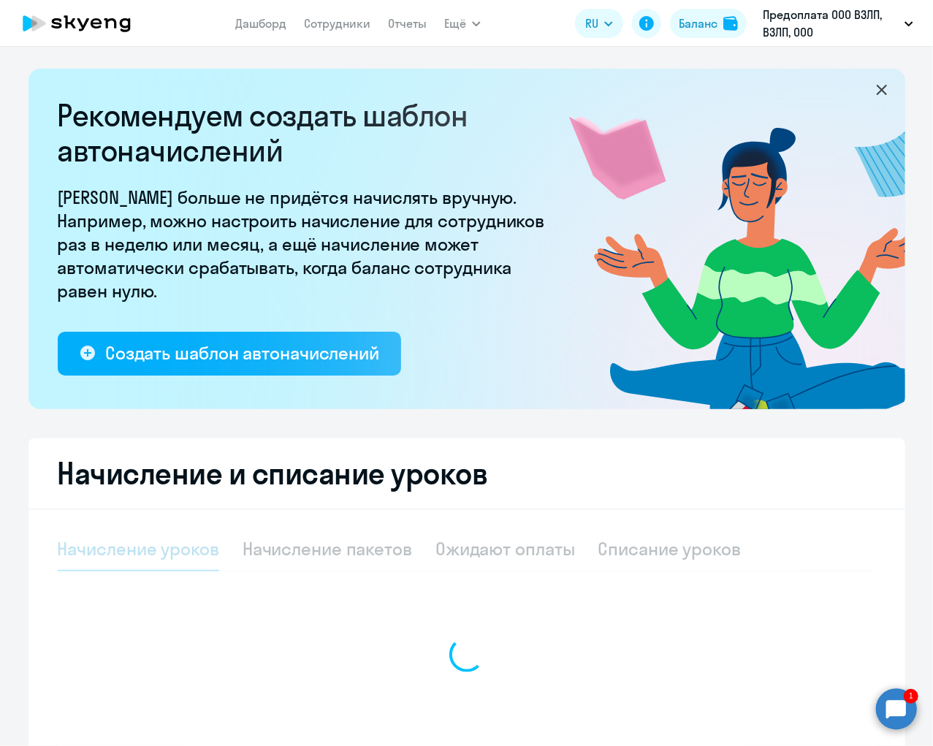
select select "10"
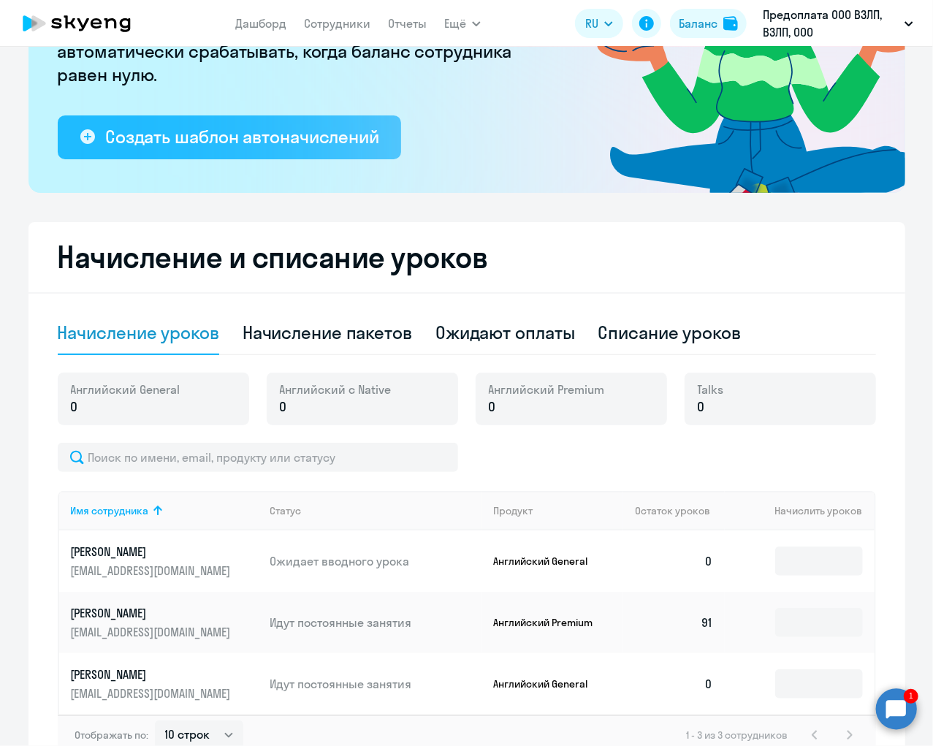
scroll to position [307, 0]
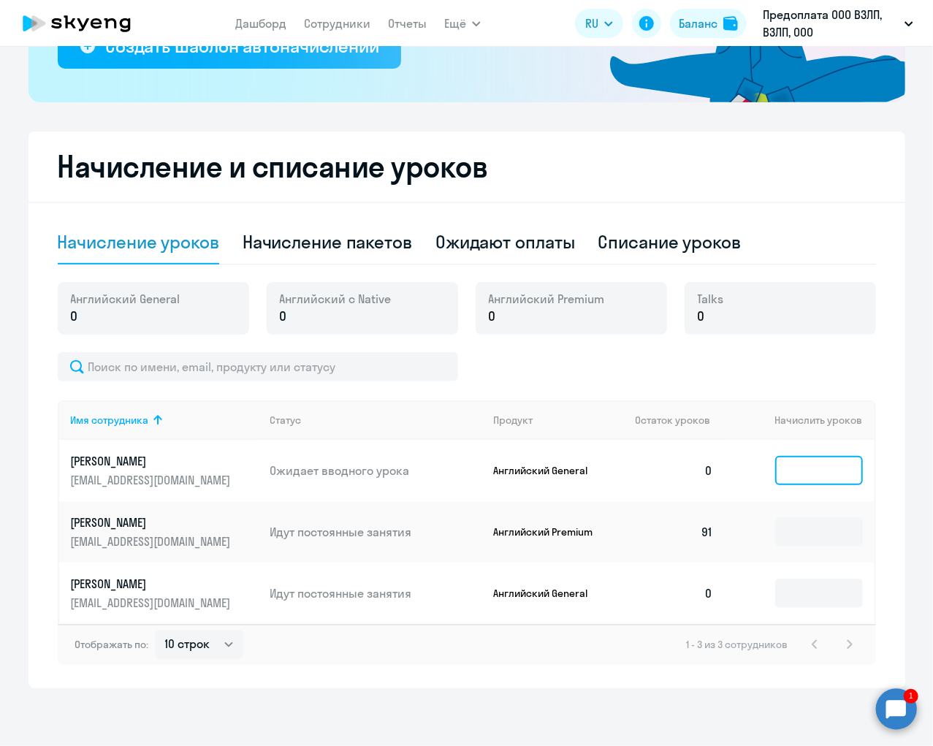
click at [819, 473] on input at bounding box center [819, 470] width 88 height 29
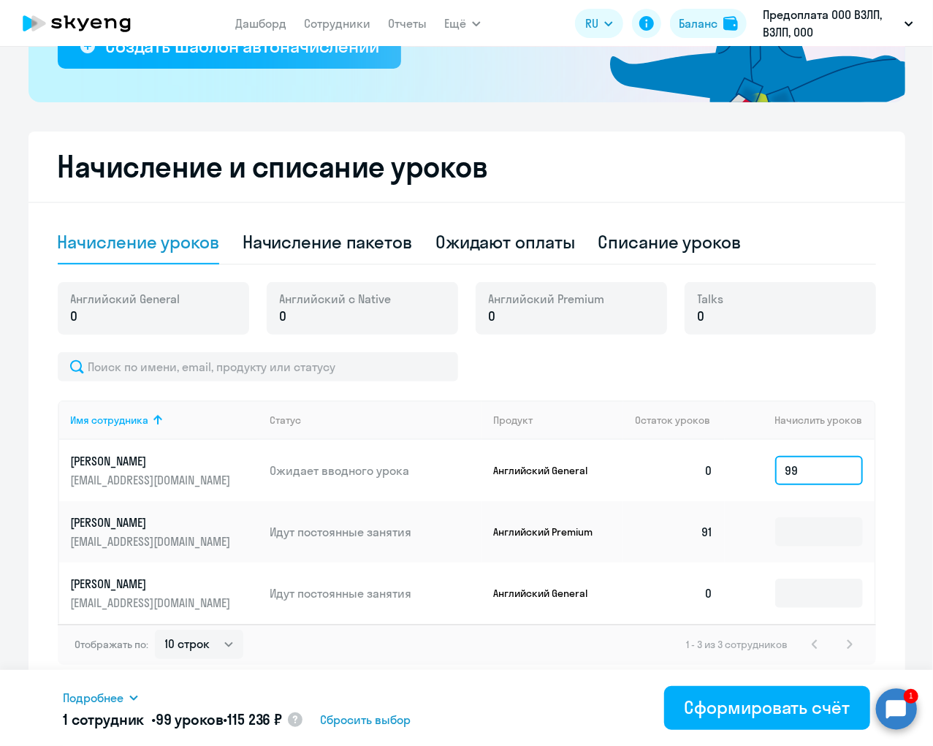
type input "99"
click at [899, 713] on circle at bounding box center [896, 708] width 41 height 41
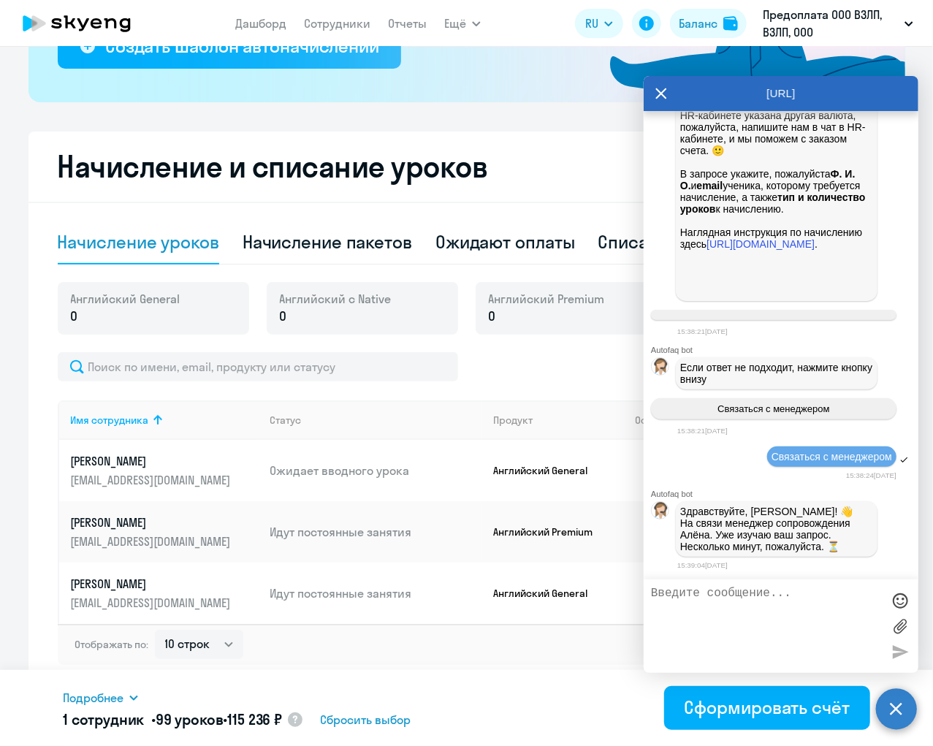
scroll to position [1912, 0]
click at [782, 597] on textarea at bounding box center [766, 626] width 231 height 79
type textarea "не могу счет найти для Баталиной Александры"
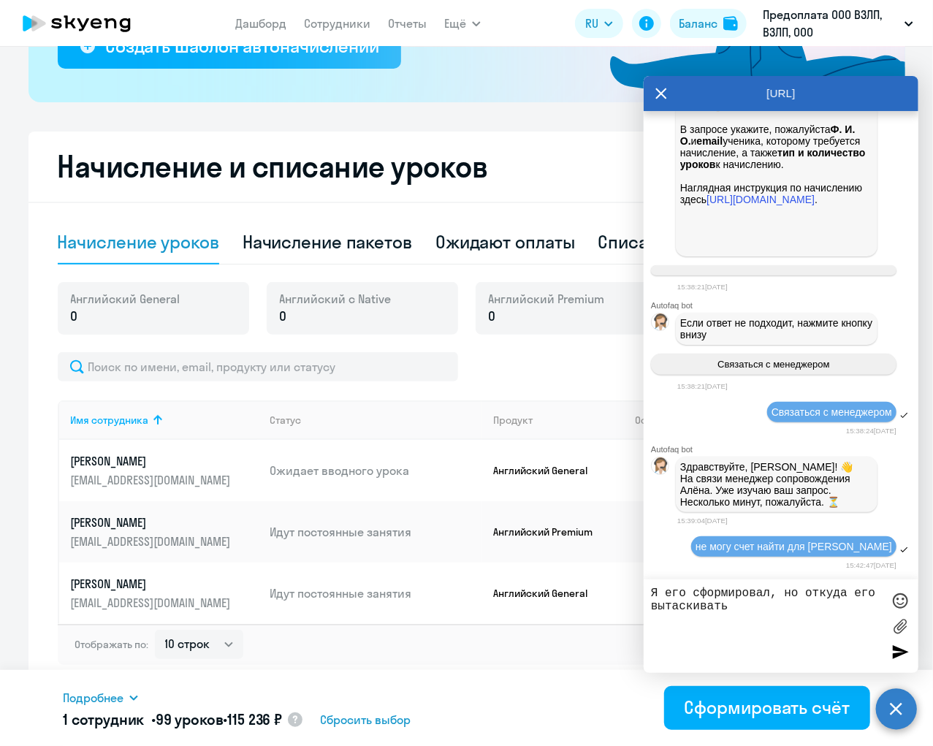
type textarea "Я его сформировал, но откуда его вытаскивать?"
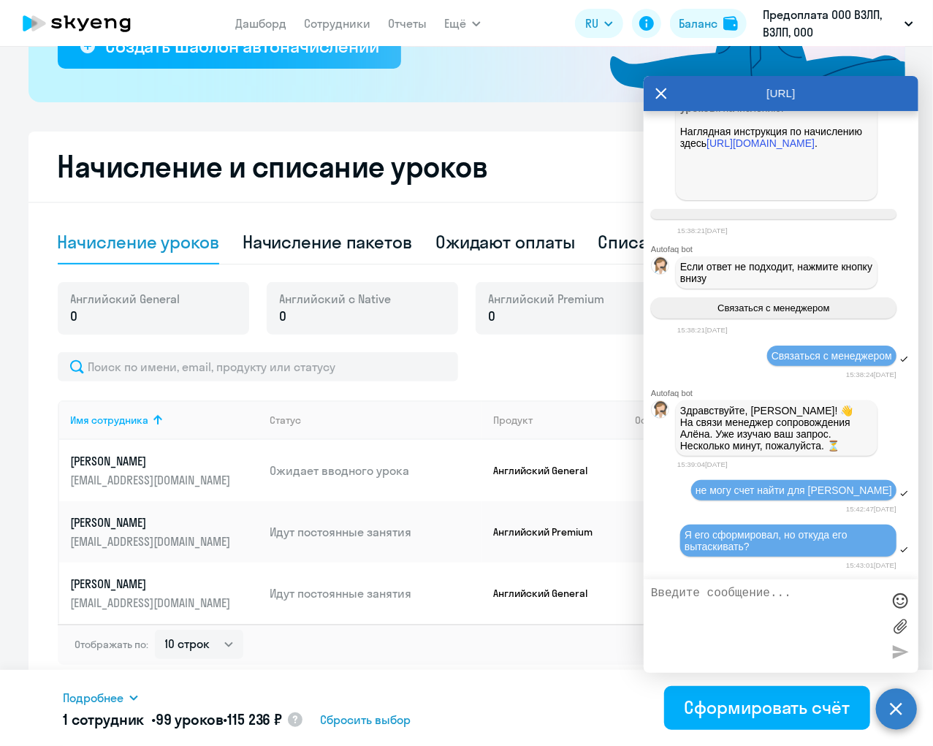
scroll to position [2027, 0]
click at [516, 371] on div at bounding box center [467, 366] width 819 height 29
click at [515, 372] on div at bounding box center [467, 366] width 819 height 29
click at [585, 395] on div "Имя сотрудника Статус Продукт Остаток уроков Начислить уроков Batalina Alexandr…" at bounding box center [467, 508] width 819 height 313
click at [656, 94] on icon at bounding box center [662, 93] width 12 height 35
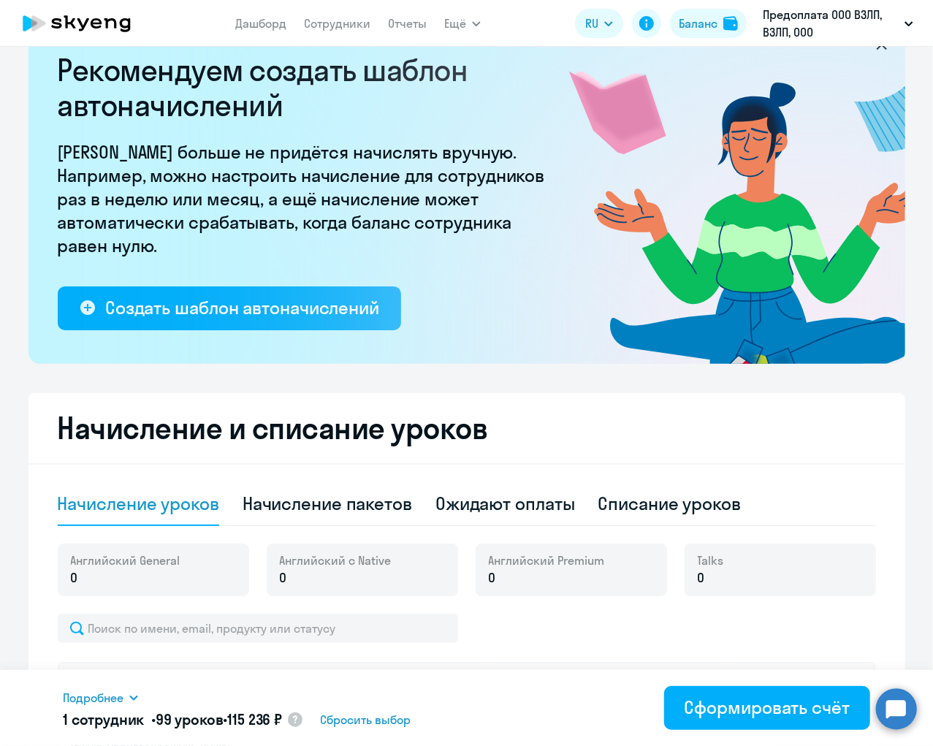
scroll to position [0, 0]
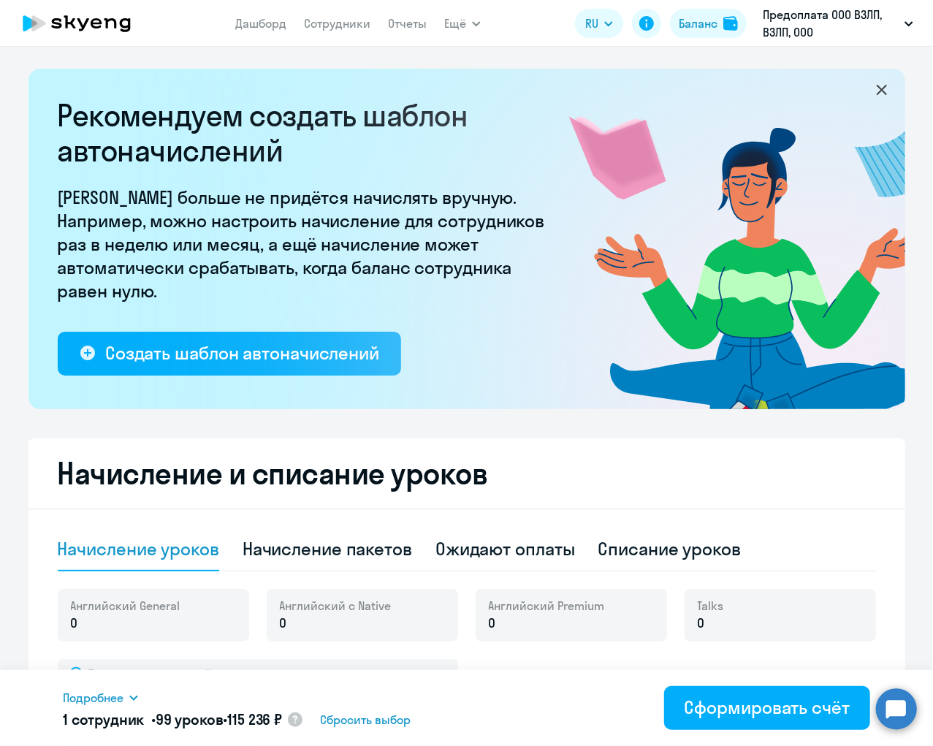
click at [882, 93] on icon at bounding box center [882, 90] width 18 height 18
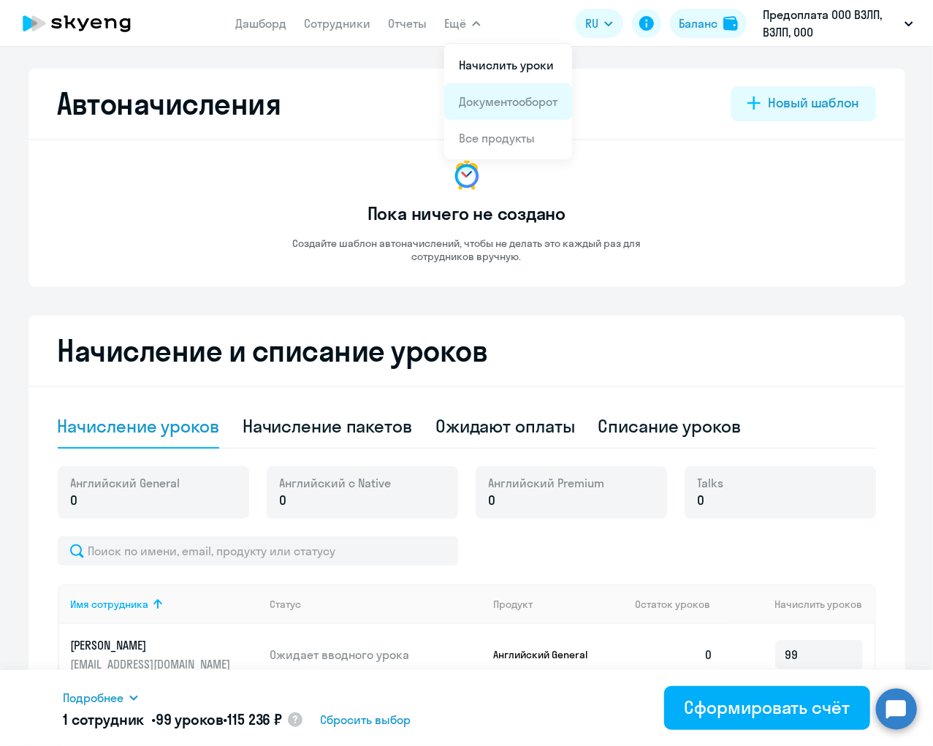
click at [505, 104] on link "Документооборот" at bounding box center [508, 101] width 99 height 15
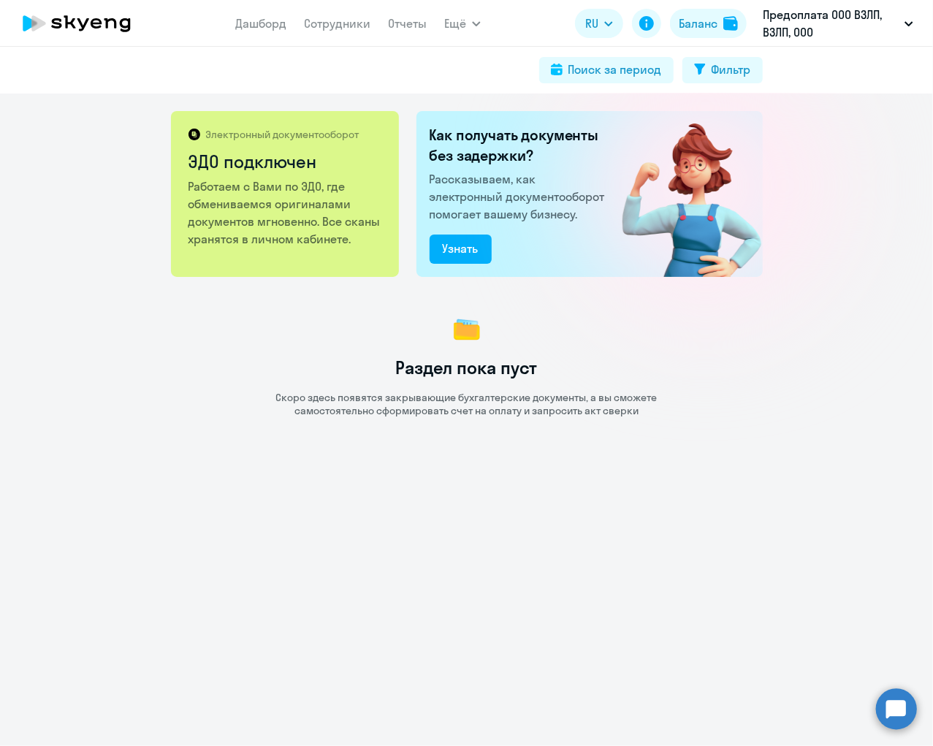
click at [296, 191] on p "Работаем с Вами по ЭДО, где обмениваемся оригиналами документов мгновенно. Все …" at bounding box center [286, 213] width 195 height 70
click at [410, 369] on h1 "Раздел пока пуст" at bounding box center [467, 367] width 142 height 23
click at [466, 330] on img at bounding box center [466, 329] width 35 height 35
click at [485, 240] on button "Узнать" at bounding box center [461, 249] width 62 height 29
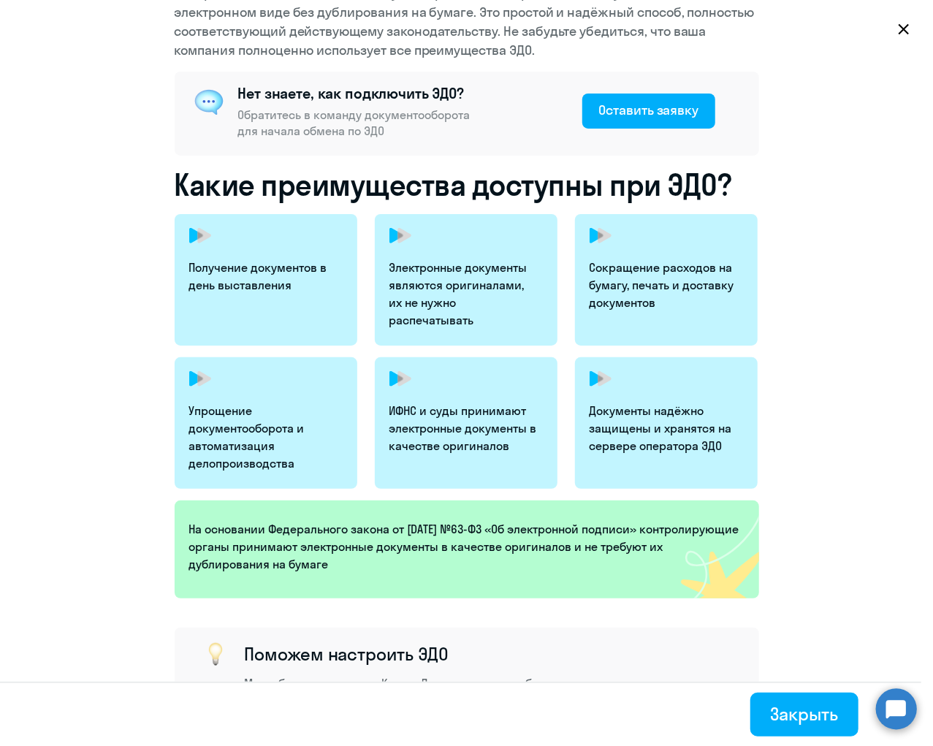
scroll to position [224, 0]
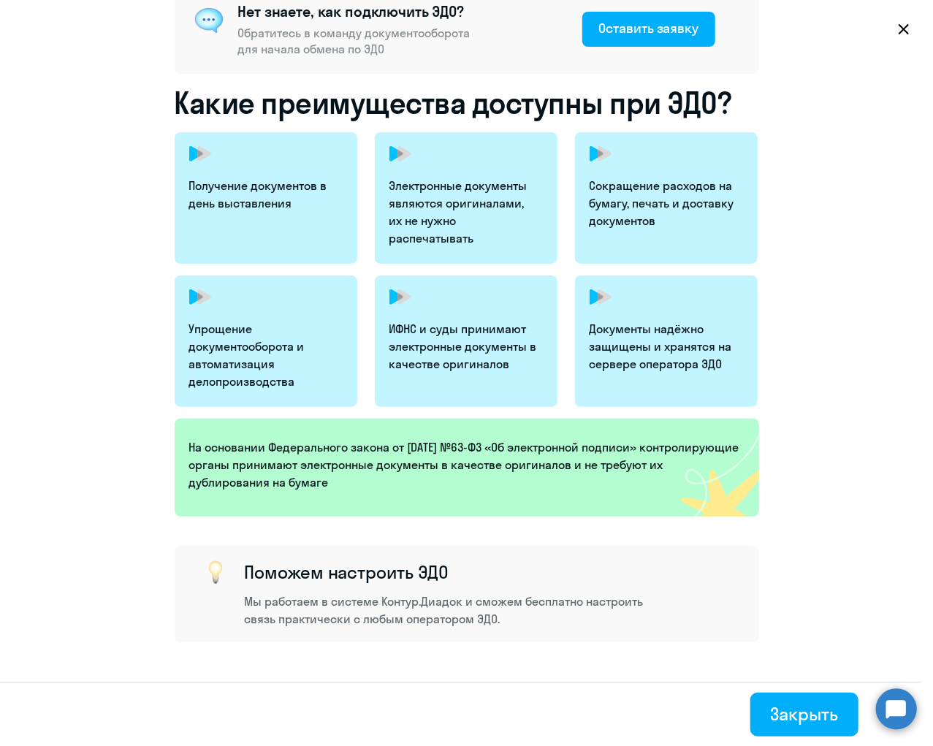
click at [295, 469] on p "На основании Федерального закона от 06.04.2011 №63-Ф3 «Об электронной подписи» …" at bounding box center [466, 465] width 555 height 53
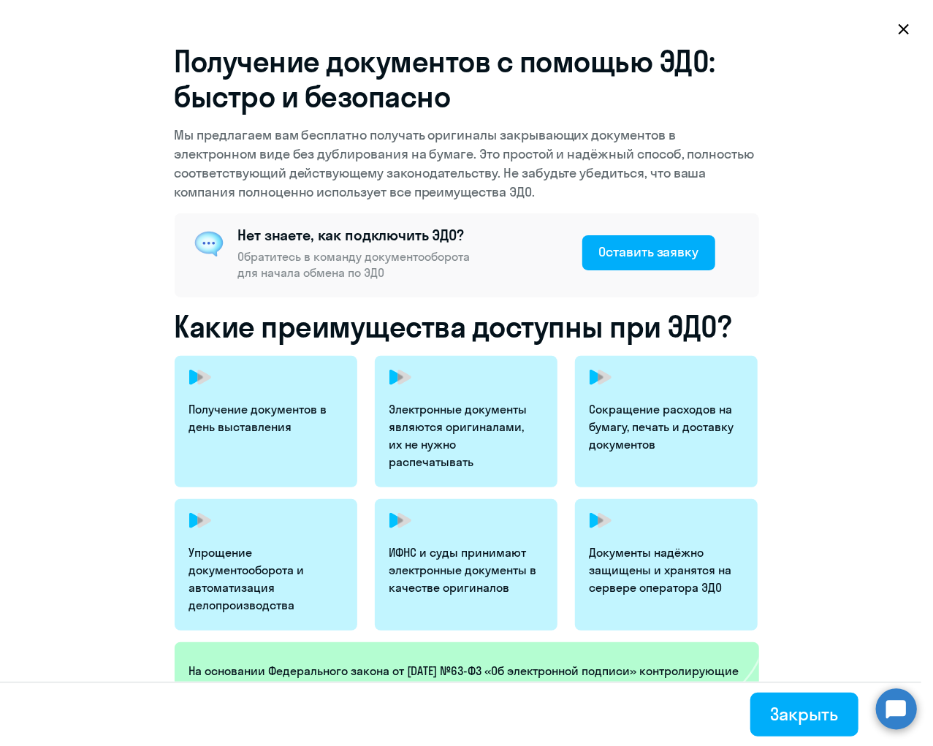
click at [293, 427] on p "Получение документов в день выставления" at bounding box center [264, 418] width 150 height 35
click at [481, 422] on p "Электронные документы являются оригиналами, их не нужно распечатывать" at bounding box center [465, 436] width 150 height 70
click at [664, 410] on p "Сокращение расходов на бумагу, печать и доставку документов" at bounding box center [665, 427] width 150 height 53
click at [595, 566] on p "Документы надёжно защищены и хранятся на сервере оператора ЭДО" at bounding box center [665, 570] width 150 height 53
click at [525, 566] on p "ИФНС и суды принимают электронные документы в качестве оригиналов" at bounding box center [465, 570] width 150 height 53
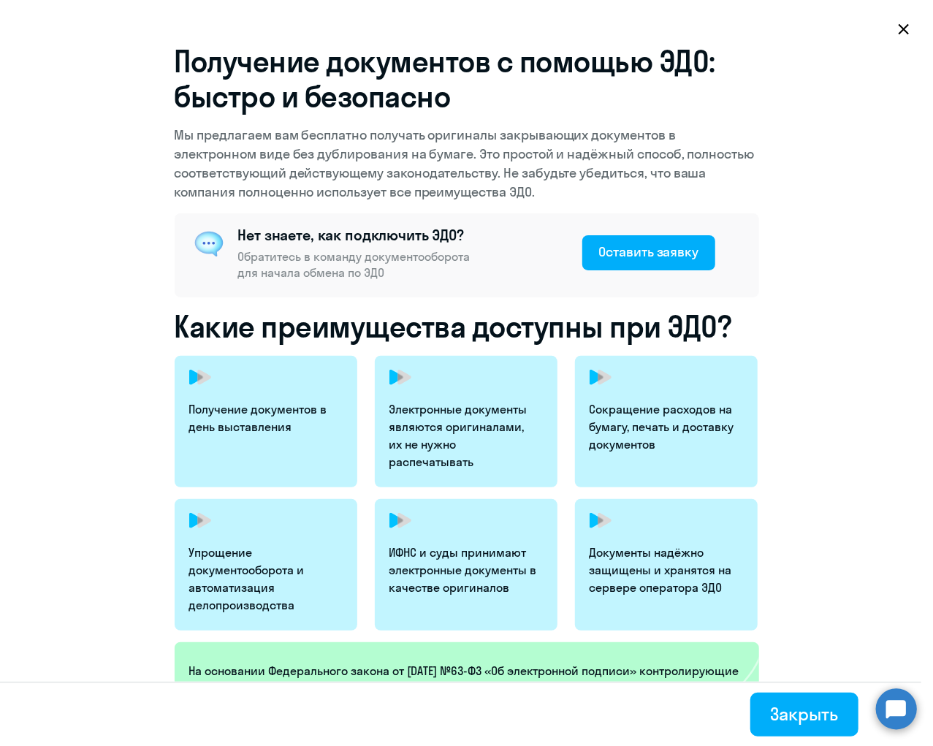
click at [292, 566] on p "Упрощение документооборота и автоматизация делопроизводства" at bounding box center [264, 579] width 150 height 70
click at [904, 35] on svg-icon at bounding box center [904, 29] width 18 height 18
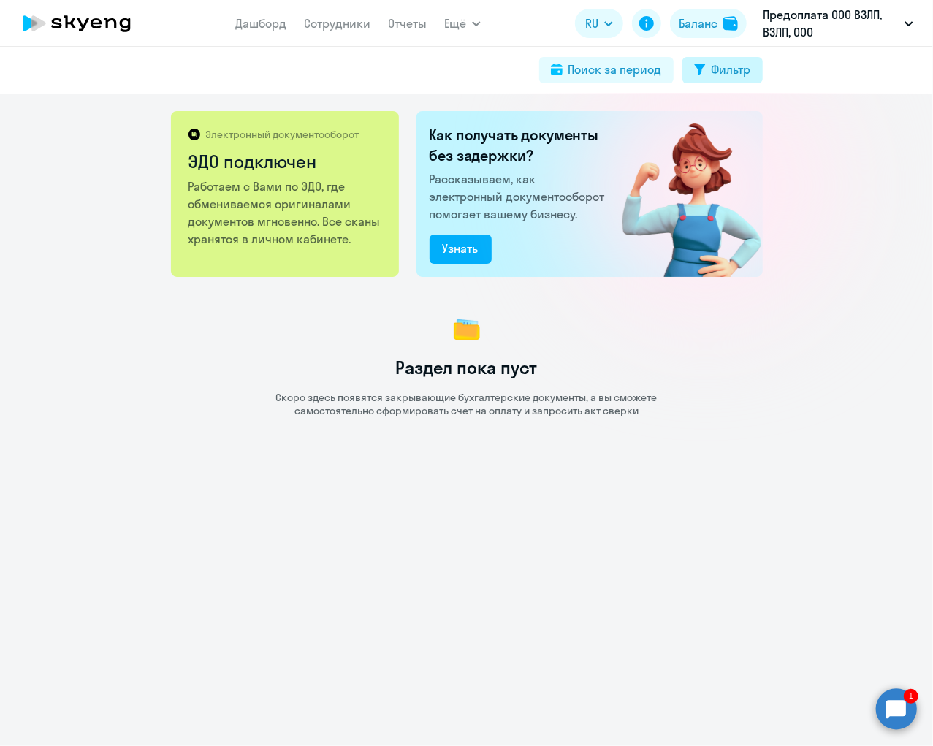
click at [731, 65] on div "Фильтр" at bounding box center [731, 70] width 39 height 18
select select "all"
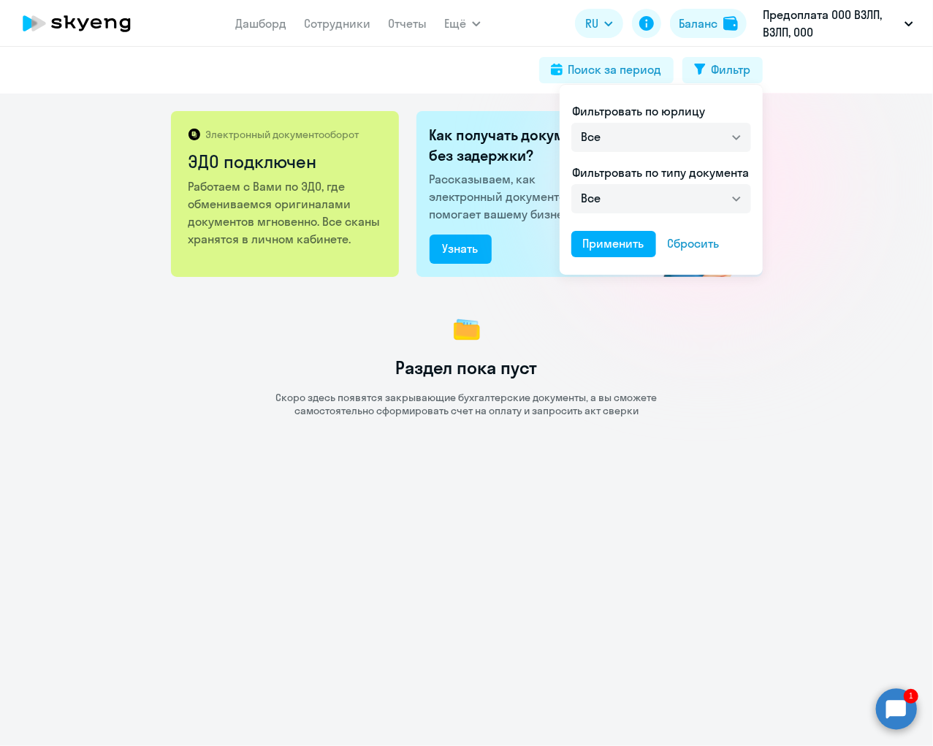
click at [811, 161] on div at bounding box center [466, 373] width 933 height 746
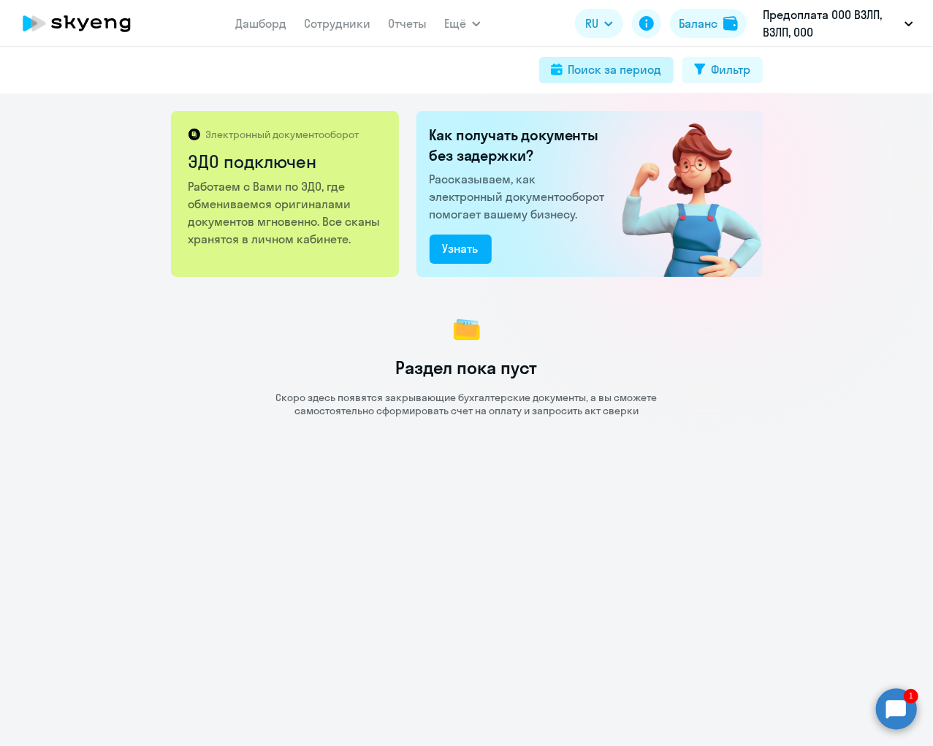
click at [631, 70] on div "Поиск за период" at bounding box center [616, 70] width 94 height 18
select select "all"
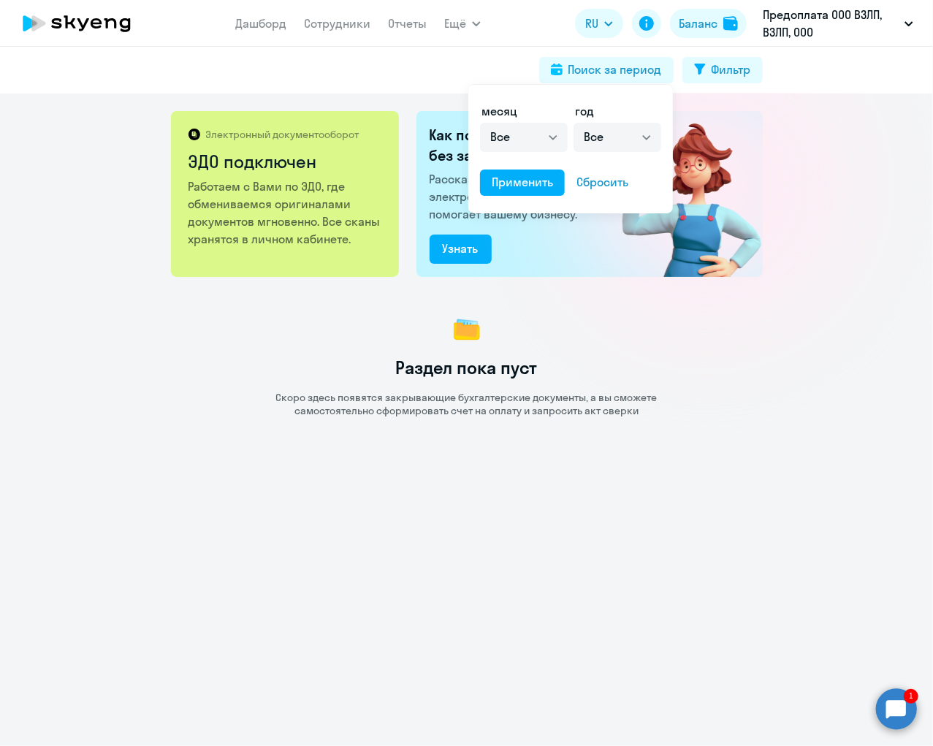
click at [820, 137] on div at bounding box center [466, 373] width 933 height 746
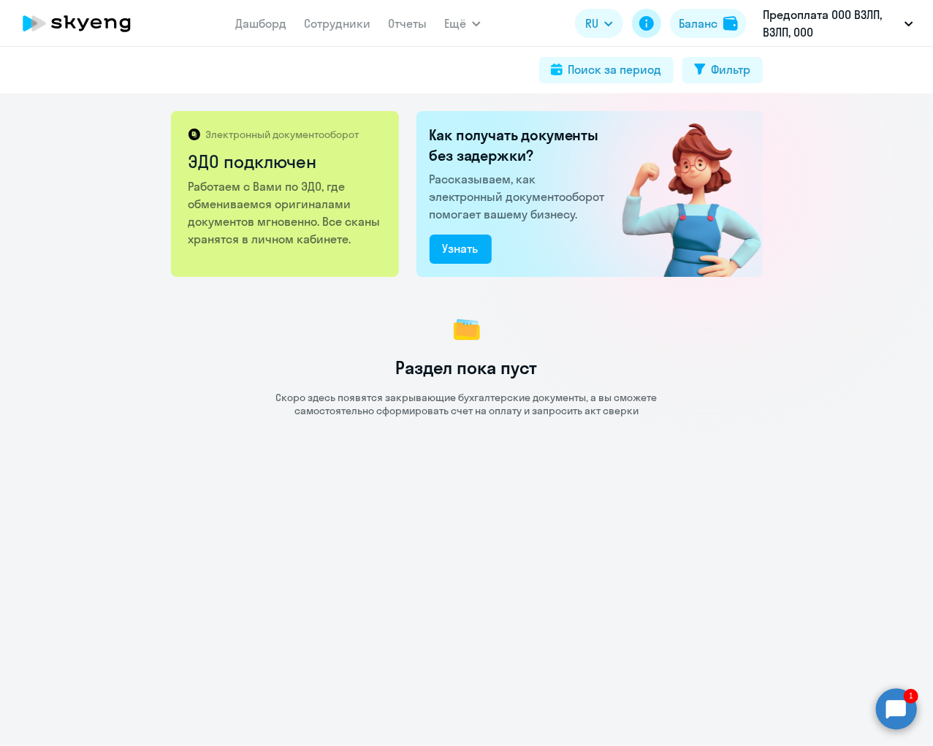
click at [645, 22] on icon at bounding box center [647, 23] width 15 height 15
